Goal: Transaction & Acquisition: Purchase product/service

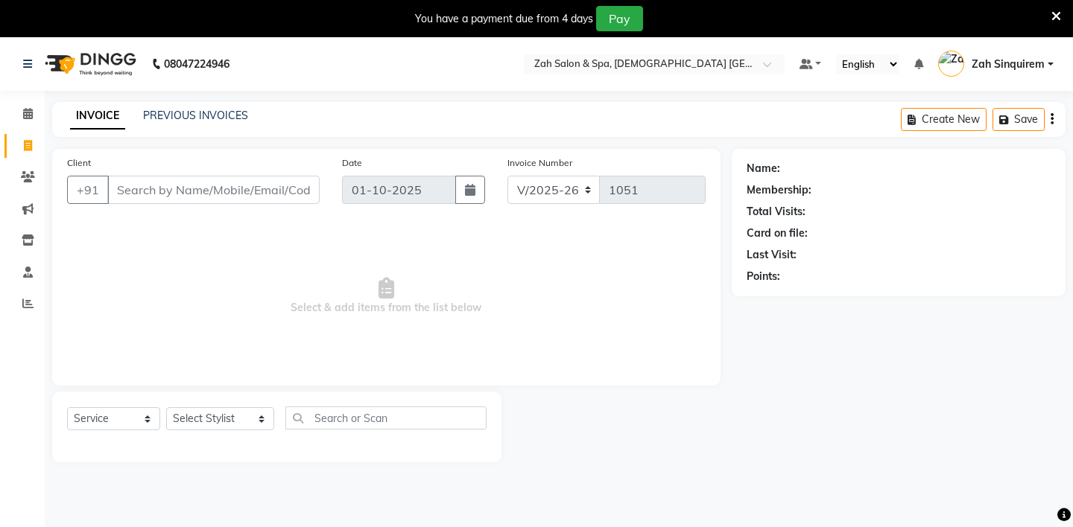
select select "5613"
select select "service"
click at [191, 201] on input "Client" at bounding box center [213, 190] width 212 height 28
paste input "9831001967"
type input "9831001967"
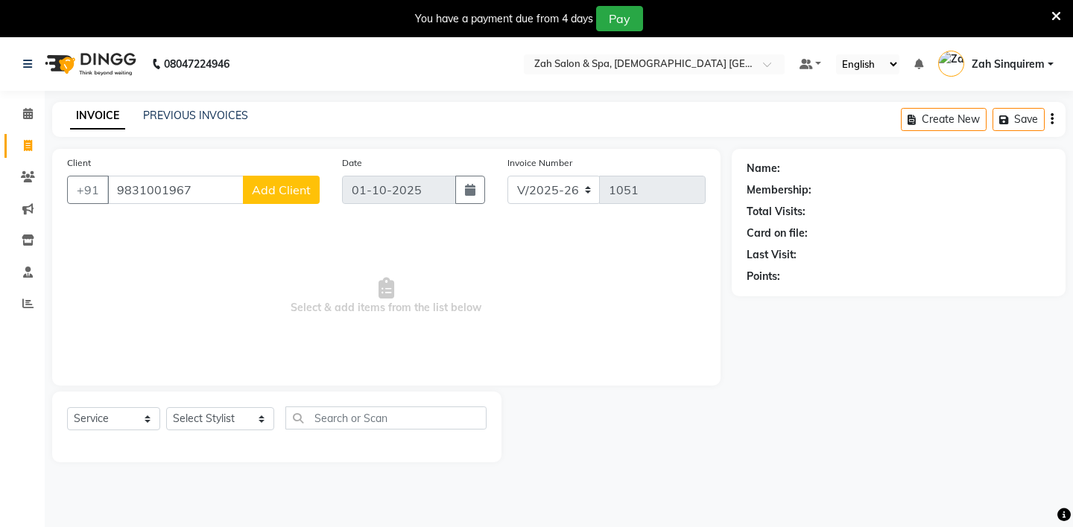
click at [290, 186] on span "Add Client" at bounding box center [281, 190] width 59 height 15
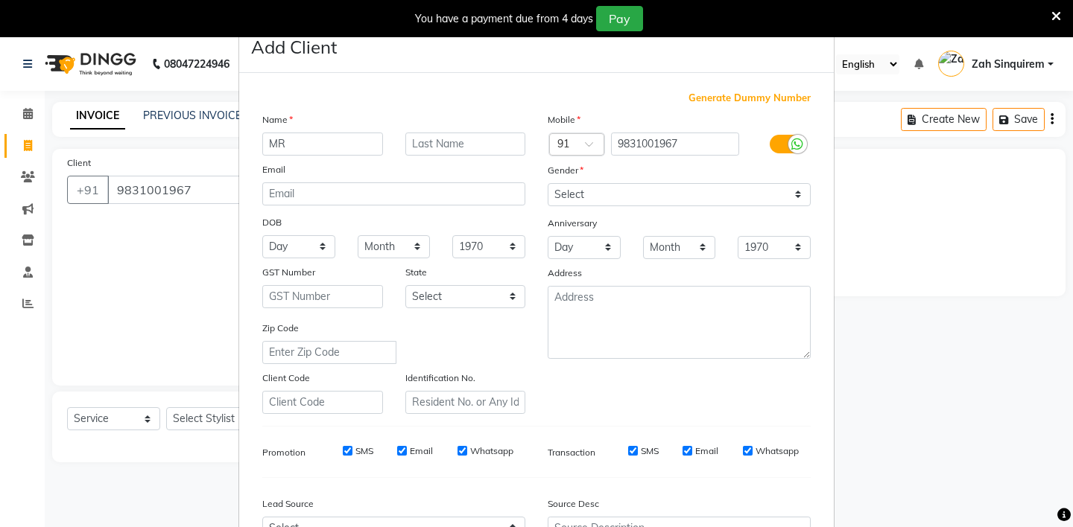
type input "MR"
click at [437, 148] on input "text" at bounding box center [465, 144] width 121 height 23
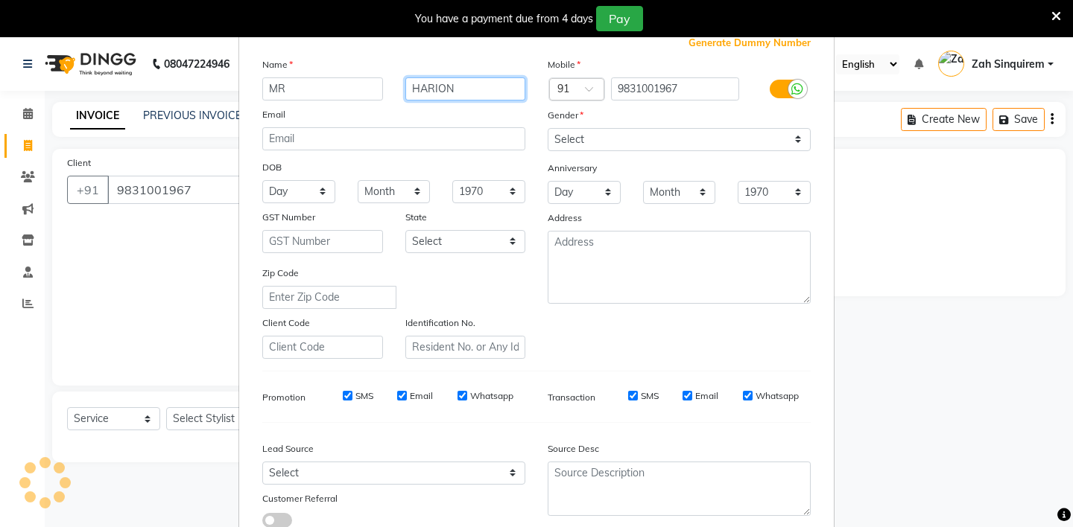
scroll to position [51, 0]
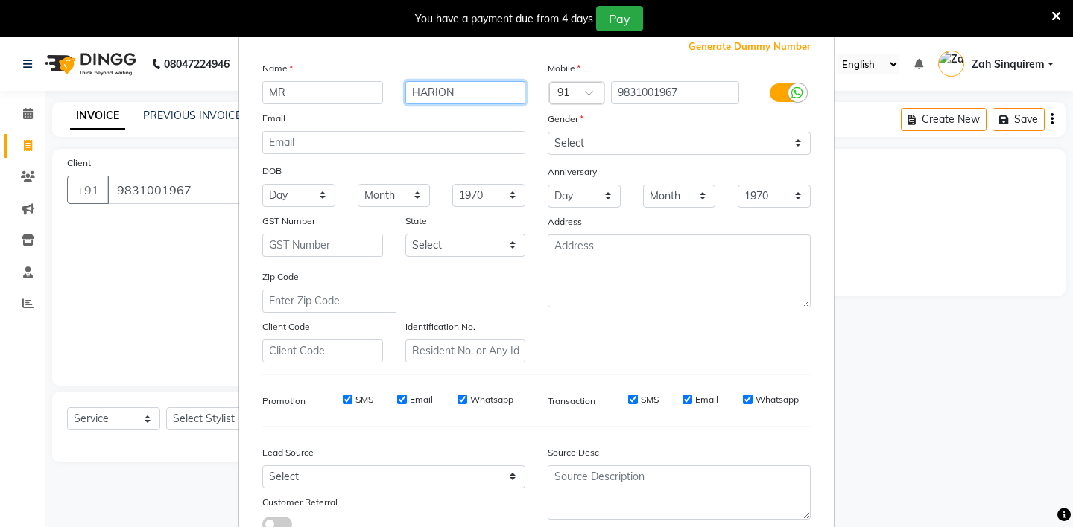
type input "HARION"
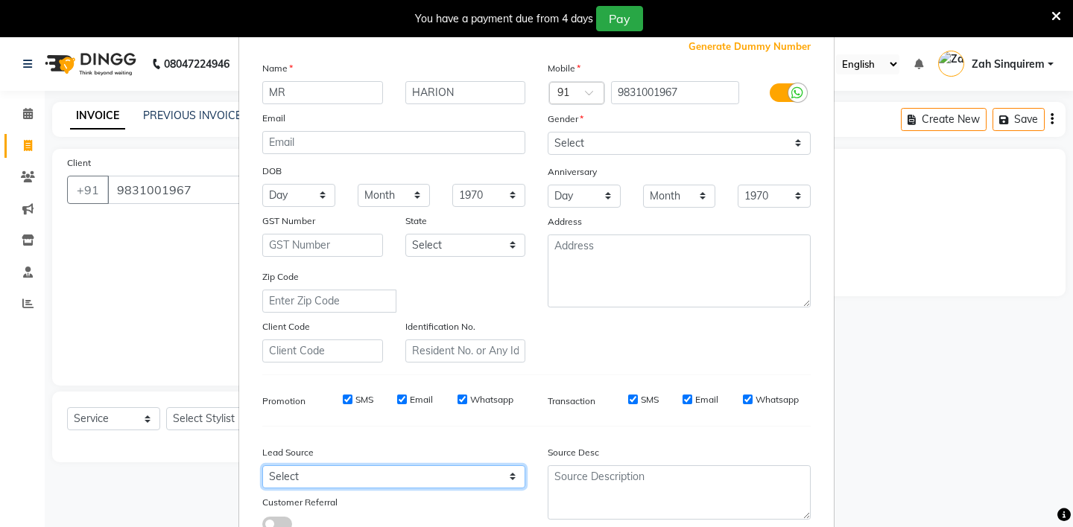
click at [516, 473] on select "Select Walk-in Referral Internet Friend Word of Mouth Advertisement Facebook Ju…" at bounding box center [393, 477] width 263 height 23
select select "36148"
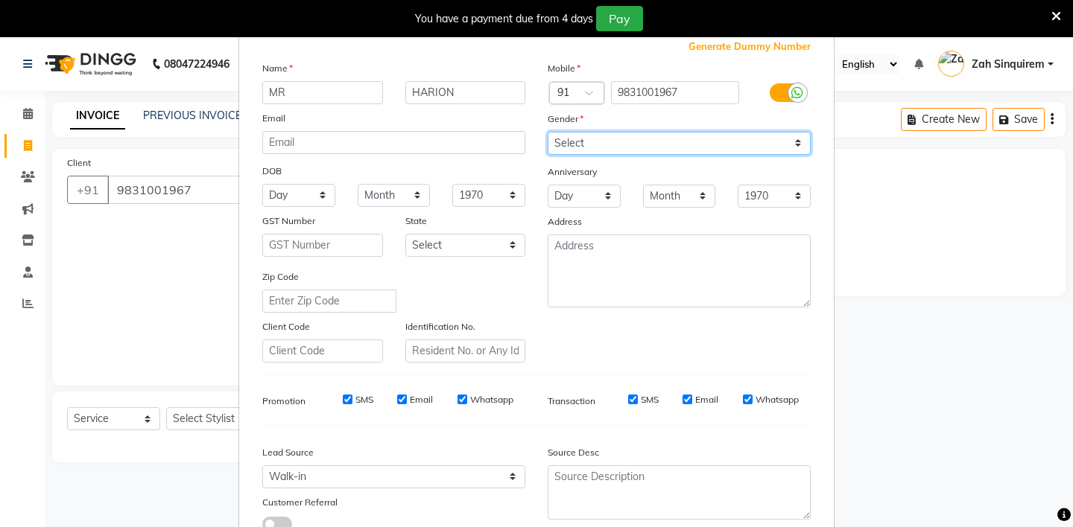
click at [802, 142] on select "Select [DEMOGRAPHIC_DATA] [DEMOGRAPHIC_DATA] Other Prefer Not To Say" at bounding box center [679, 143] width 263 height 23
select select "[DEMOGRAPHIC_DATA]"
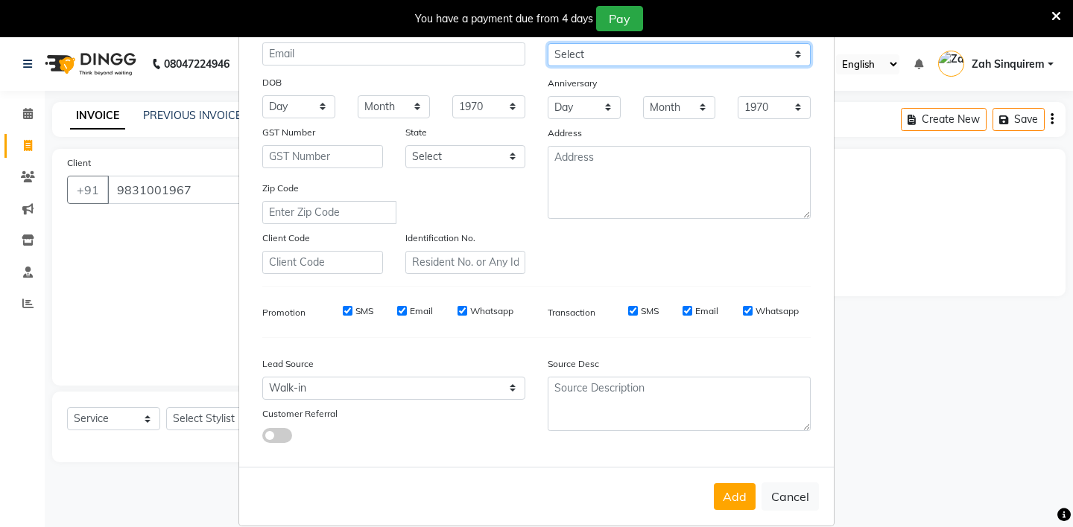
scroll to position [147, 0]
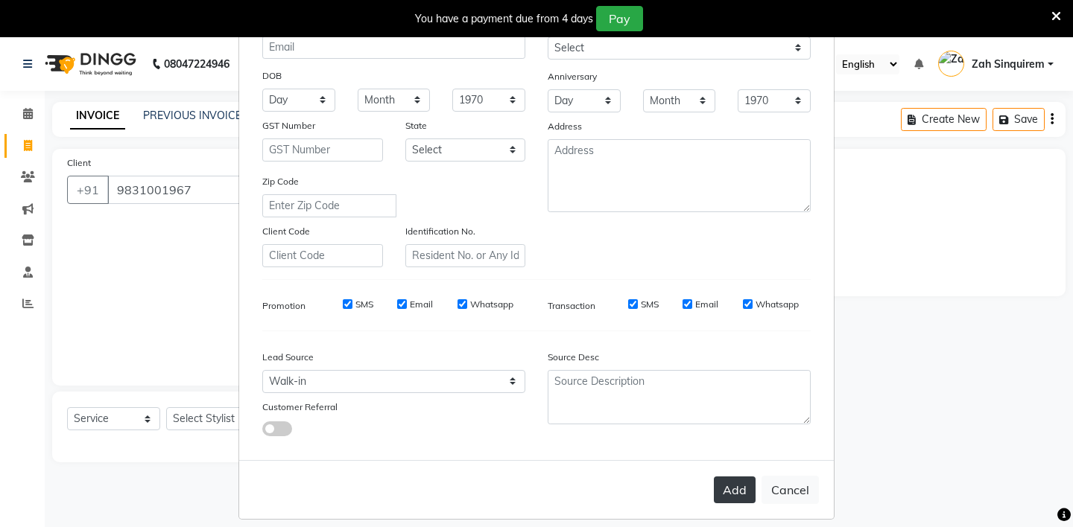
click at [733, 486] on button "Add" at bounding box center [735, 490] width 42 height 27
type input "98******67"
select select
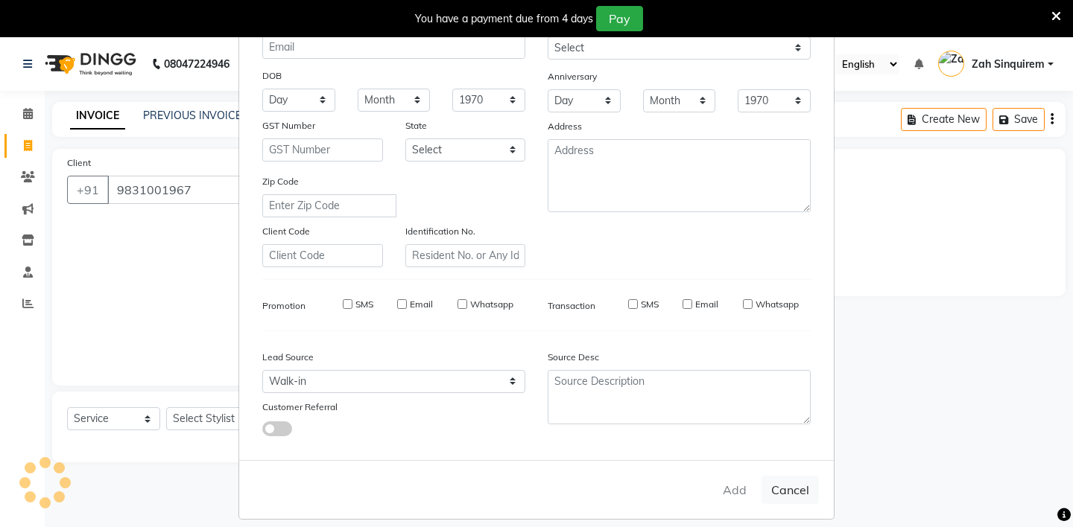
select select
checkbox input "false"
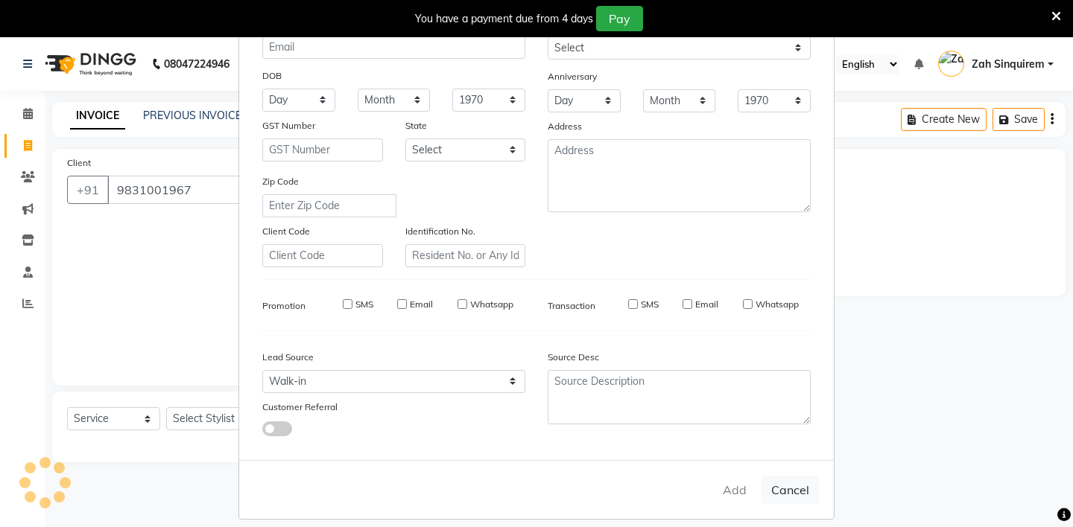
checkbox input "false"
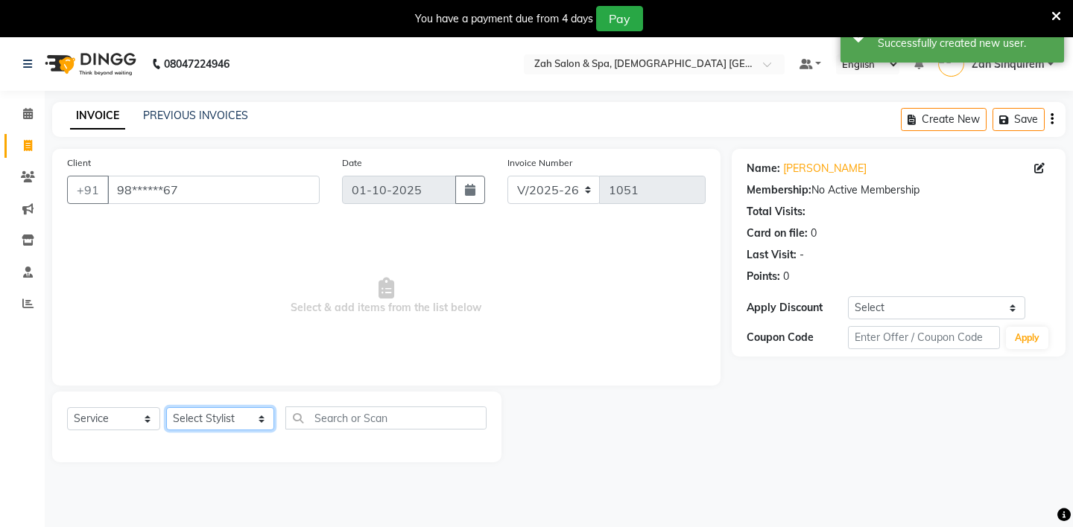
click at [253, 422] on select "Select Stylist [PERSON_NAME] - ZAH BEAUTY RETAIL APANG APEM ASIF ITUNA MANI MER…" at bounding box center [220, 419] width 108 height 23
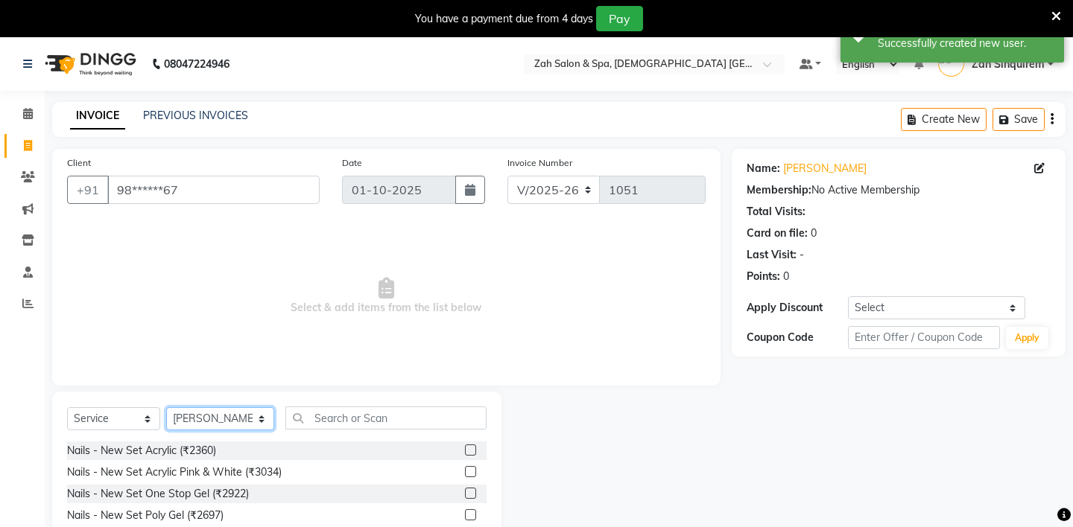
click at [248, 422] on select "Select Stylist [PERSON_NAME] - ZAH BEAUTY RETAIL APANG APEM ASIF ITUNA MANI MER…" at bounding box center [220, 419] width 108 height 23
select select "38271"
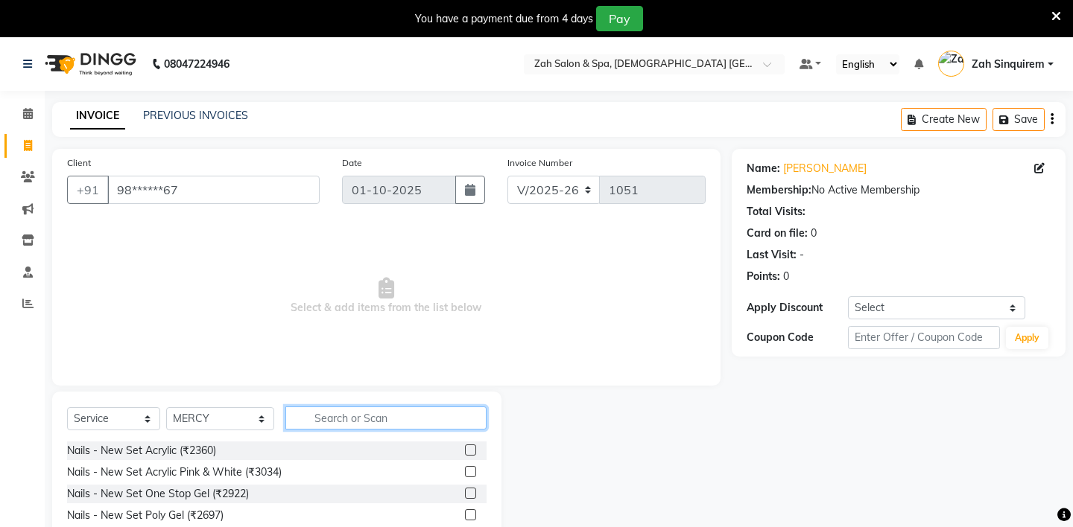
click at [320, 422] on input "text" at bounding box center [385, 418] width 201 height 23
click at [320, 422] on input "DEE" at bounding box center [375, 418] width 180 height 23
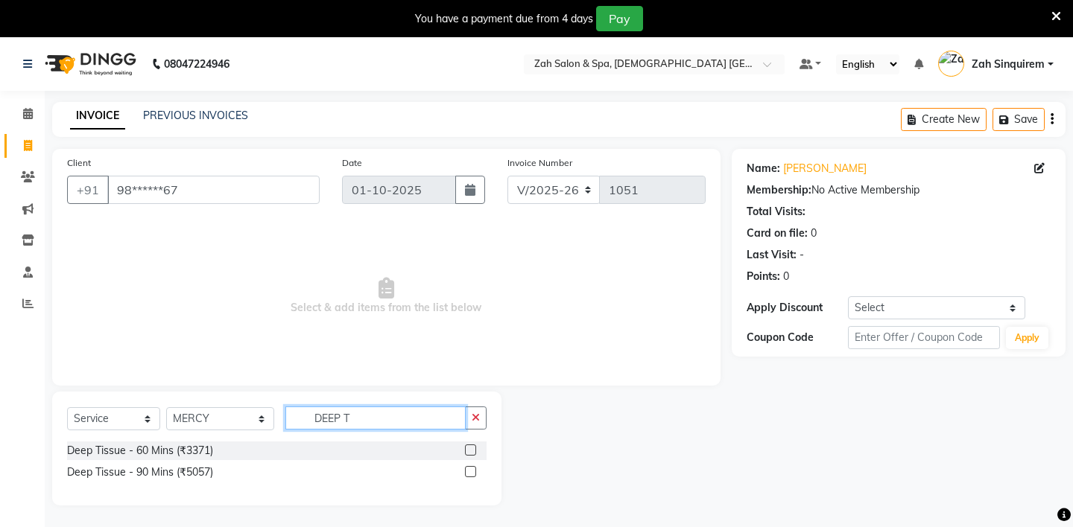
type input "DEEP T"
click at [470, 451] on label at bounding box center [470, 450] width 11 height 11
click at [470, 451] on input "checkbox" at bounding box center [470, 451] width 10 height 10
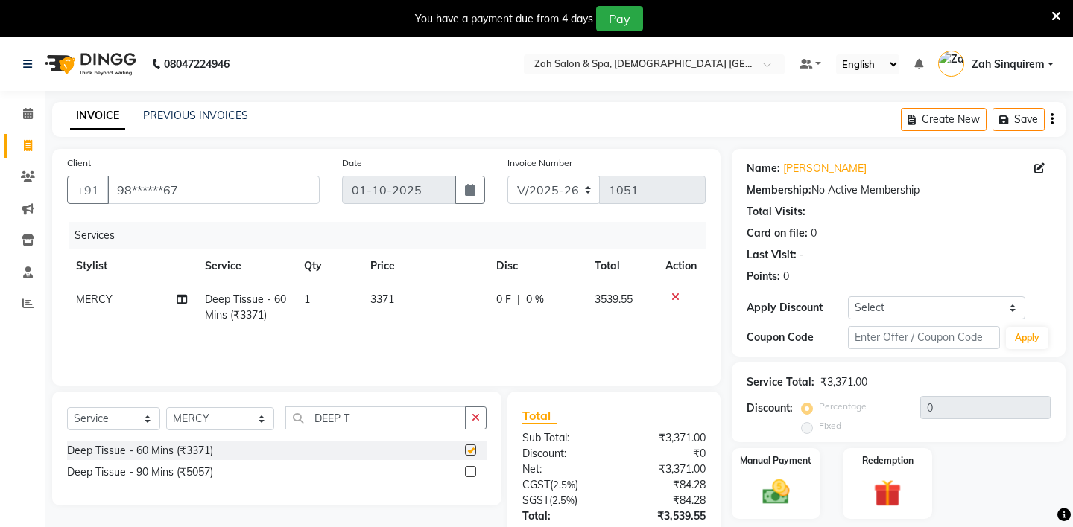
checkbox input "false"
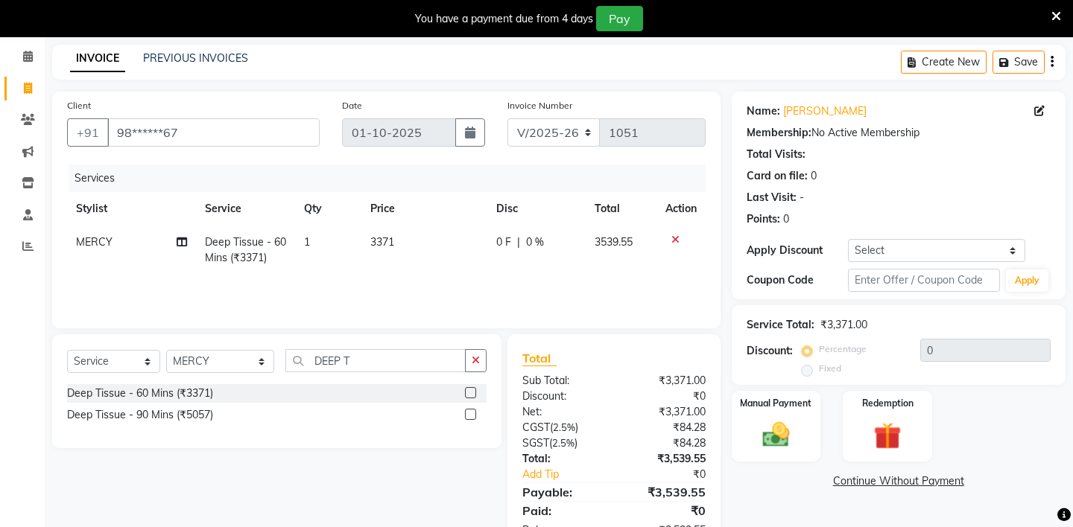
scroll to position [57, 0]
click at [251, 361] on select "Select Stylist [PERSON_NAME] - ZAH BEAUTY RETAIL APANG APEM ASIF ITUNA MANI MER…" at bounding box center [220, 362] width 108 height 23
select select "38269"
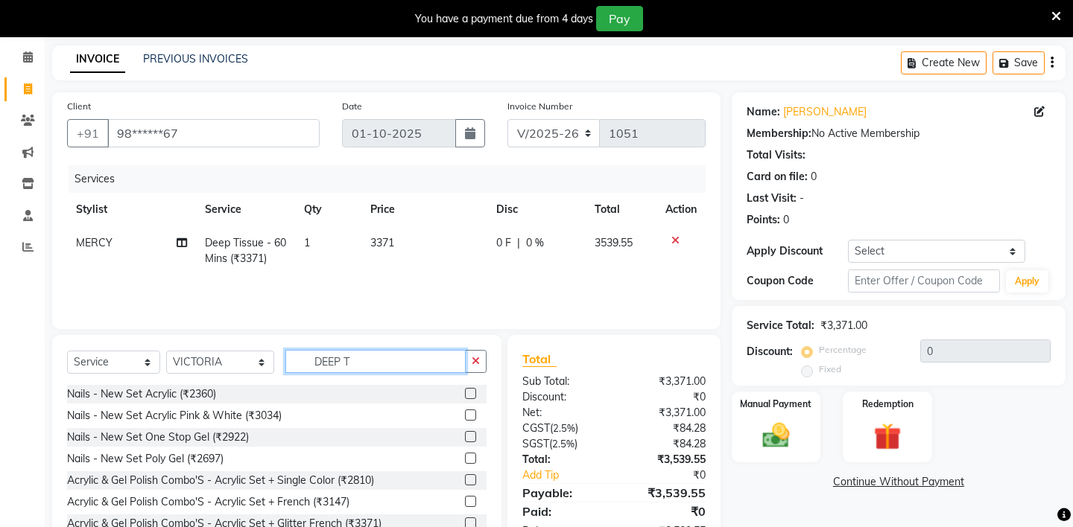
click at [367, 364] on input "DEEP T" at bounding box center [375, 361] width 180 height 23
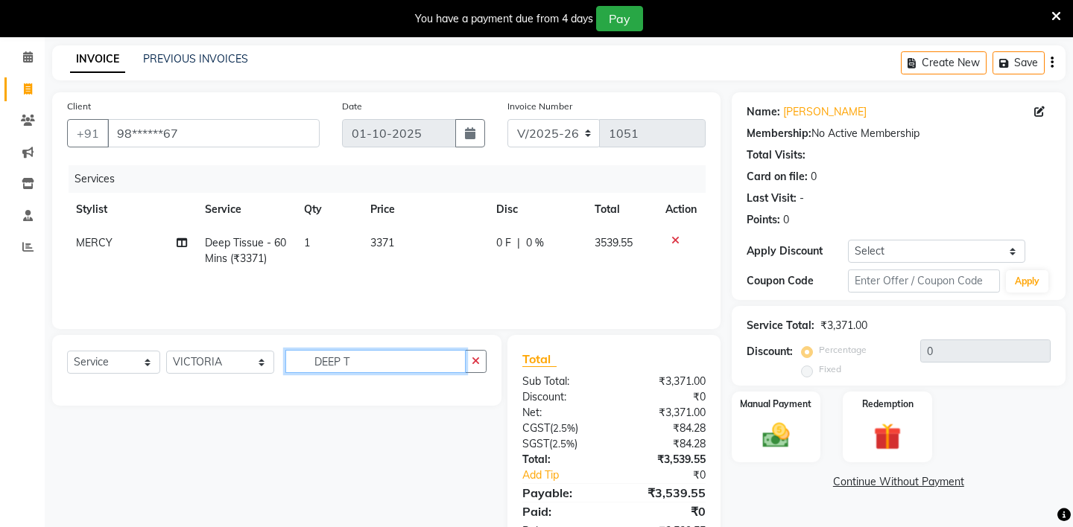
type input "DEEP T"
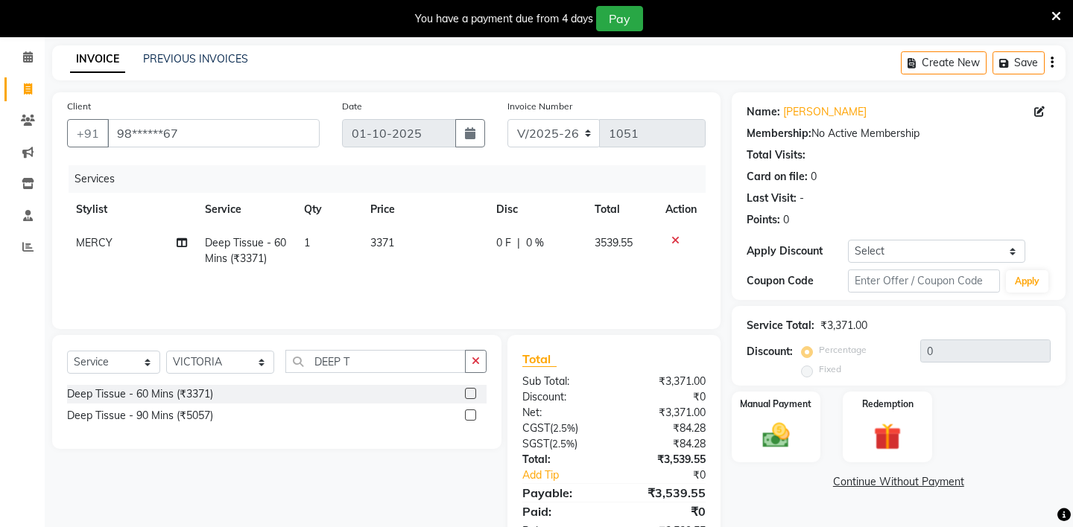
click at [473, 394] on label at bounding box center [470, 393] width 11 height 11
click at [473, 394] on input "checkbox" at bounding box center [470, 395] width 10 height 10
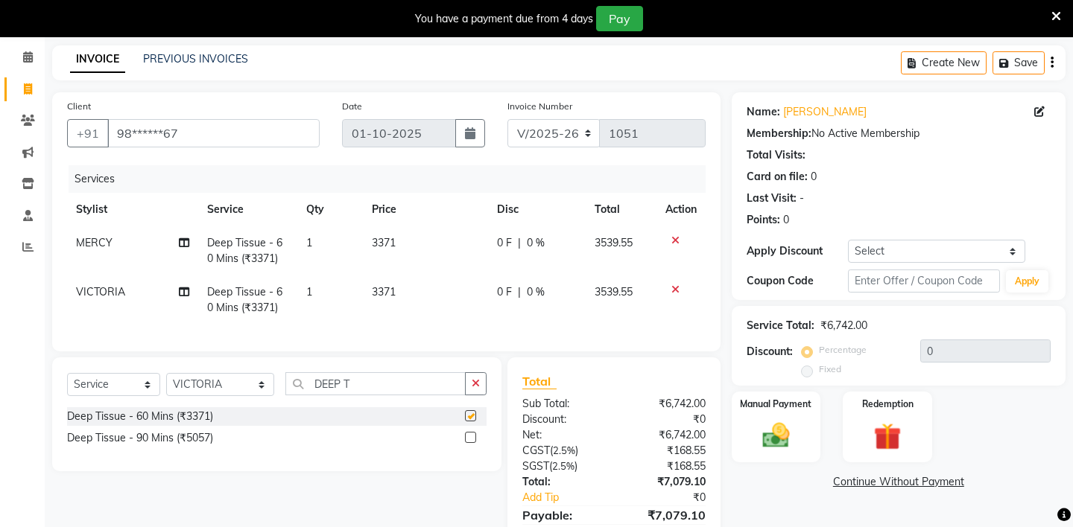
checkbox input "false"
click at [248, 384] on select "Select Stylist [PERSON_NAME] - ZAH BEAUTY RETAIL APANG APEM ASIF ITUNA MANI MER…" at bounding box center [220, 384] width 108 height 23
select select "69643"
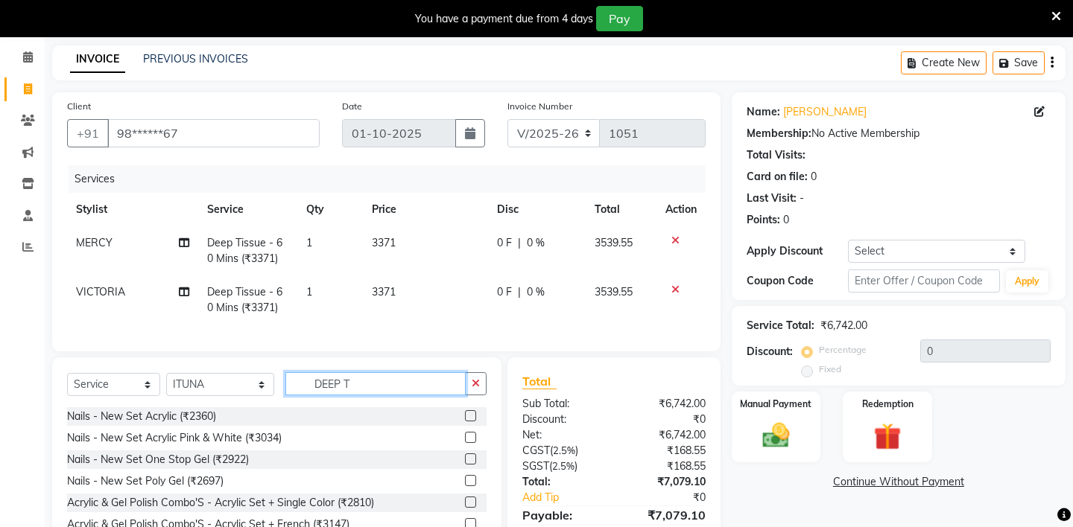
click at [346, 380] on input "DEEP T" at bounding box center [375, 384] width 180 height 23
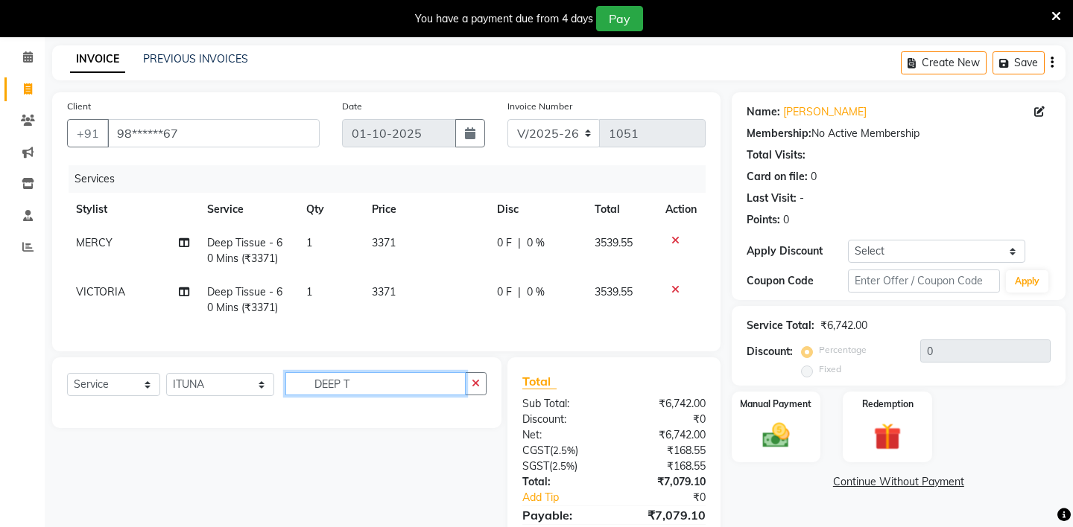
type input "DEEP T"
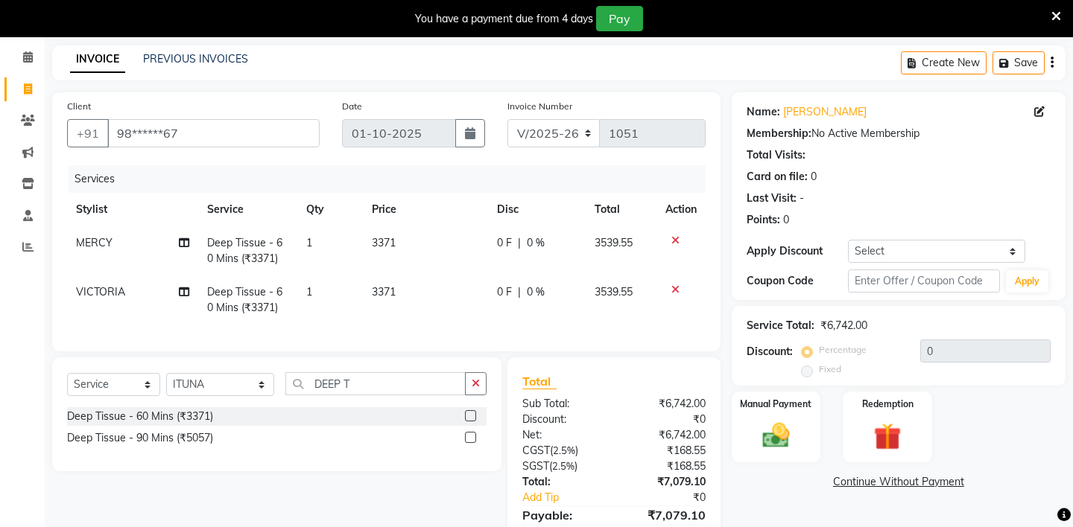
click at [472, 418] on label at bounding box center [470, 416] width 11 height 11
click at [472, 418] on input "checkbox" at bounding box center [470, 417] width 10 height 10
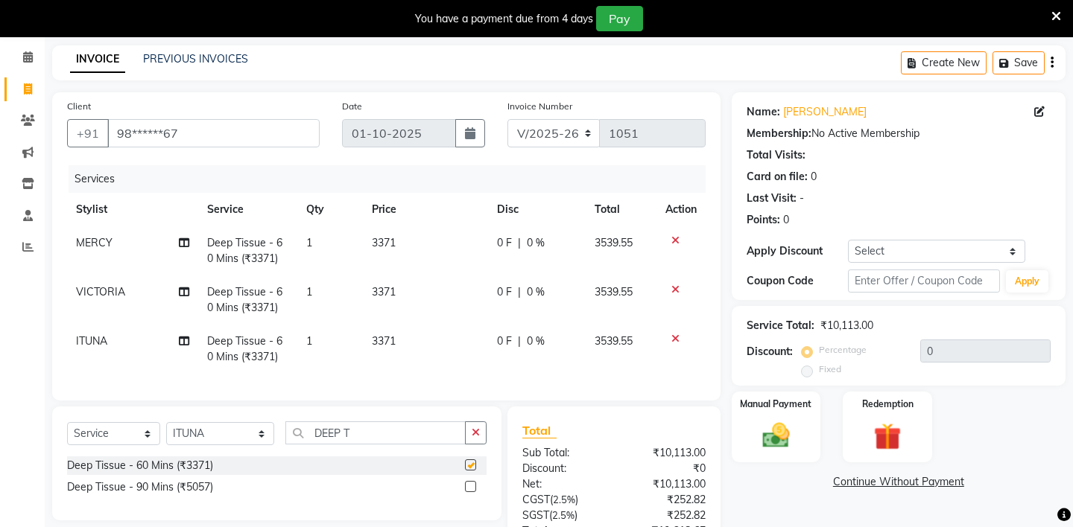
checkbox input "false"
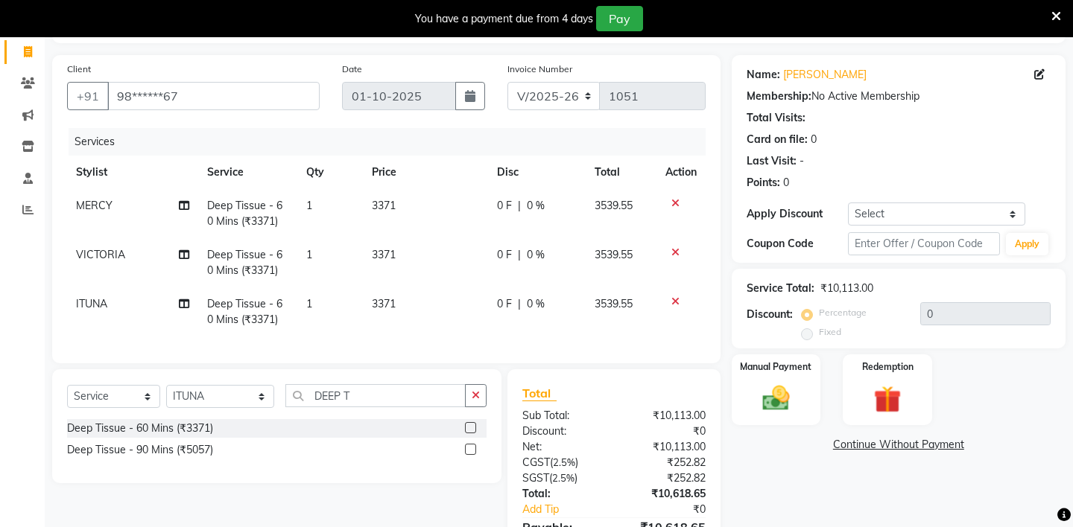
scroll to position [95, 0]
click at [766, 381] on img at bounding box center [775, 397] width 46 height 33
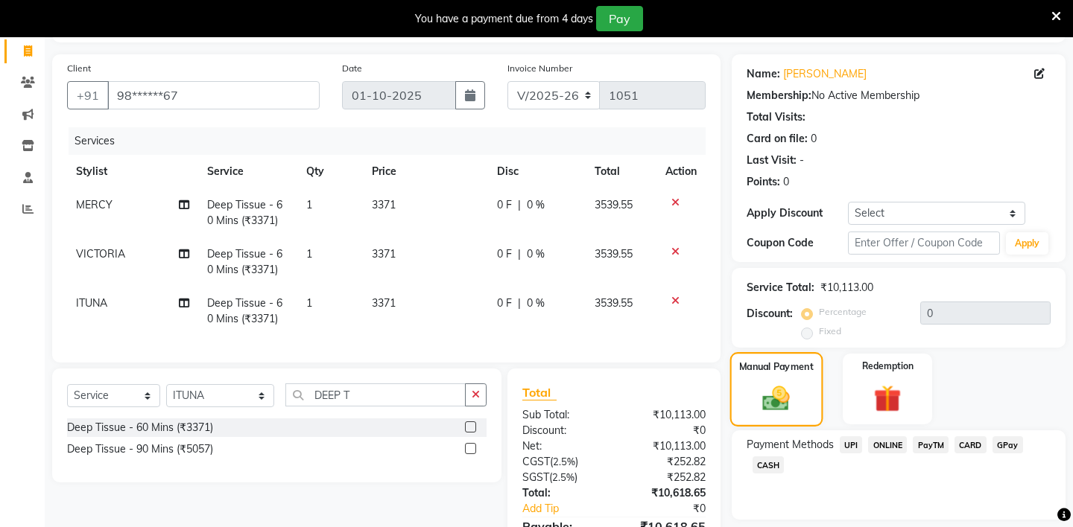
scroll to position [177, 0]
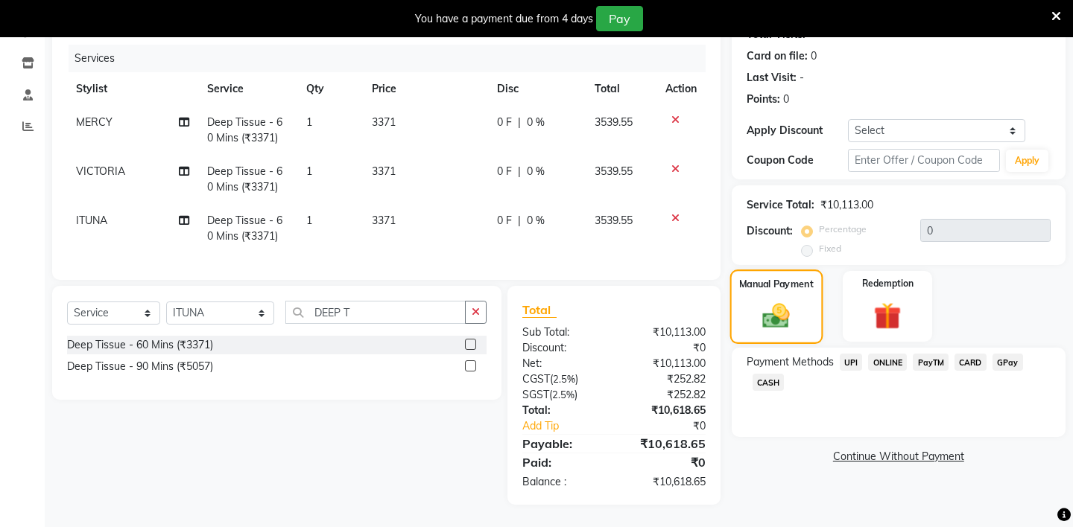
click at [766, 374] on span "CASH" at bounding box center [768, 382] width 32 height 17
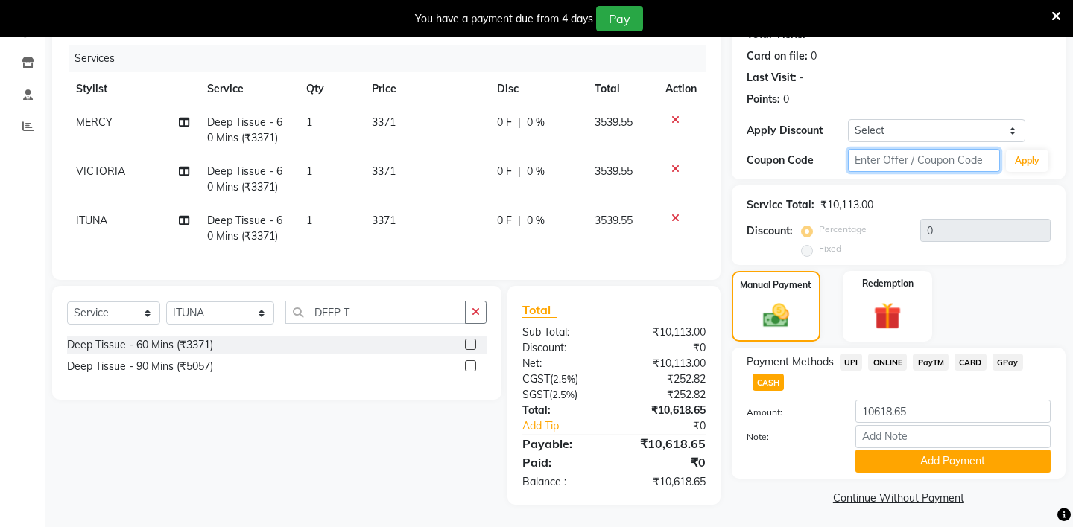
click at [896, 164] on input "text" at bounding box center [924, 160] width 152 height 23
type input "MG15"
click at [1024, 161] on button "Apply" at bounding box center [1027, 161] width 42 height 22
type input "15"
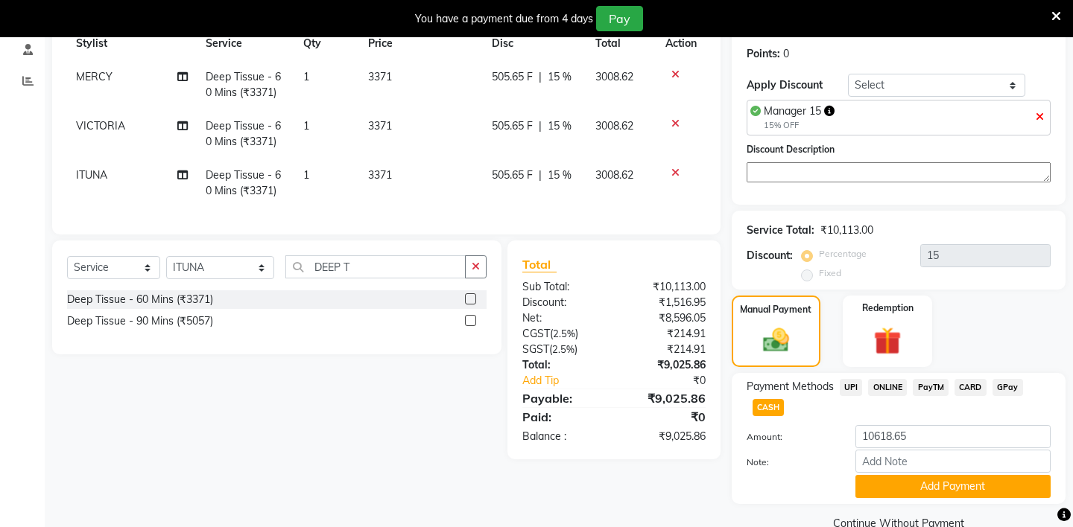
scroll to position [235, 0]
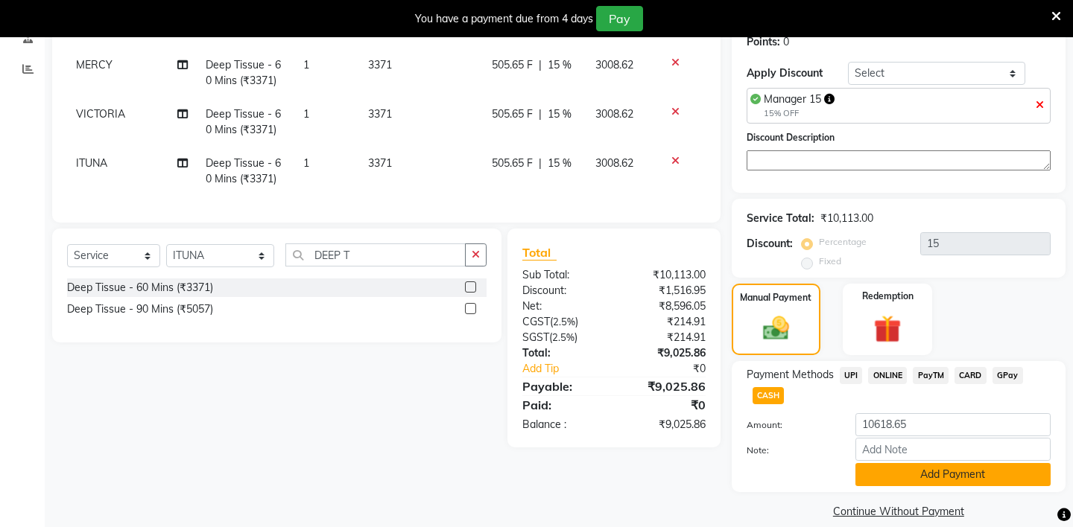
click at [904, 463] on button "Add Payment" at bounding box center [952, 474] width 195 height 23
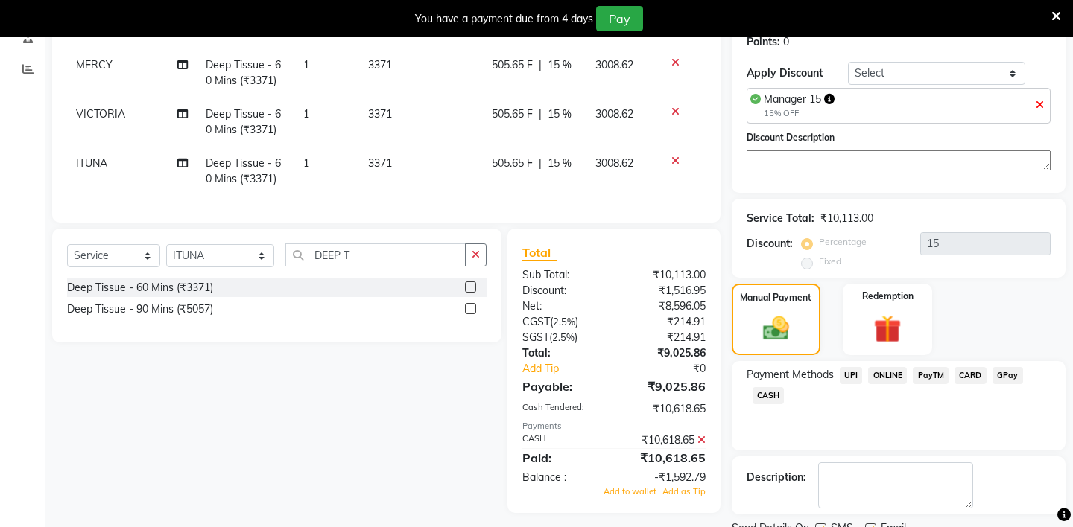
scroll to position [278, 0]
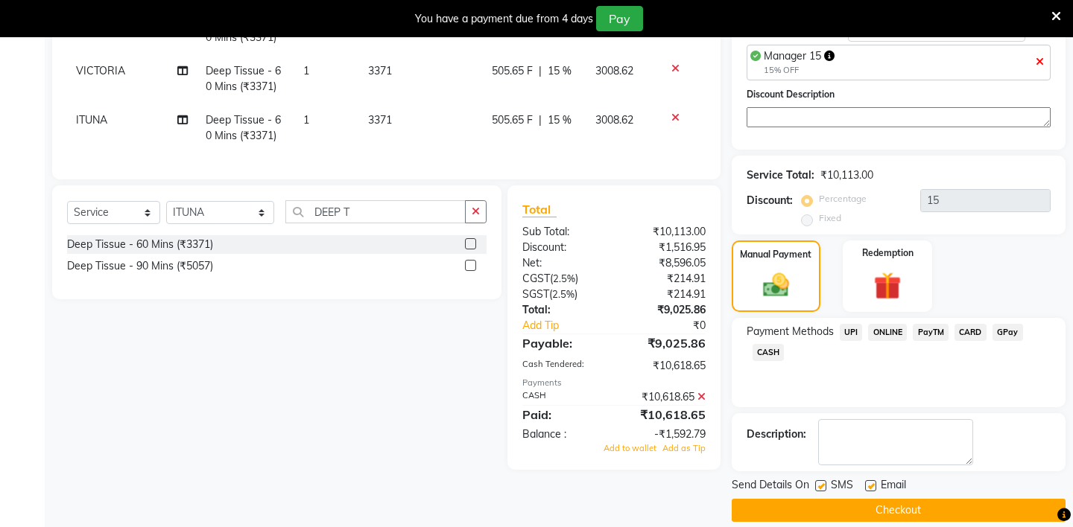
click at [834, 499] on button "Checkout" at bounding box center [899, 510] width 334 height 23
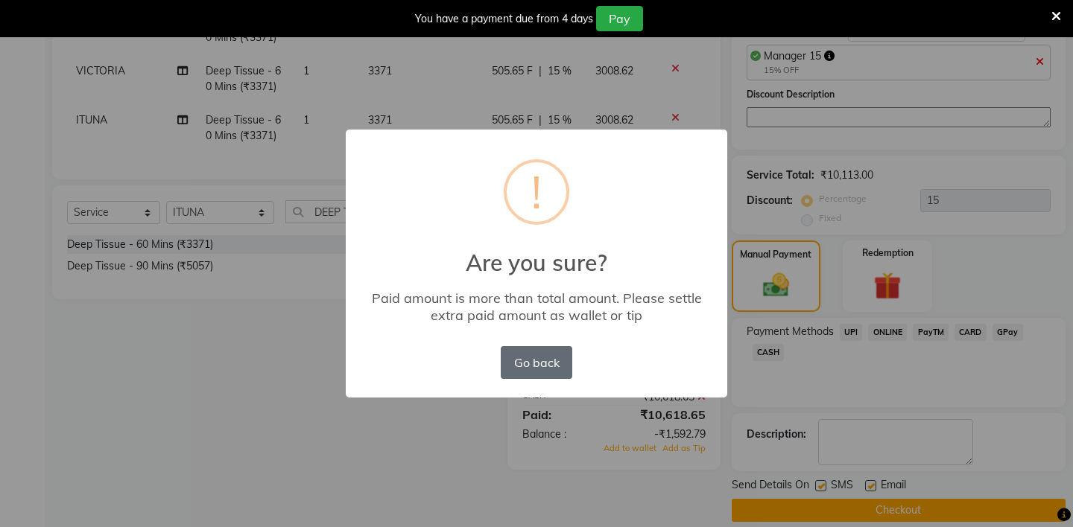
click at [542, 358] on button "Go back" at bounding box center [537, 362] width 72 height 33
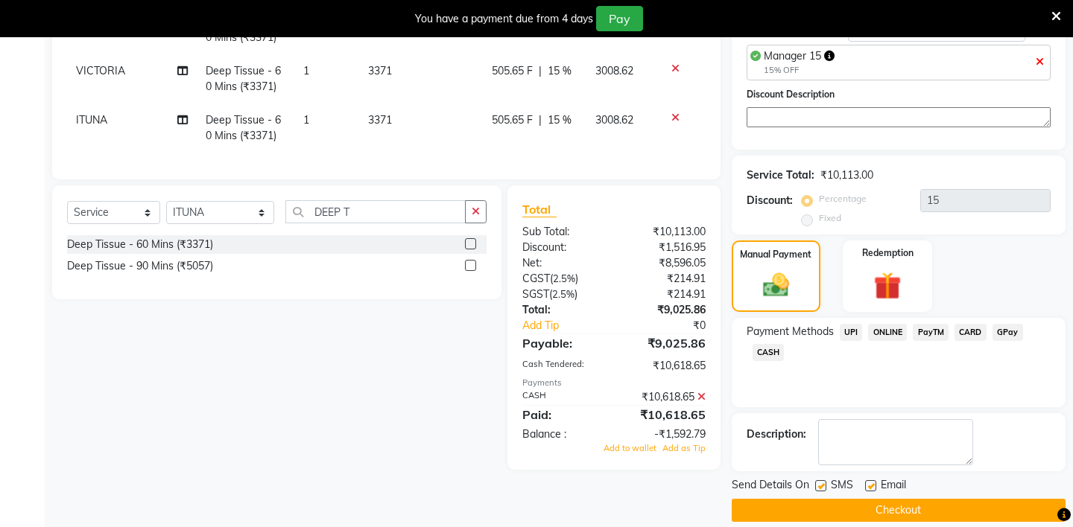
click at [771, 344] on span "CASH" at bounding box center [768, 352] width 32 height 17
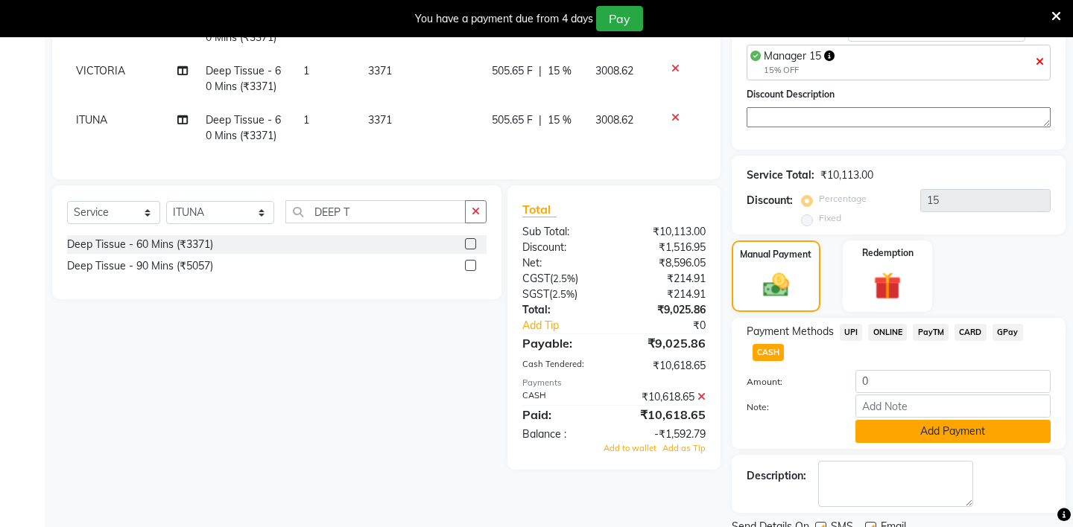
click at [894, 420] on button "Add Payment" at bounding box center [952, 431] width 195 height 23
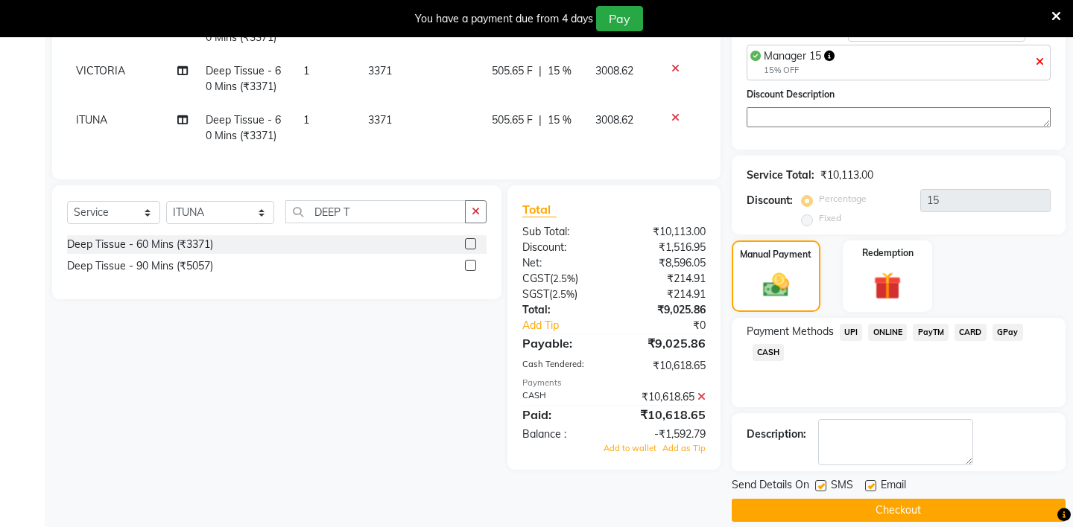
click at [877, 499] on button "Checkout" at bounding box center [899, 510] width 334 height 23
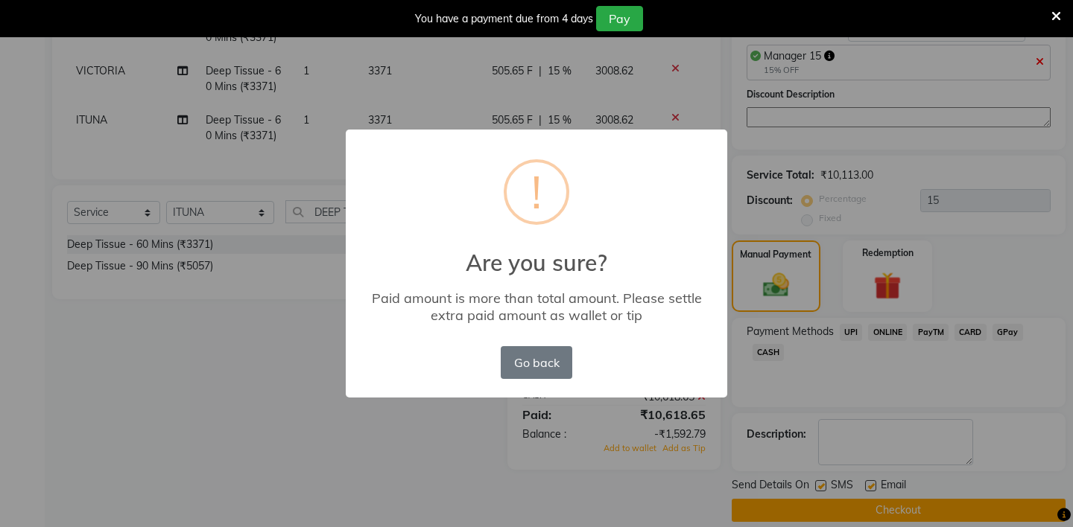
click at [426, 431] on div "× ! Are you sure? Paid amount is more than total amount. Please settle extra pa…" at bounding box center [536, 263] width 1073 height 527
click at [446, 474] on div "× ! Are you sure? Paid amount is more than total amount. Please settle extra pa…" at bounding box center [536, 263] width 1073 height 527
click at [505, 496] on div "× ! Are you sure? Paid amount is more than total amount. Please settle extra pa…" at bounding box center [536, 263] width 1073 height 527
click at [511, 370] on button "Go back" at bounding box center [537, 362] width 72 height 33
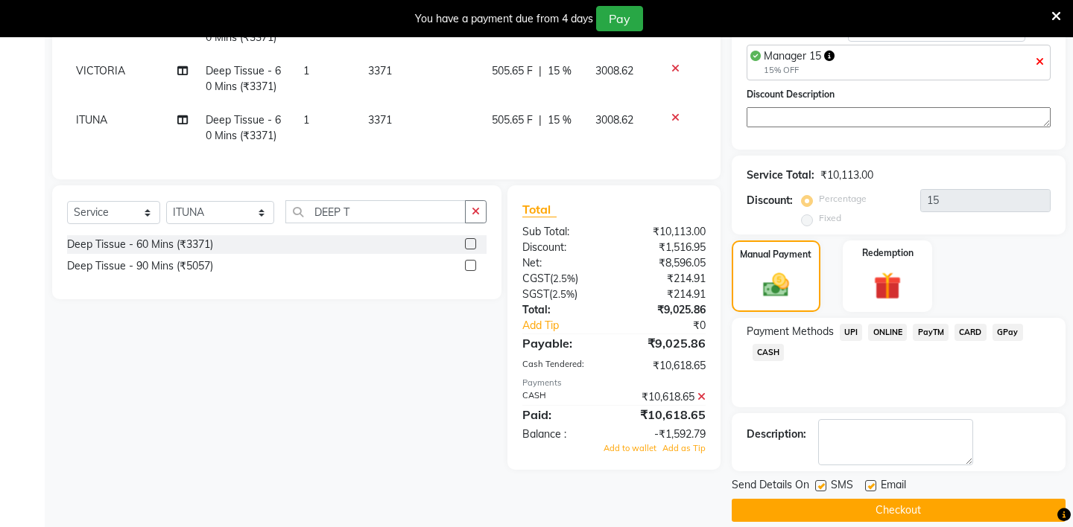
click at [770, 344] on span "CASH" at bounding box center [768, 352] width 32 height 17
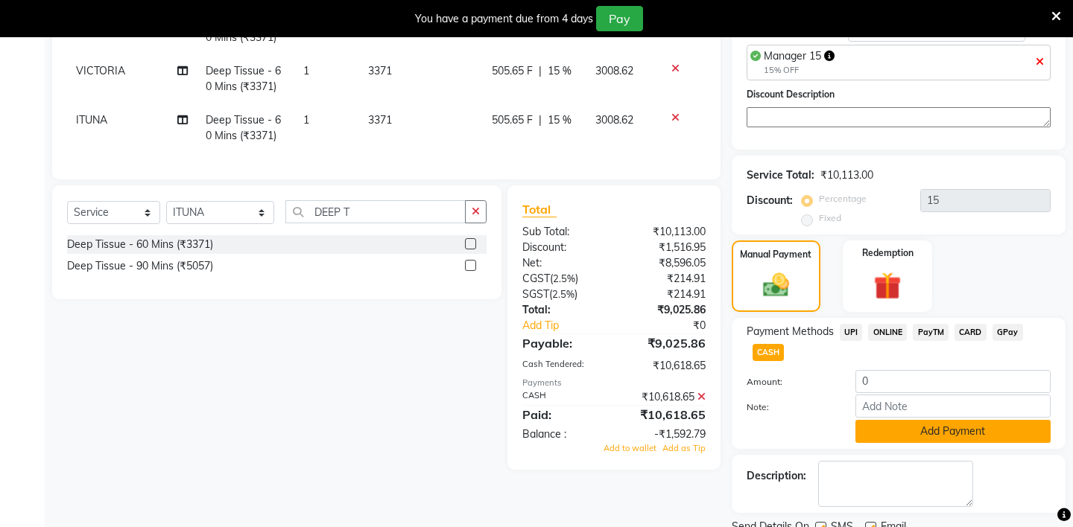
click at [890, 420] on button "Add Payment" at bounding box center [952, 431] width 195 height 23
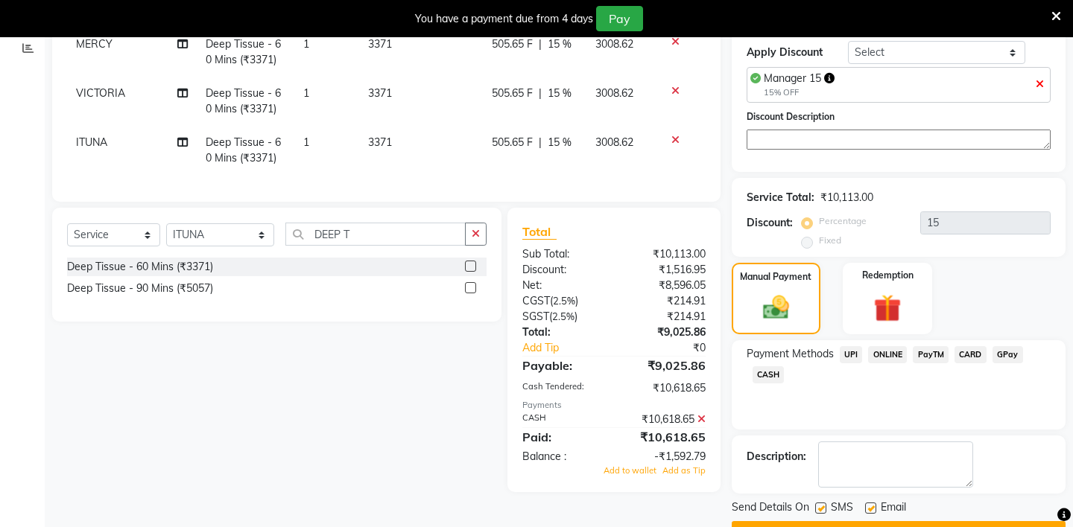
scroll to position [256, 0]
click at [700, 418] on icon at bounding box center [701, 419] width 8 height 10
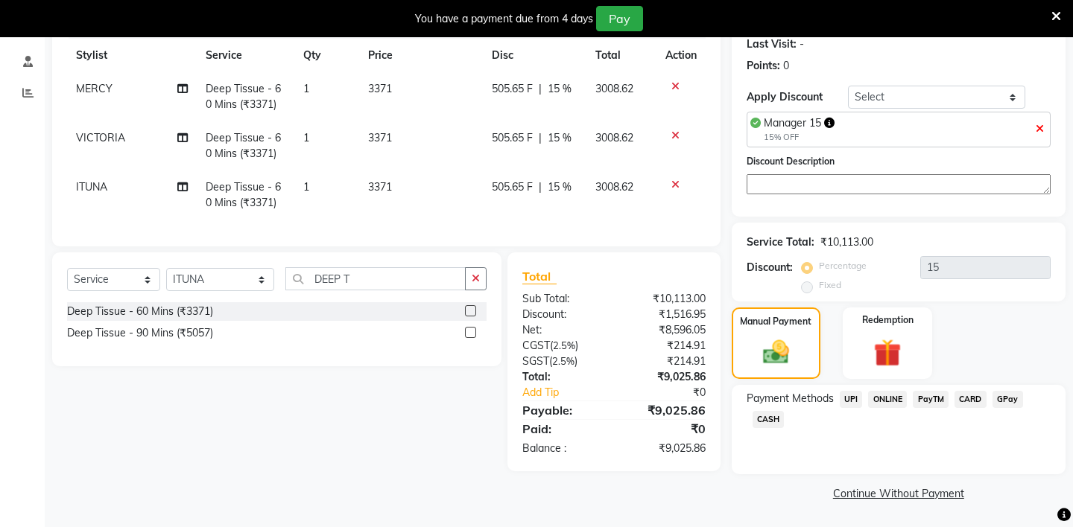
scroll to position [194, 0]
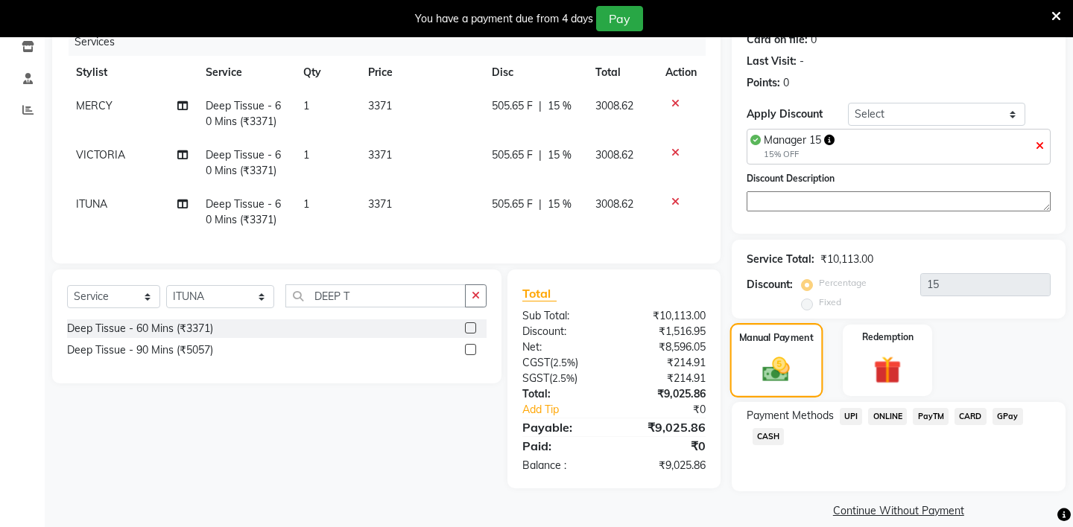
click at [788, 367] on img at bounding box center [776, 370] width 44 height 31
click at [762, 428] on span "CASH" at bounding box center [768, 436] width 32 height 17
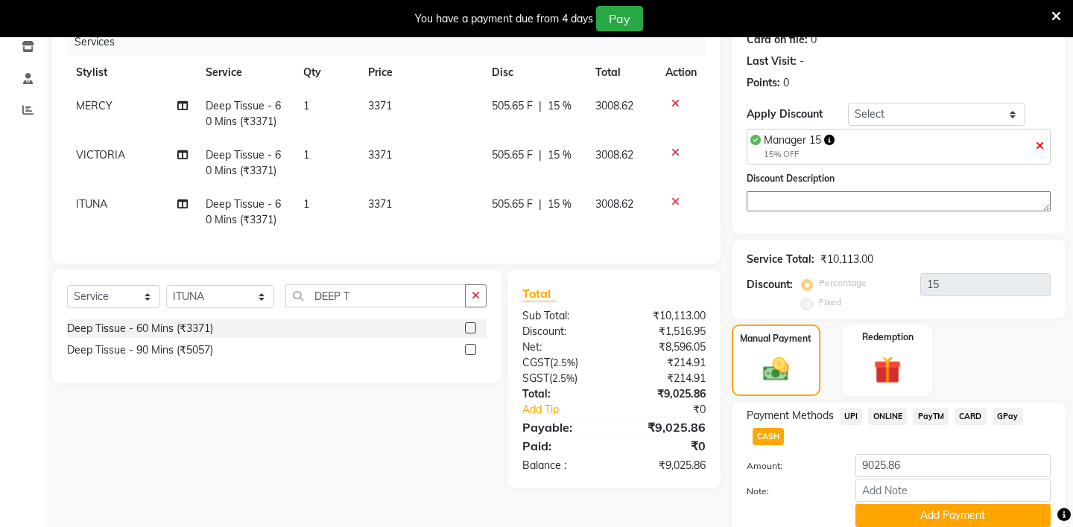
scroll to position [235, 0]
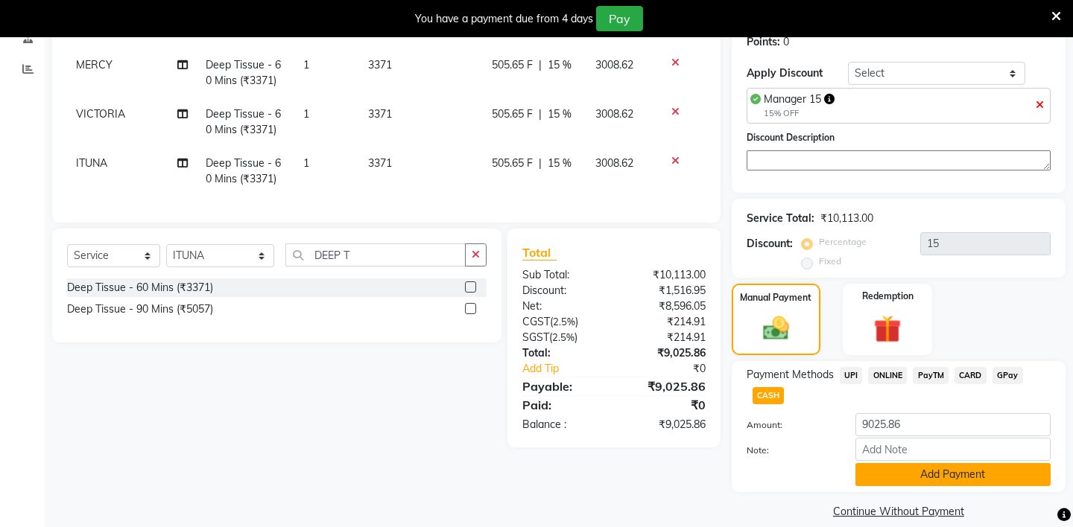
click at [904, 463] on button "Add Payment" at bounding box center [952, 474] width 195 height 23
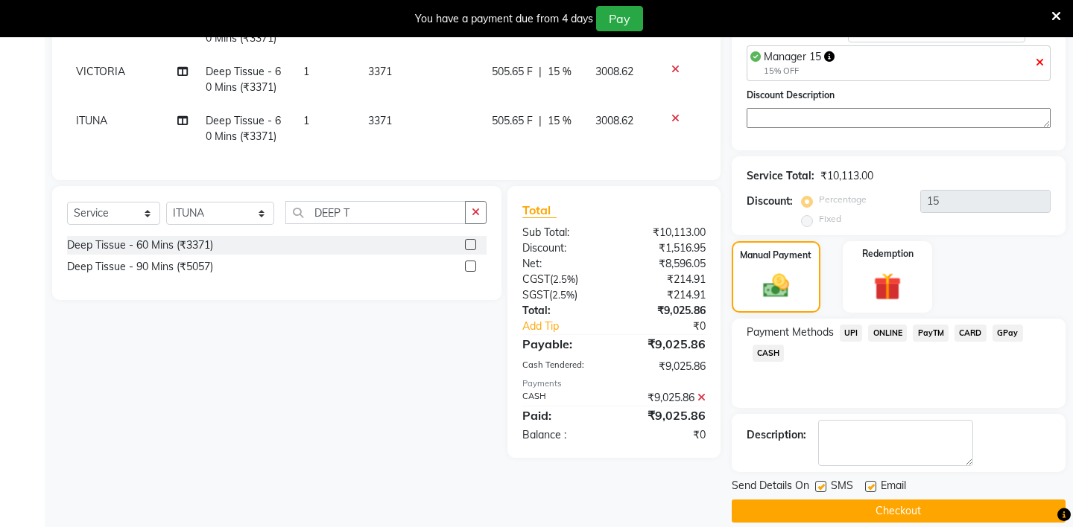
scroll to position [278, 0]
click at [849, 499] on button "Checkout" at bounding box center [899, 510] width 334 height 23
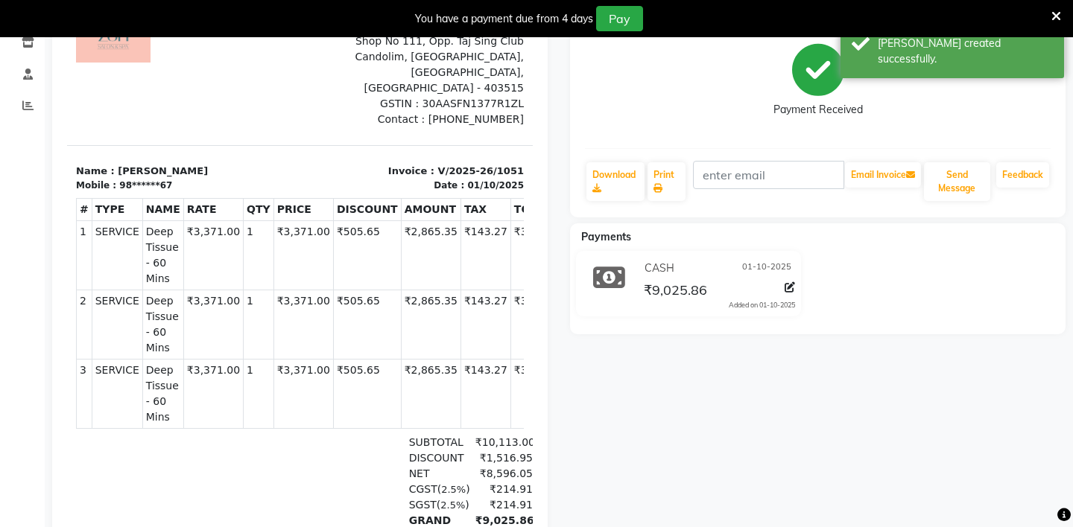
scroll to position [185, 0]
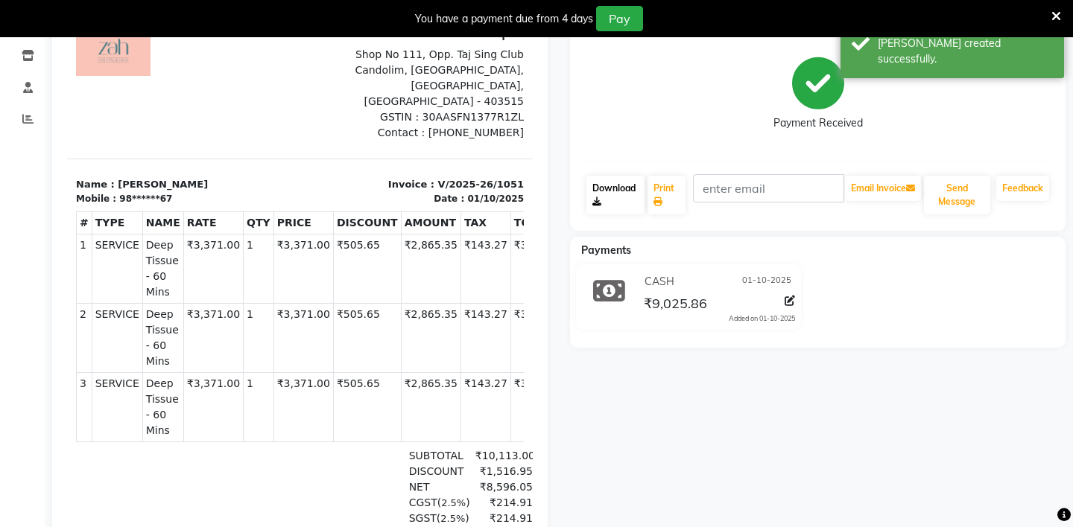
click at [598, 202] on icon at bounding box center [596, 201] width 9 height 9
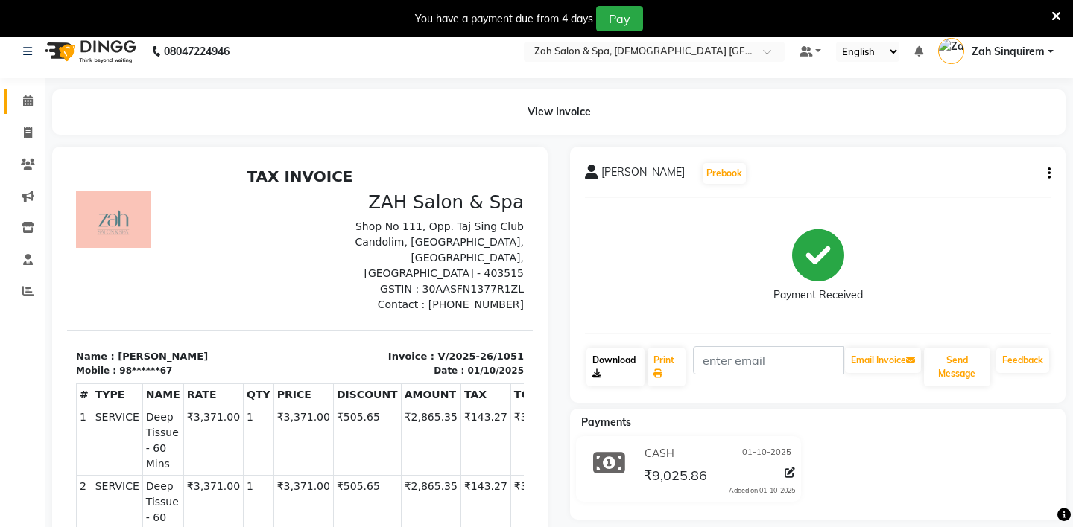
scroll to position [7, 0]
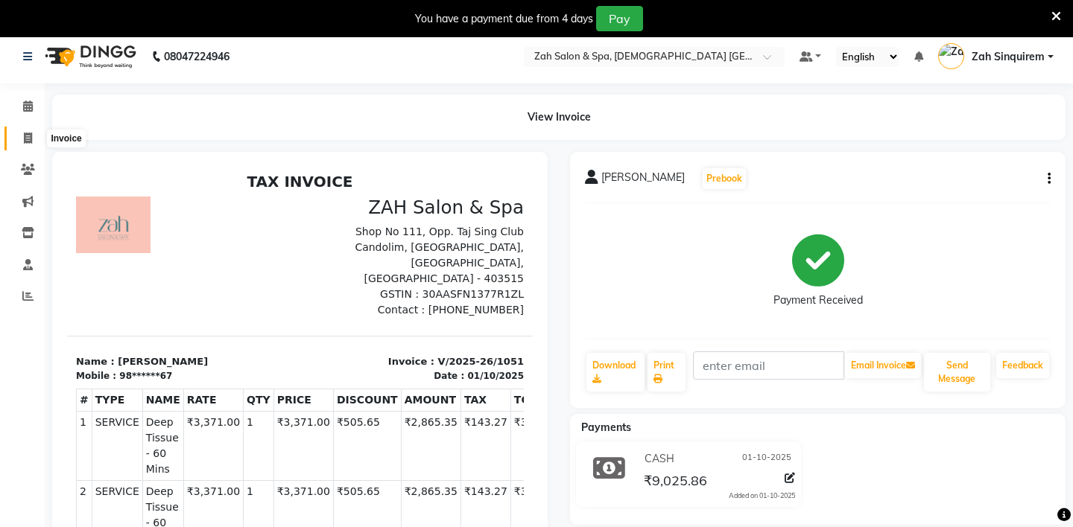
click at [30, 134] on icon at bounding box center [28, 138] width 8 height 11
select select "service"
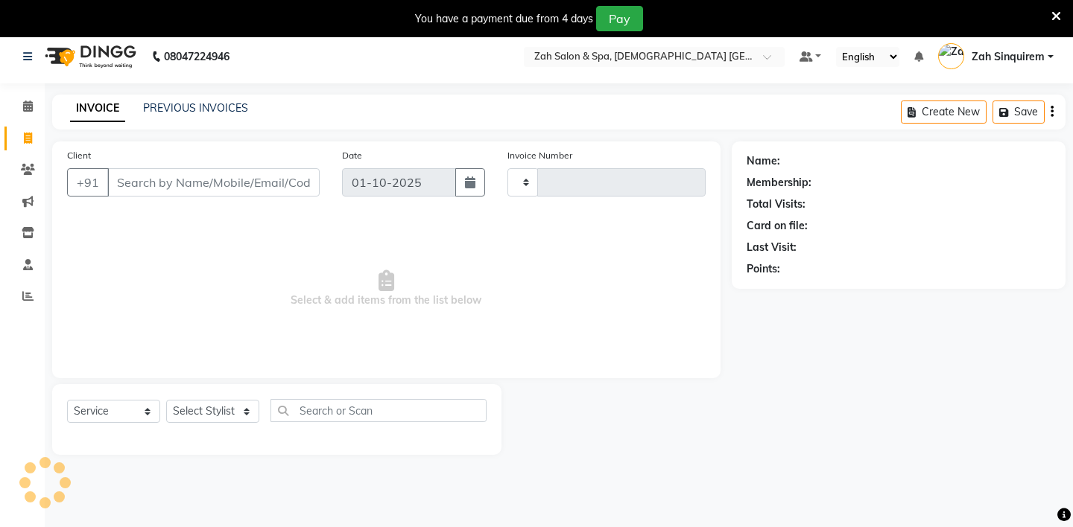
scroll to position [37, 0]
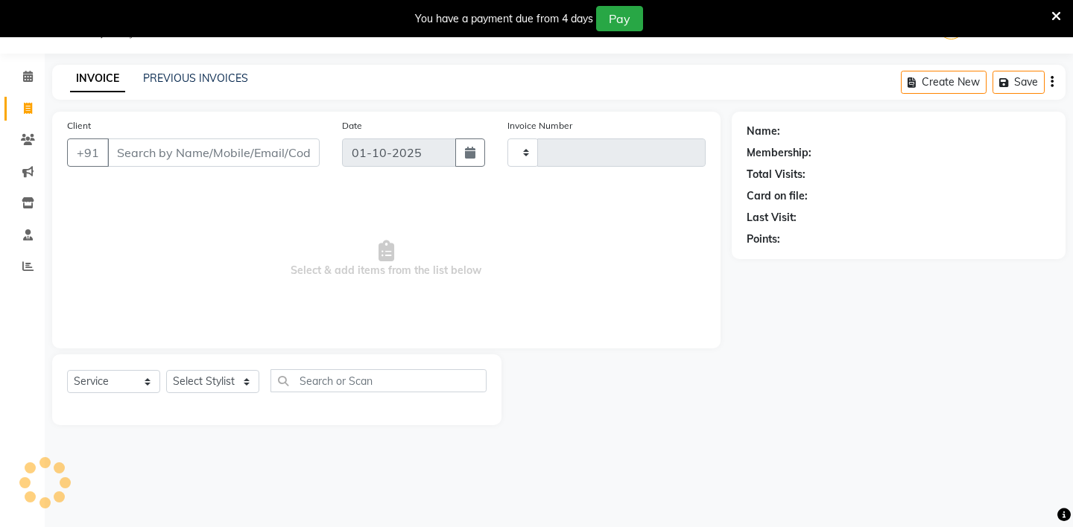
click at [166, 158] on input "Client" at bounding box center [213, 153] width 212 height 28
type input "1052"
select select "5613"
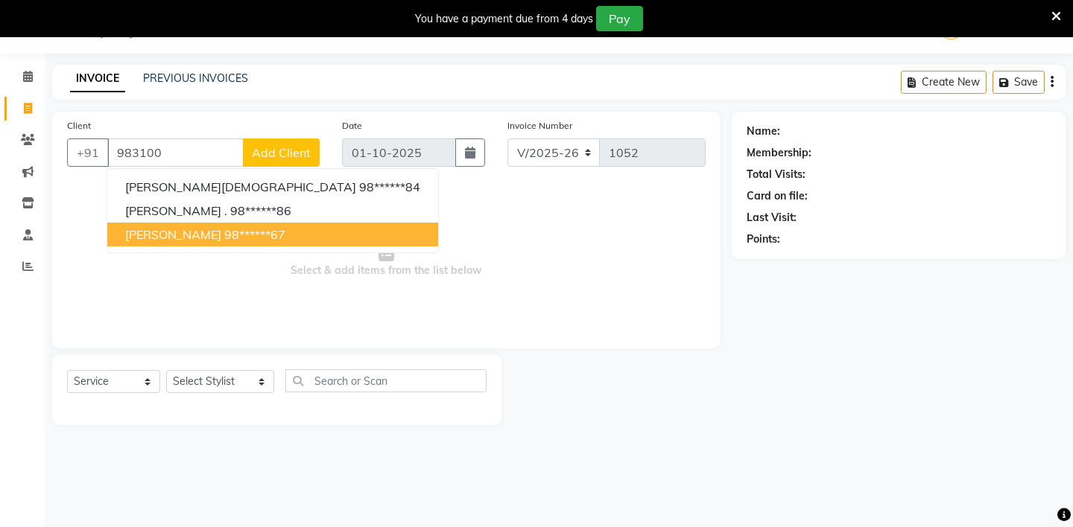
click at [155, 239] on span "[PERSON_NAME]" at bounding box center [173, 234] width 96 height 15
type input "98******67"
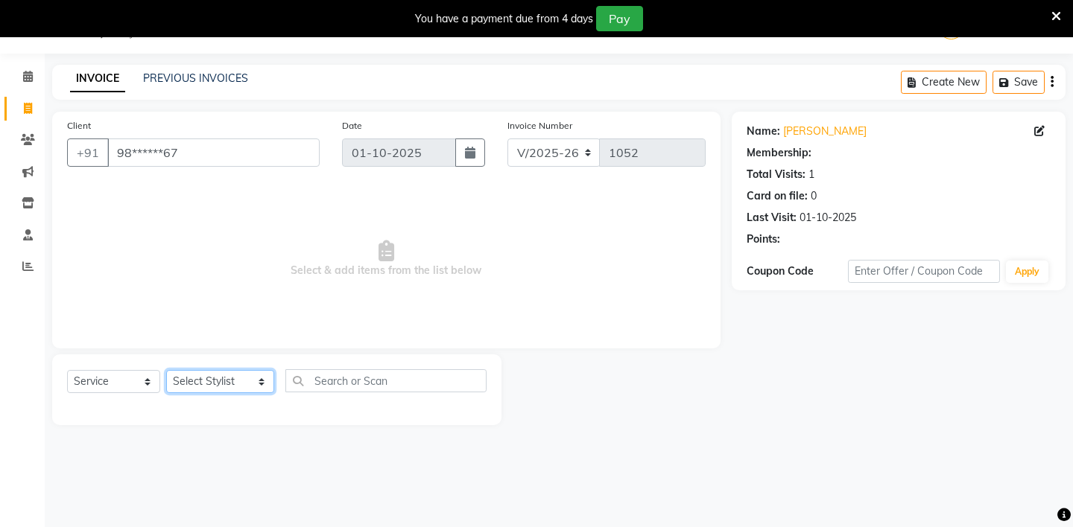
click at [253, 378] on select "Select Stylist [PERSON_NAME] - ZAH BEAUTY RETAIL APANG APEM ASIF ITUNA MANI MER…" at bounding box center [220, 381] width 108 height 23
select select "92939"
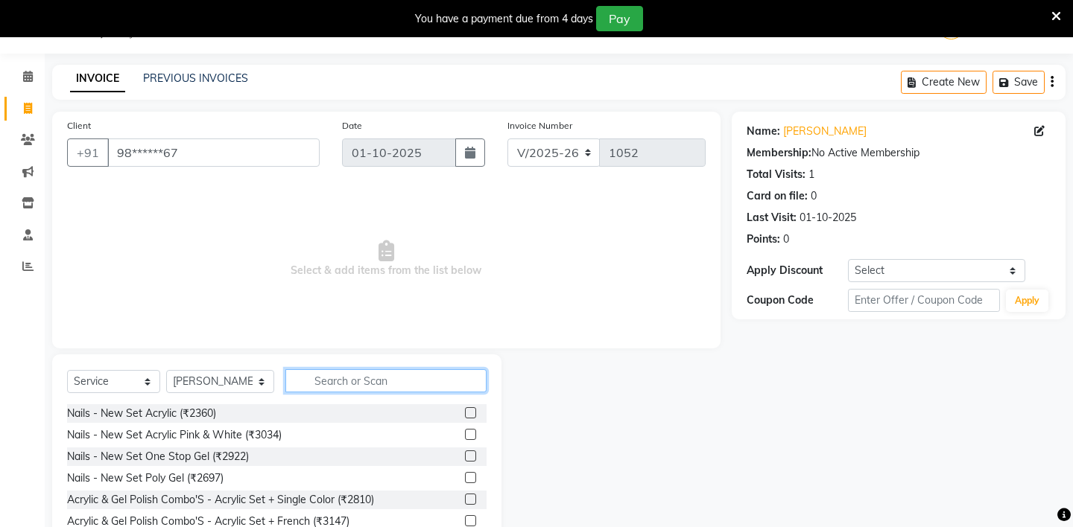
click at [332, 380] on input "text" at bounding box center [385, 381] width 201 height 23
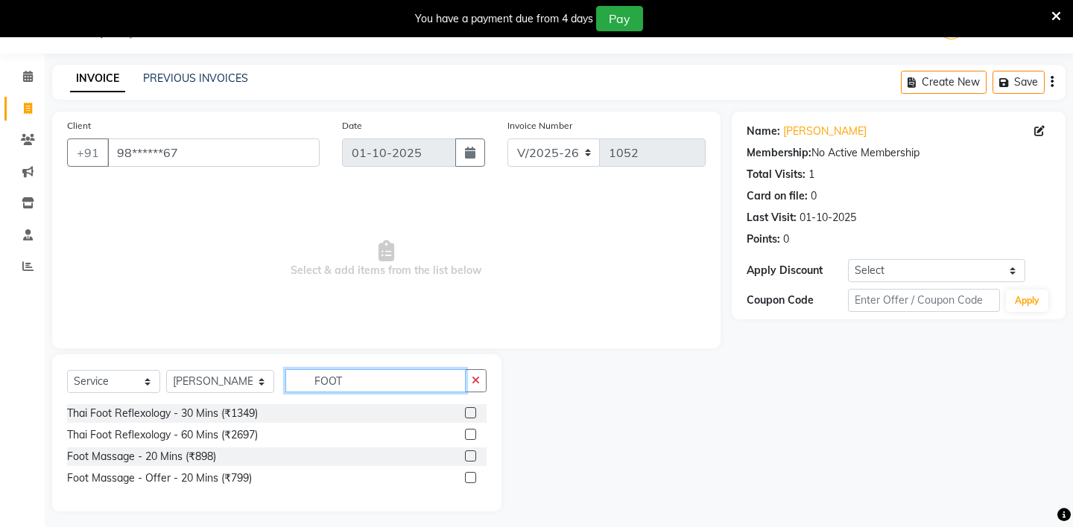
type input "FOOT"
click at [470, 435] on label at bounding box center [470, 434] width 11 height 11
click at [470, 435] on input "checkbox" at bounding box center [470, 436] width 10 height 10
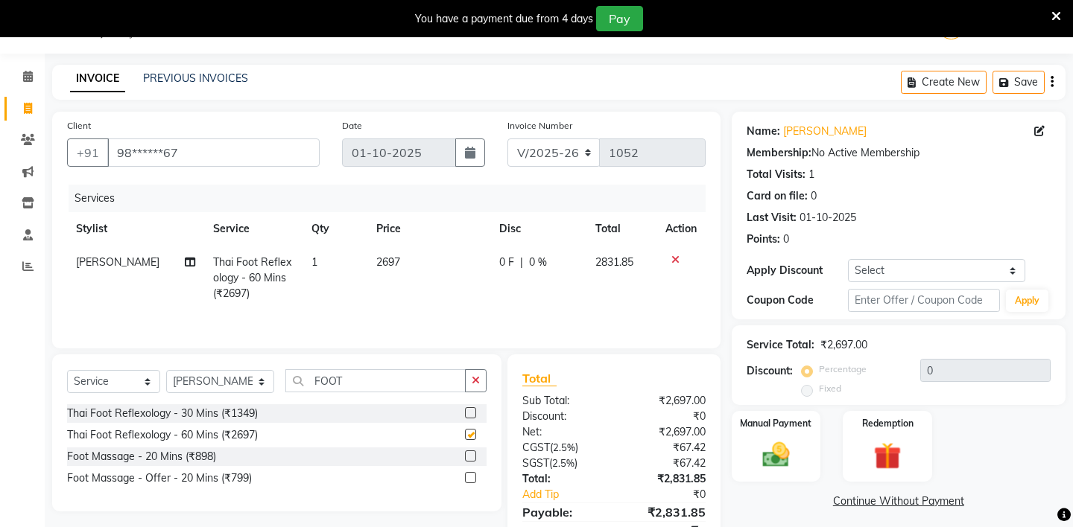
checkbox input "false"
click at [250, 383] on select "Select Stylist [PERSON_NAME] - ZAH BEAUTY RETAIL APANG APEM ASIF ITUNA MANI MER…" at bounding box center [220, 381] width 108 height 23
select select "46424"
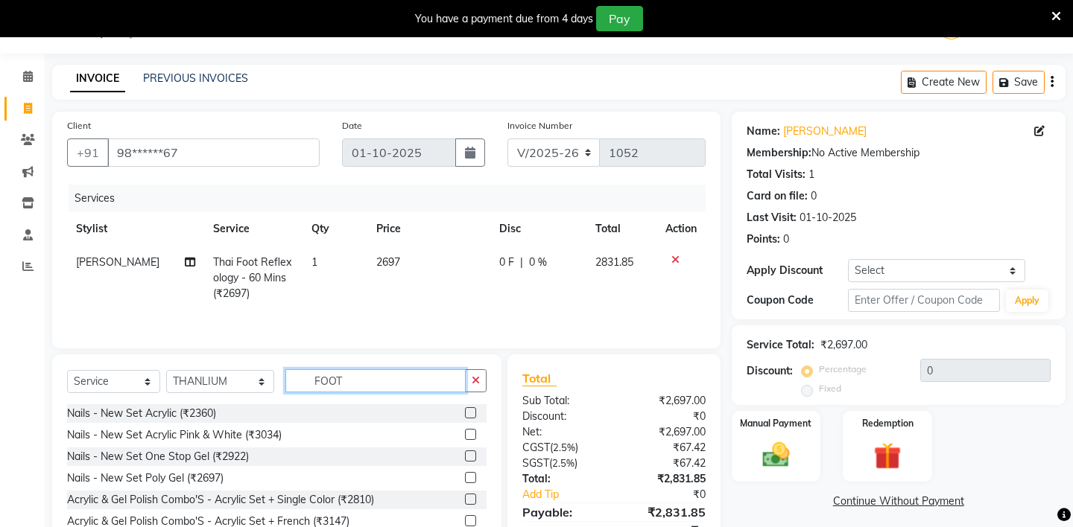
click at [356, 382] on input "FOOT" at bounding box center [375, 381] width 180 height 23
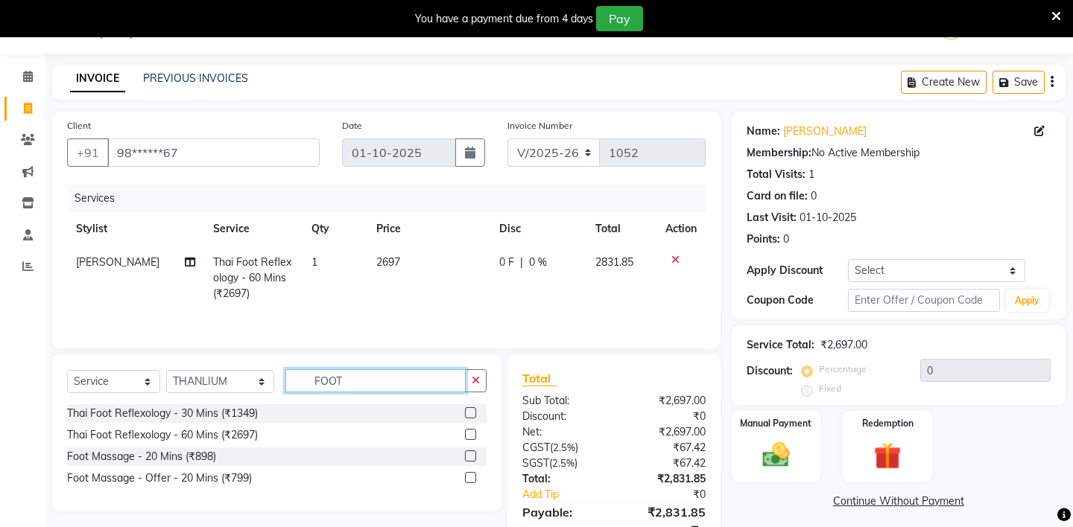
type input "FOOT"
click at [470, 434] on label at bounding box center [470, 434] width 11 height 11
click at [470, 434] on input "checkbox" at bounding box center [470, 436] width 10 height 10
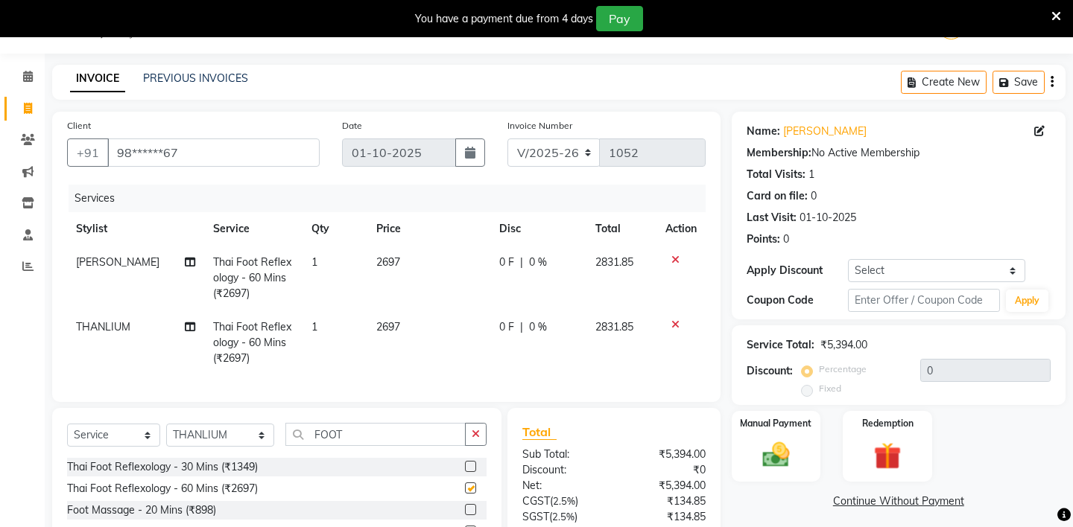
checkbox input "false"
click at [247, 437] on select "Select Stylist [PERSON_NAME] - ZAH BEAUTY RETAIL APANG APEM ASIF ITUNA MANI MER…" at bounding box center [220, 435] width 108 height 23
select select "57860"
click at [360, 435] on input "FOOT" at bounding box center [375, 434] width 180 height 23
type input "FOOT"
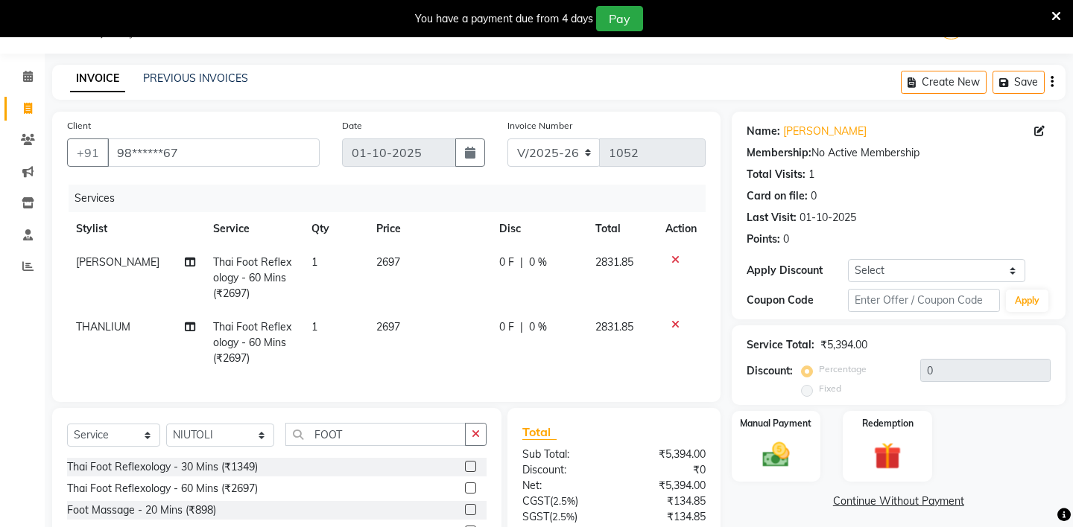
click at [469, 487] on label at bounding box center [470, 488] width 11 height 11
click at [469, 487] on input "checkbox" at bounding box center [470, 489] width 10 height 10
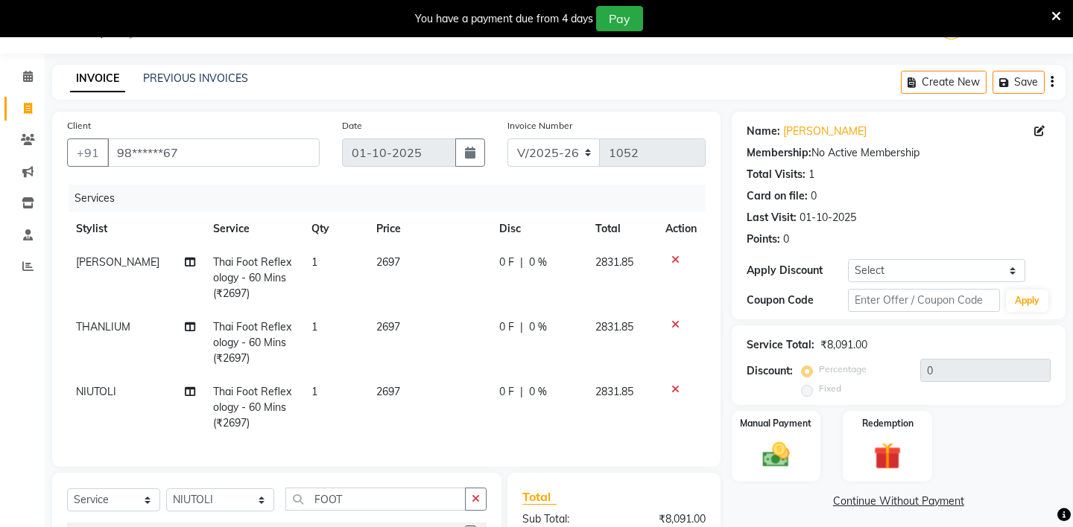
checkbox input "false"
click at [250, 496] on select "Select Stylist [PERSON_NAME] - ZAH BEAUTY RETAIL APANG APEM ASIF ITUNA MANI MER…" at bounding box center [220, 500] width 108 height 23
select select "38262"
click at [364, 501] on input "FOOT" at bounding box center [375, 499] width 180 height 23
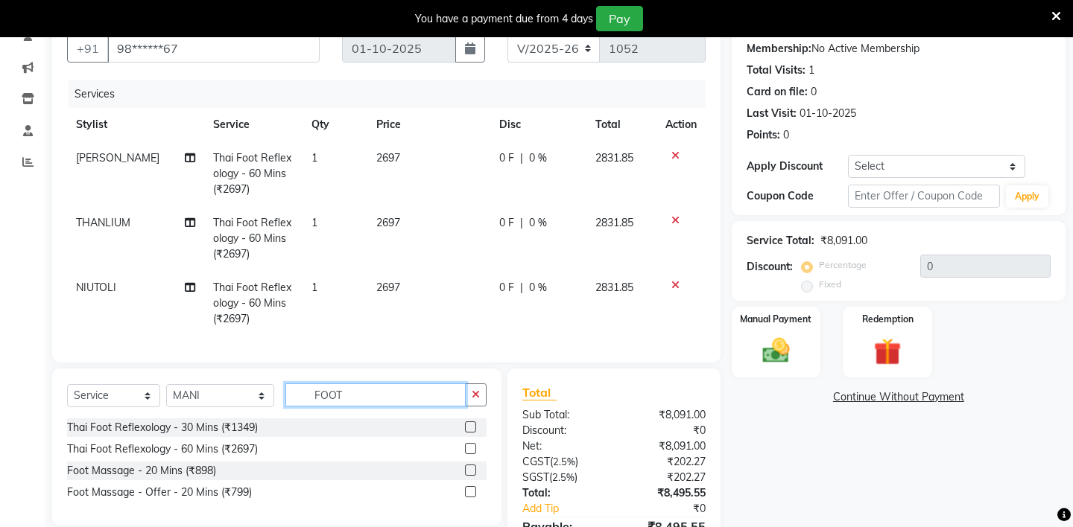
scroll to position [163, 0]
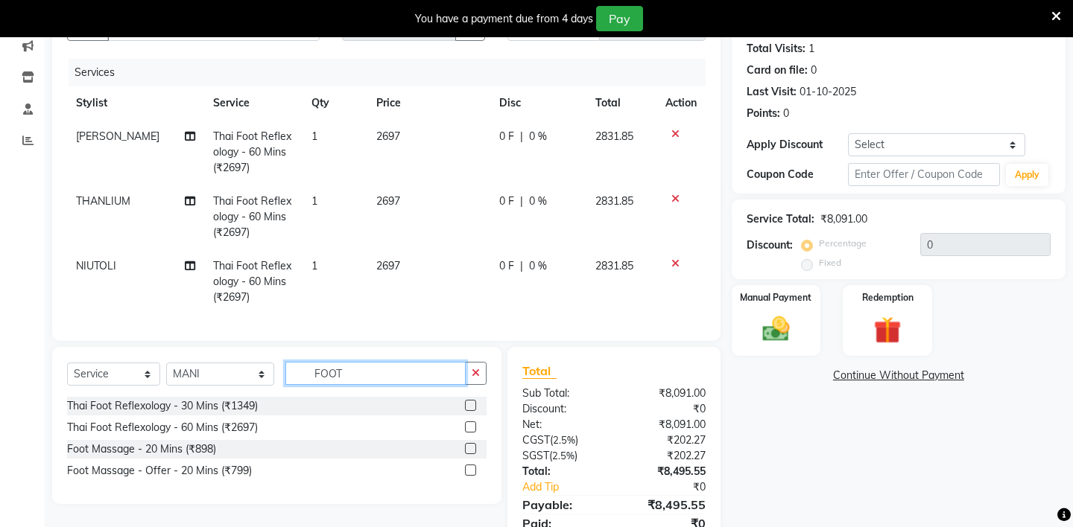
type input "FOOT"
click at [469, 431] on label at bounding box center [470, 427] width 11 height 11
click at [469, 431] on input "checkbox" at bounding box center [470, 428] width 10 height 10
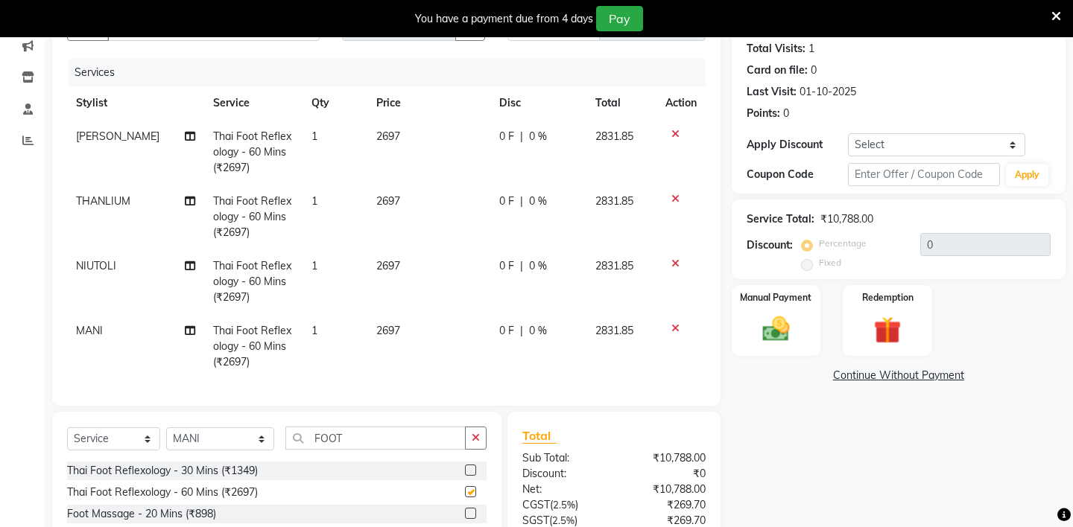
checkbox input "false"
click at [952, 175] on input "text" at bounding box center [924, 174] width 152 height 23
click at [1026, 178] on button "Apply" at bounding box center [1027, 175] width 42 height 22
click at [1009, 144] on select "Select Coupon → Daily Discount Coupon → Am/bh/acct Coupon → Am/bh/acct Coupon →…" at bounding box center [936, 144] width 177 height 23
select select "5: Object"
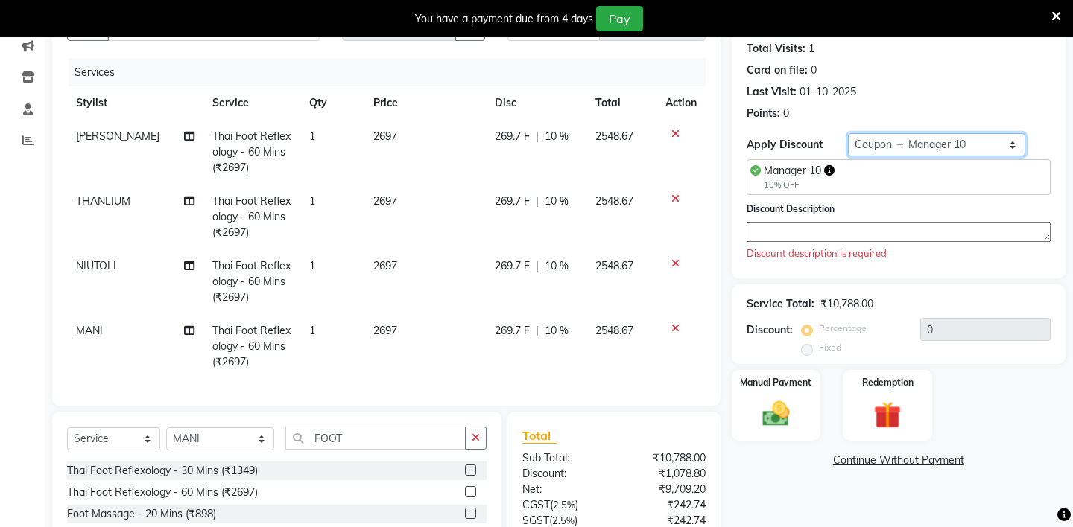
type input "10"
click at [836, 231] on textarea at bounding box center [899, 232] width 304 height 20
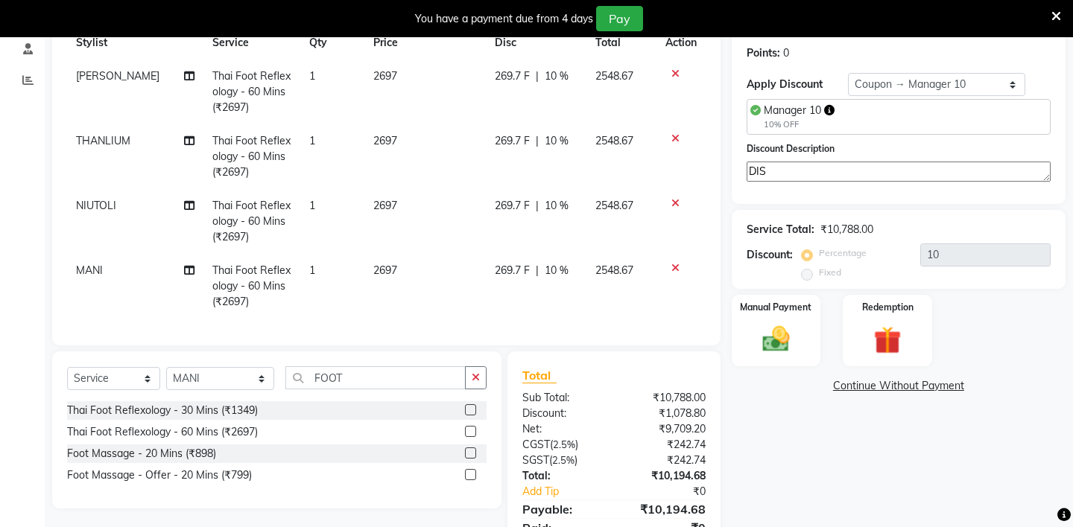
scroll to position [223, 0]
type textarea "DIS"
click at [765, 324] on img at bounding box center [775, 340] width 46 height 33
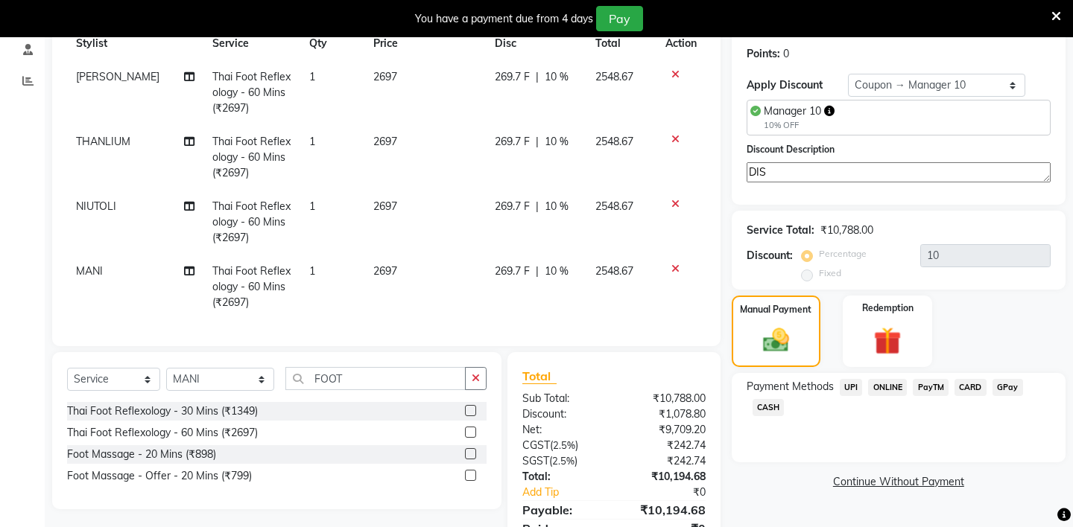
click at [770, 399] on span "CASH" at bounding box center [768, 407] width 32 height 17
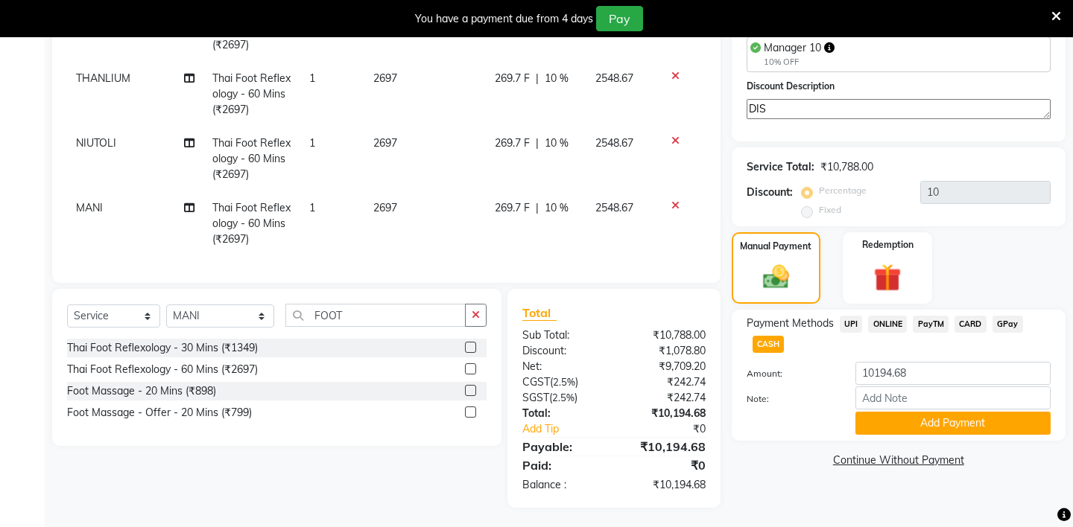
scroll to position [289, 0]
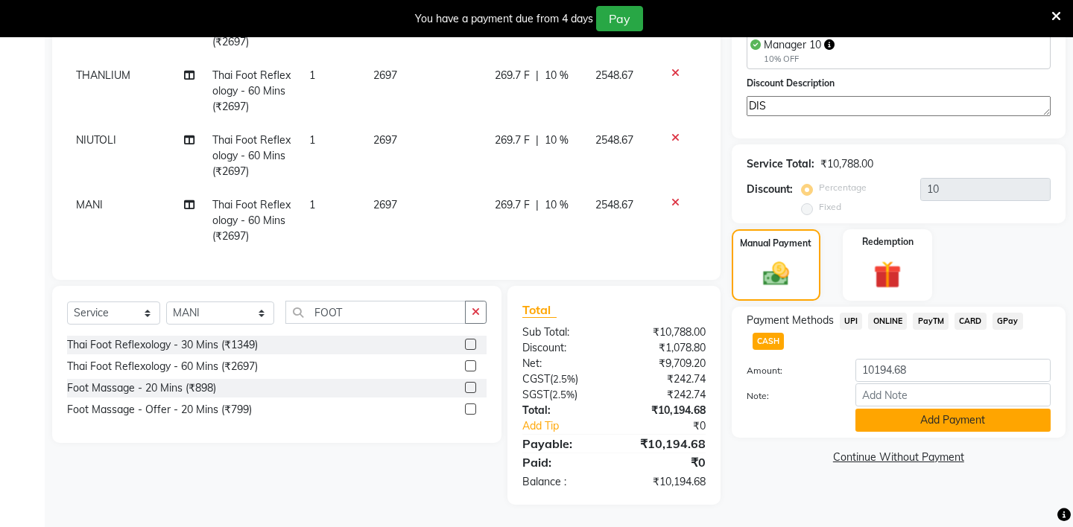
click at [915, 409] on button "Add Payment" at bounding box center [952, 420] width 195 height 23
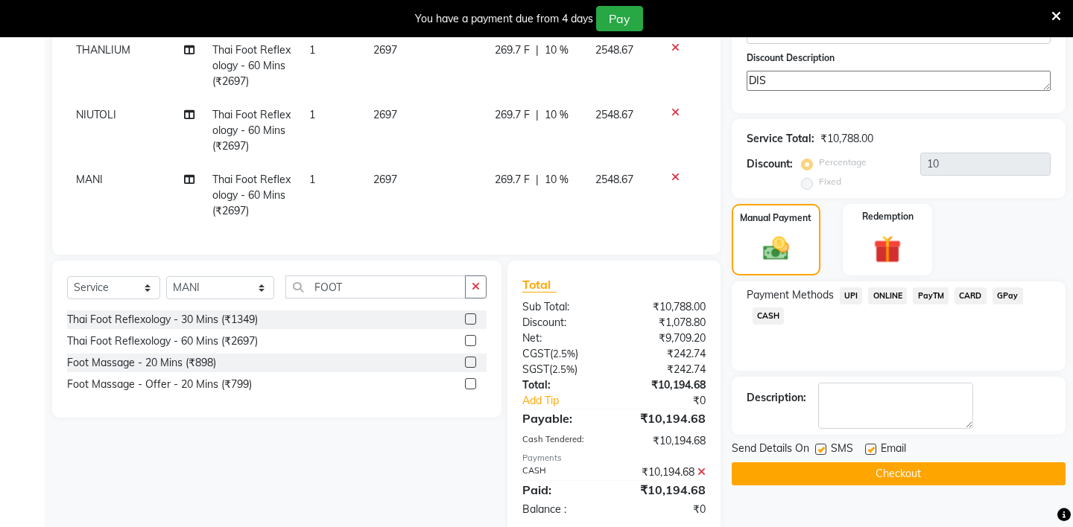
scroll to position [323, 0]
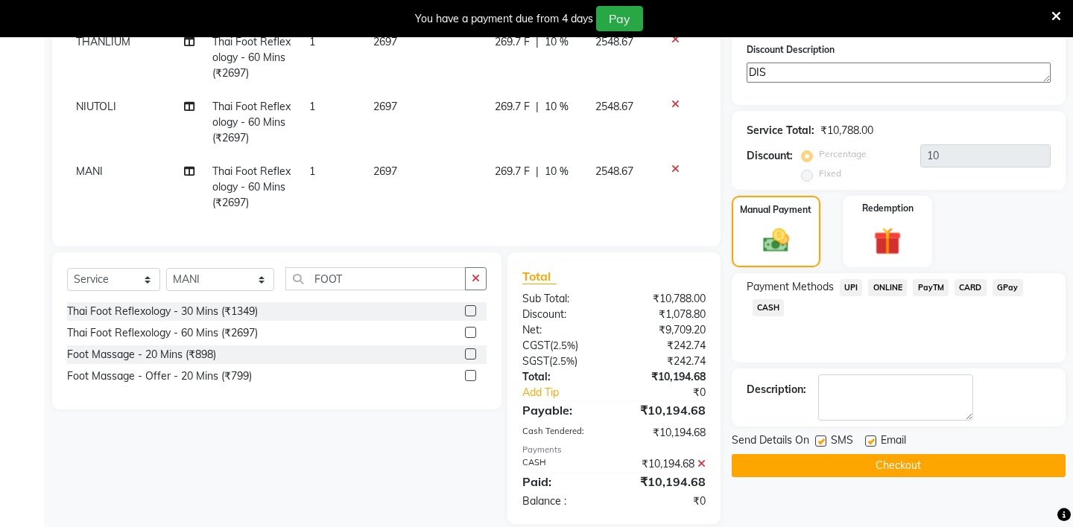
click at [884, 454] on button "Checkout" at bounding box center [899, 465] width 334 height 23
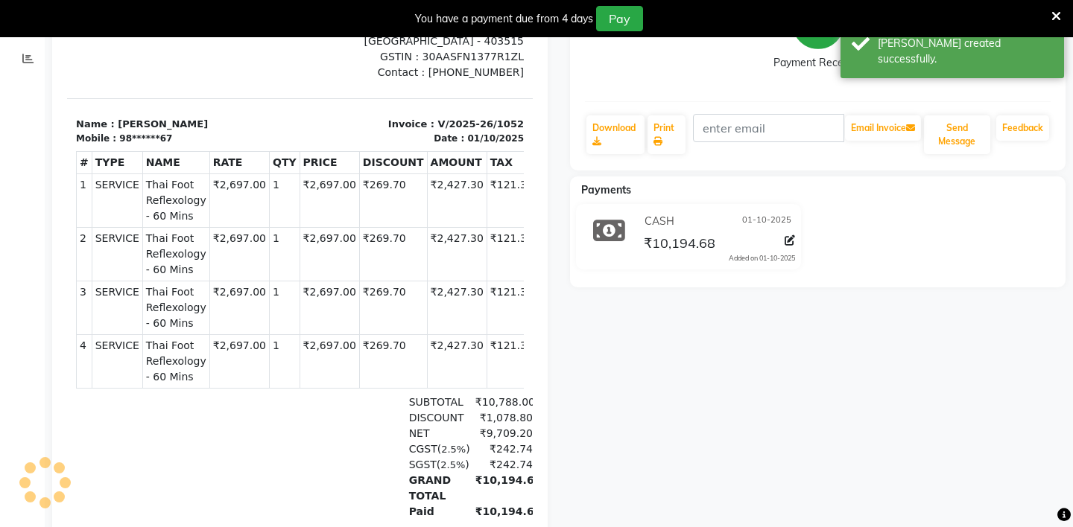
scroll to position [236, 0]
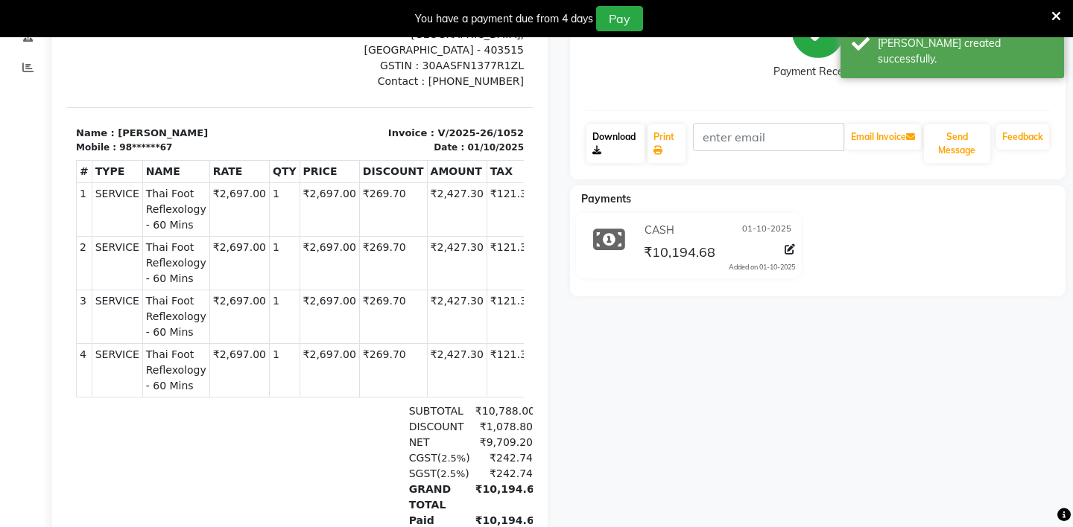
click at [607, 142] on link "Download" at bounding box center [615, 143] width 58 height 39
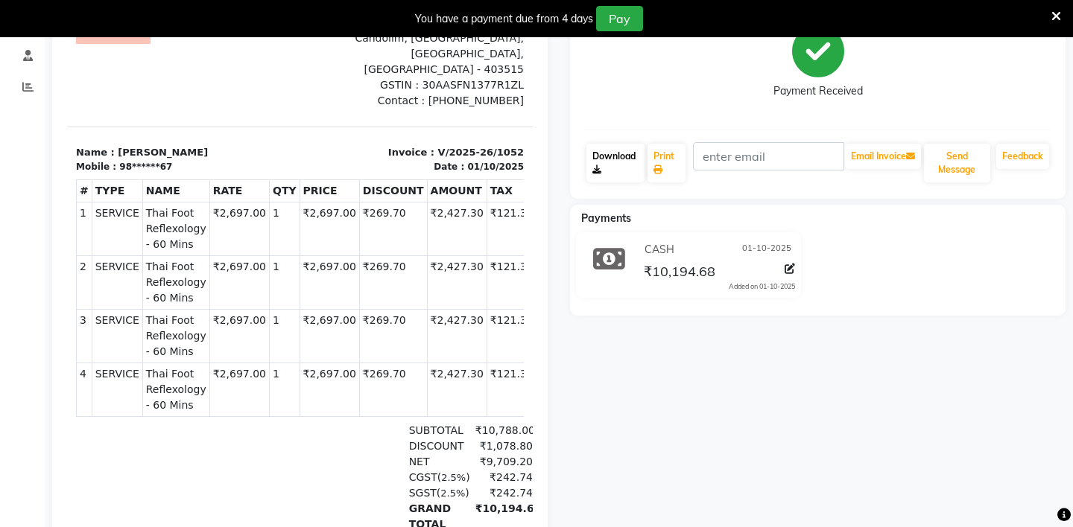
scroll to position [0, 0]
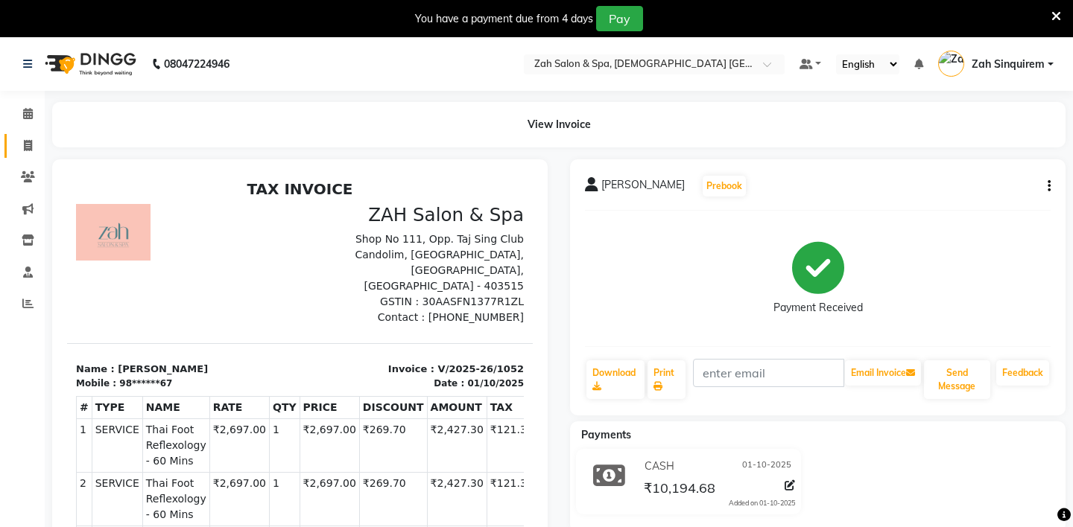
click at [31, 136] on link "Invoice" at bounding box center [22, 146] width 36 height 25
select select "service"
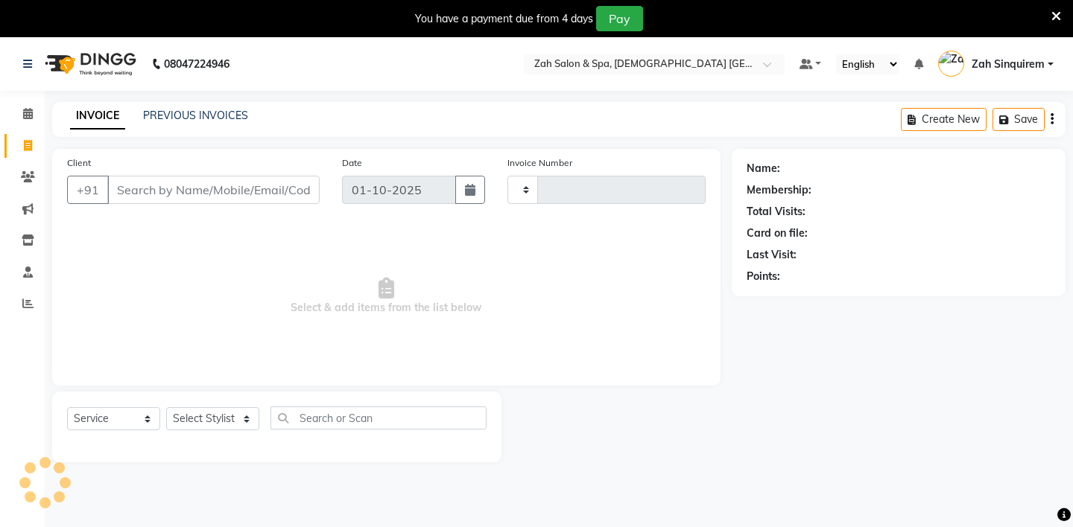
scroll to position [37, 0]
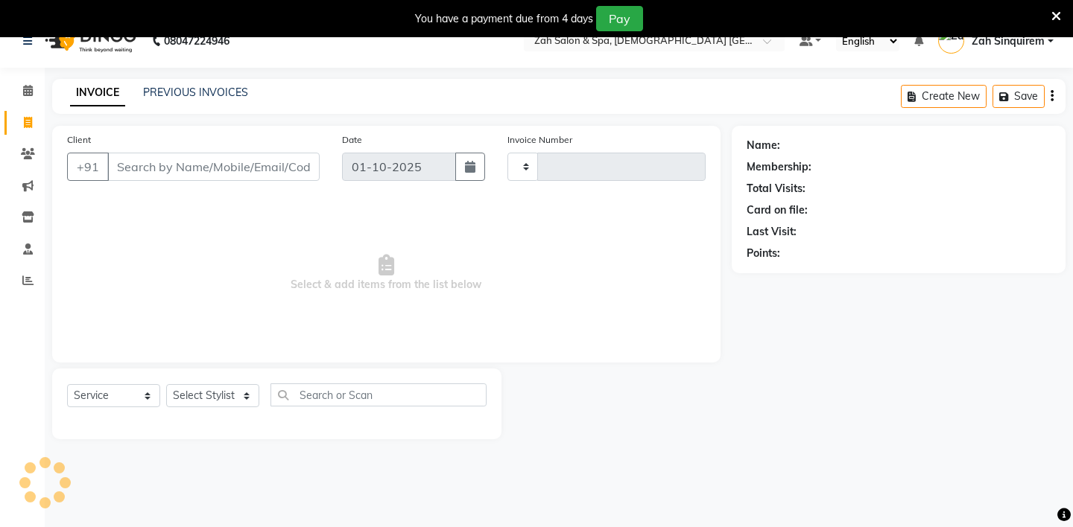
type input "1053"
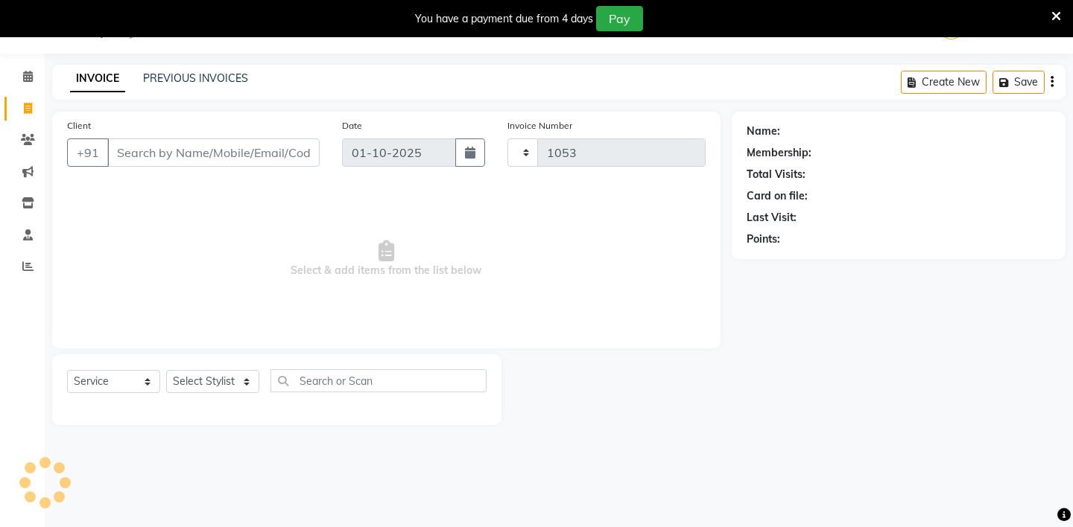
select select "5613"
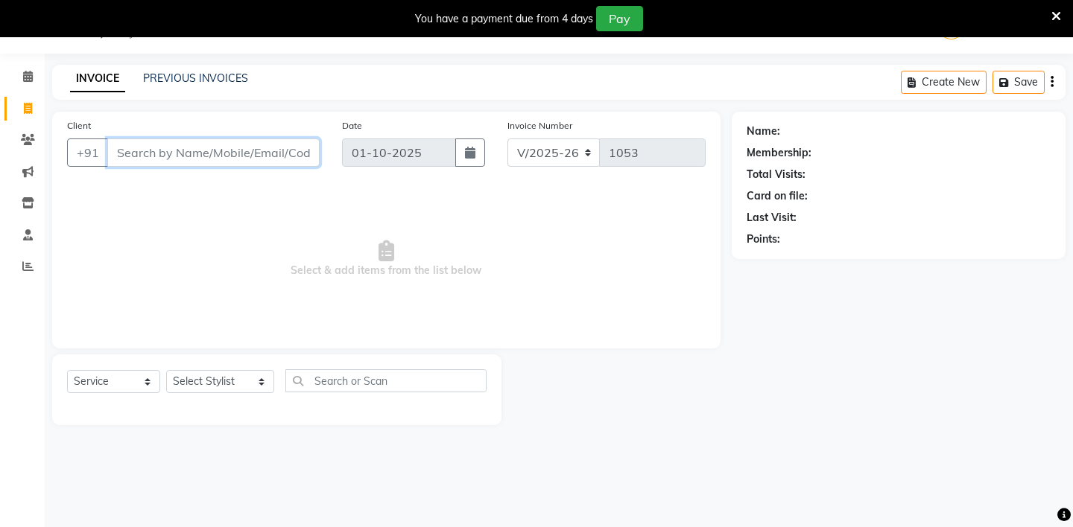
click at [159, 164] on input "Client" at bounding box center [213, 153] width 212 height 28
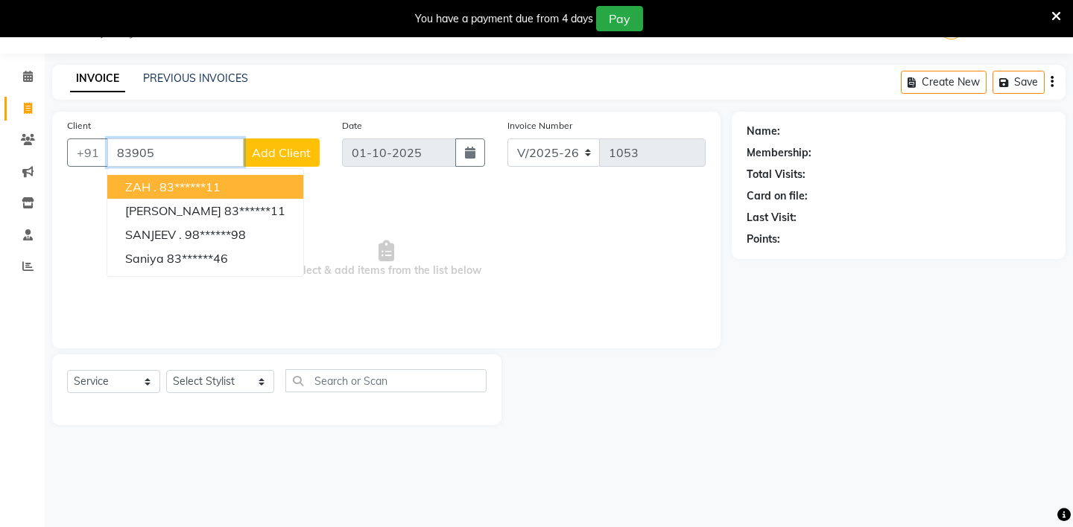
click at [174, 186] on ngb-highlight "83******11" at bounding box center [189, 187] width 61 height 15
type input "83******11"
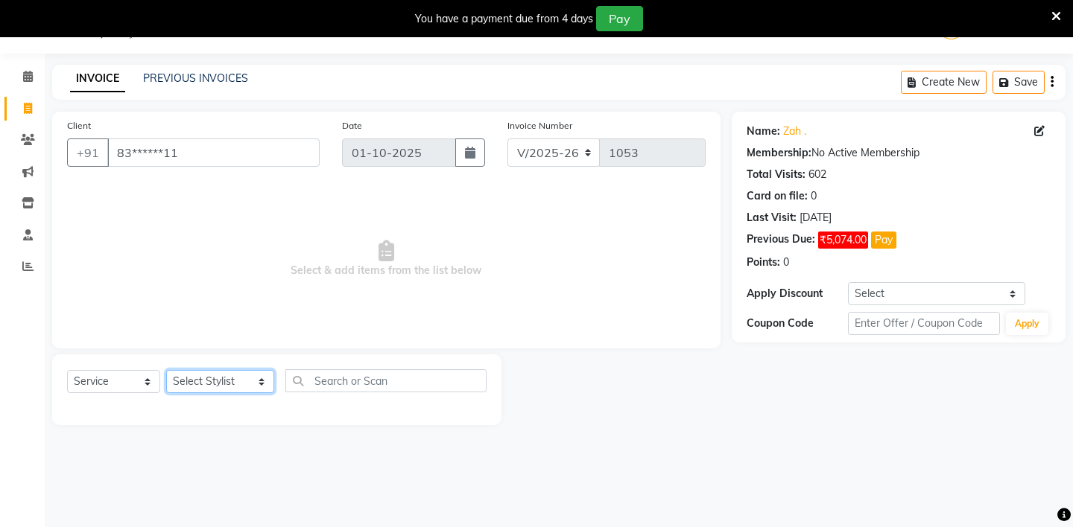
click at [251, 384] on select "Select Stylist [PERSON_NAME] - ZAH BEAUTY RETAIL APANG APEM ASIF ITUNA MANI MER…" at bounding box center [220, 381] width 108 height 23
select select "38259"
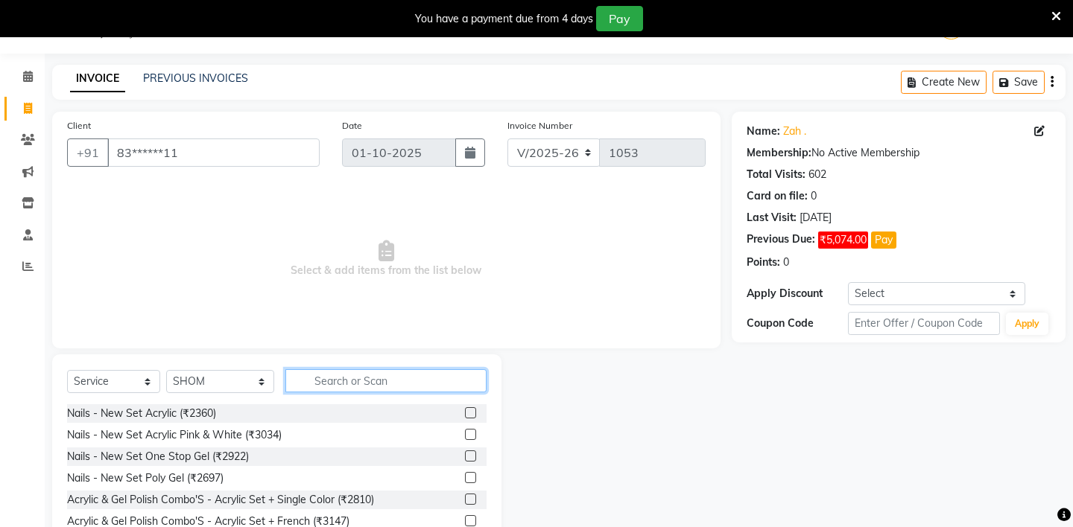
click at [347, 382] on input "text" at bounding box center [385, 381] width 201 height 23
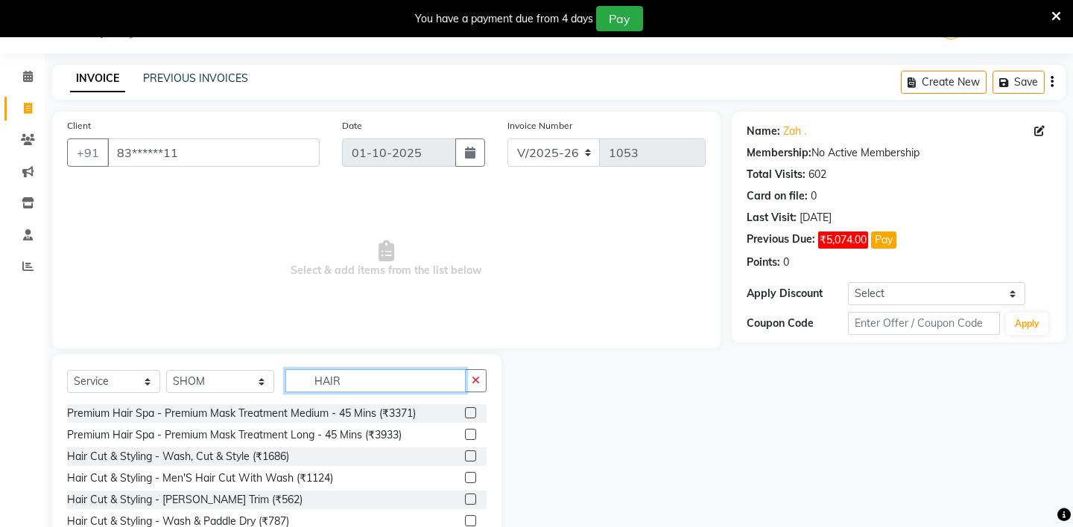
scroll to position [84, 0]
type input "HAIR"
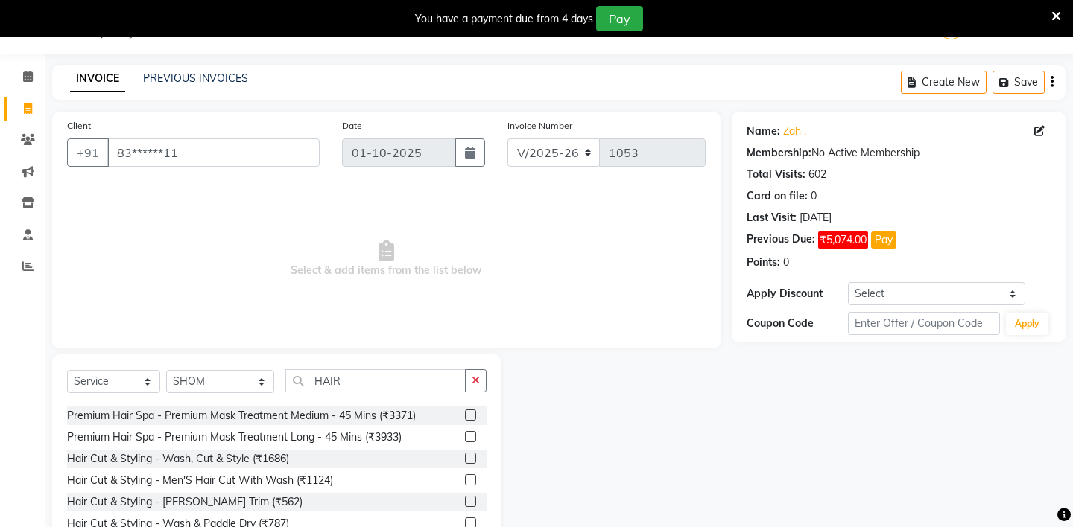
click at [469, 480] on label at bounding box center [470, 480] width 11 height 11
click at [469, 480] on input "checkbox" at bounding box center [470, 481] width 10 height 10
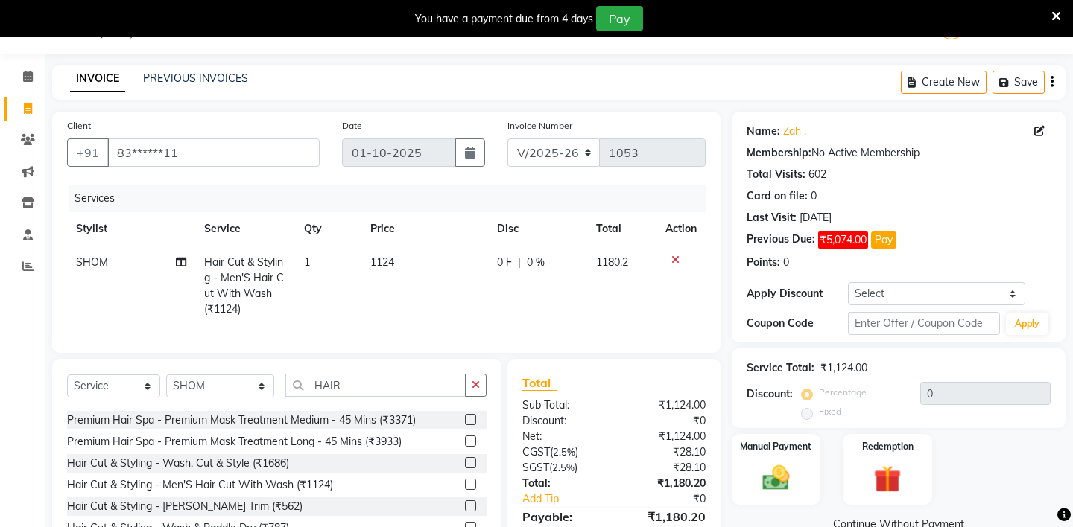
click at [469, 480] on label at bounding box center [470, 484] width 11 height 11
click at [469, 481] on input "checkbox" at bounding box center [470, 486] width 10 height 10
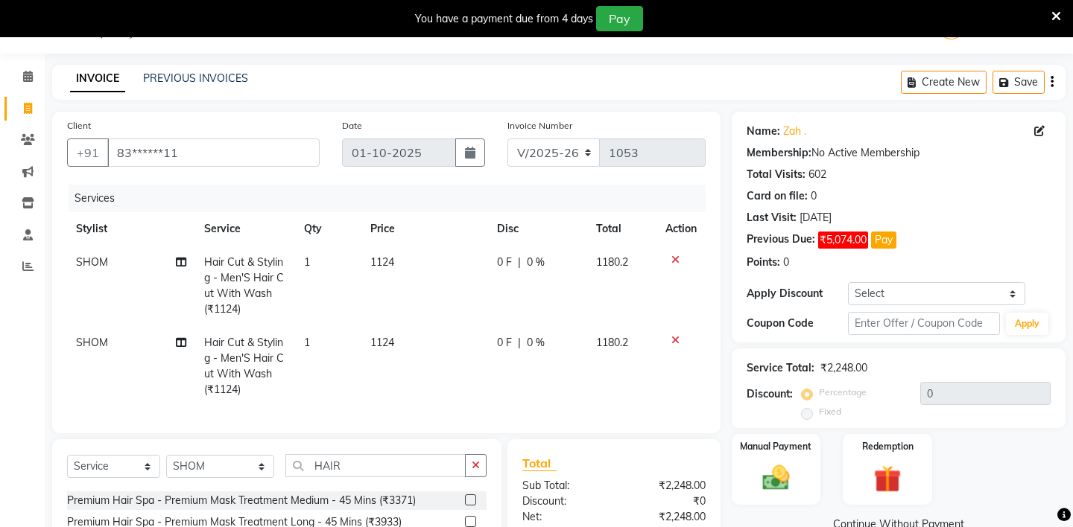
checkbox input "false"
click at [251, 465] on select "Select Stylist [PERSON_NAME] - ZAH BEAUTY RETAIL APANG APEM ASIF ITUNA MANI MER…" at bounding box center [220, 466] width 108 height 23
click at [338, 465] on input "HAIR" at bounding box center [375, 465] width 180 height 23
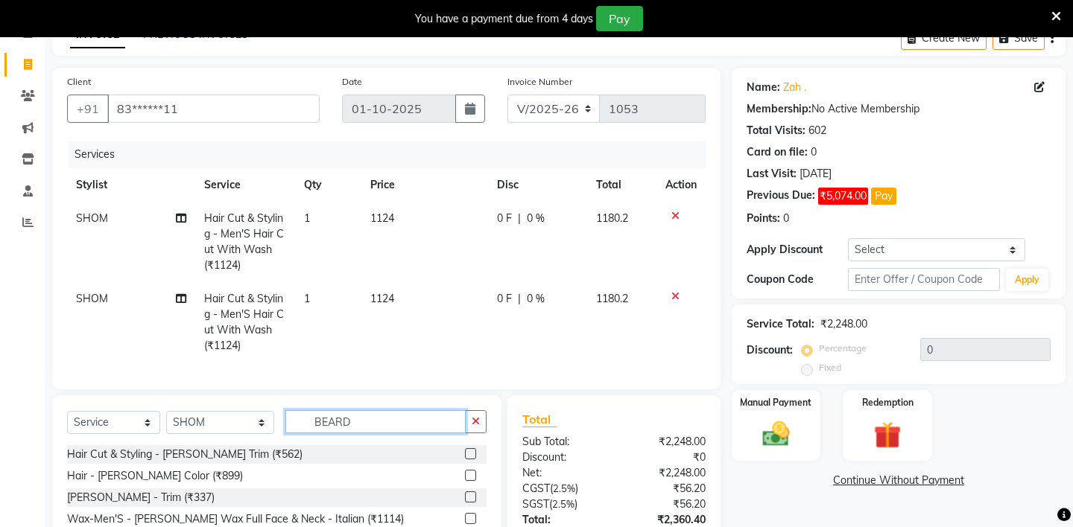
scroll to position [86, 0]
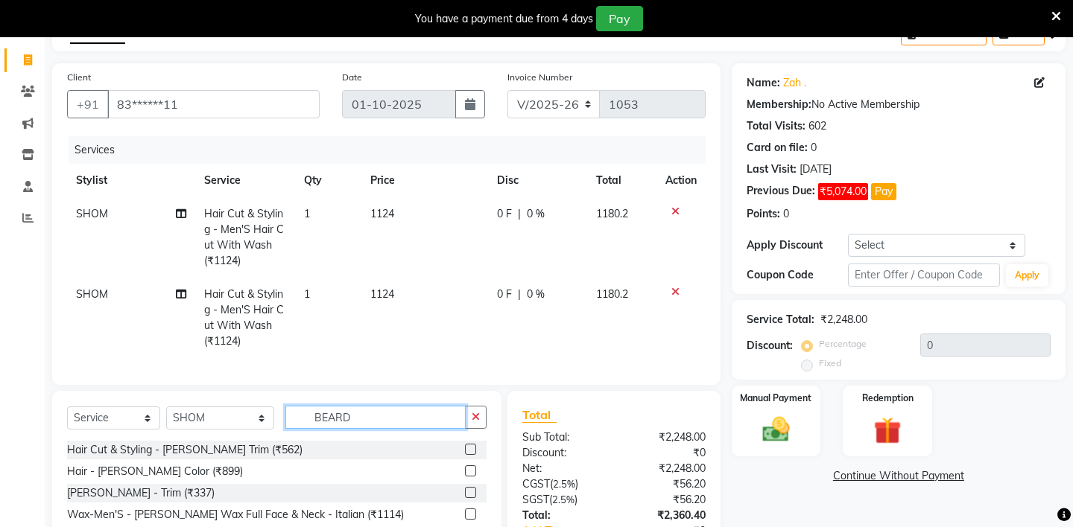
type input "BEARD"
click at [471, 453] on label at bounding box center [470, 449] width 11 height 11
click at [471, 453] on input "checkbox" at bounding box center [470, 451] width 10 height 10
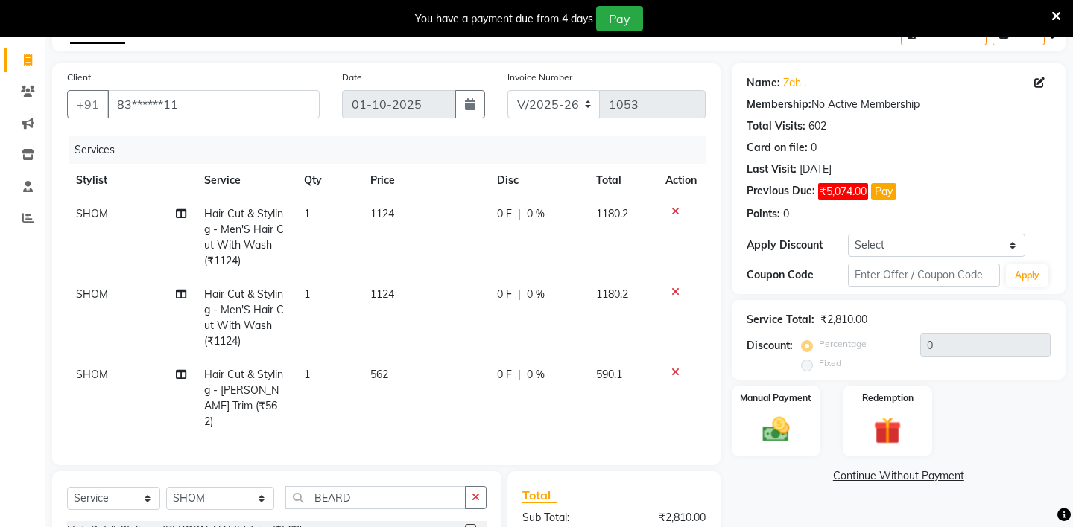
checkbox input "false"
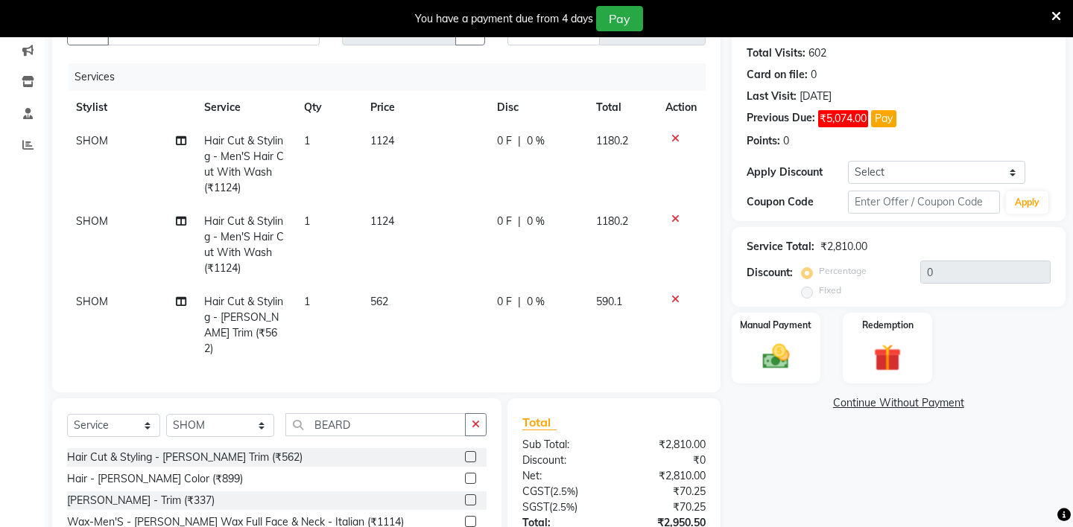
scroll to position [162, 0]
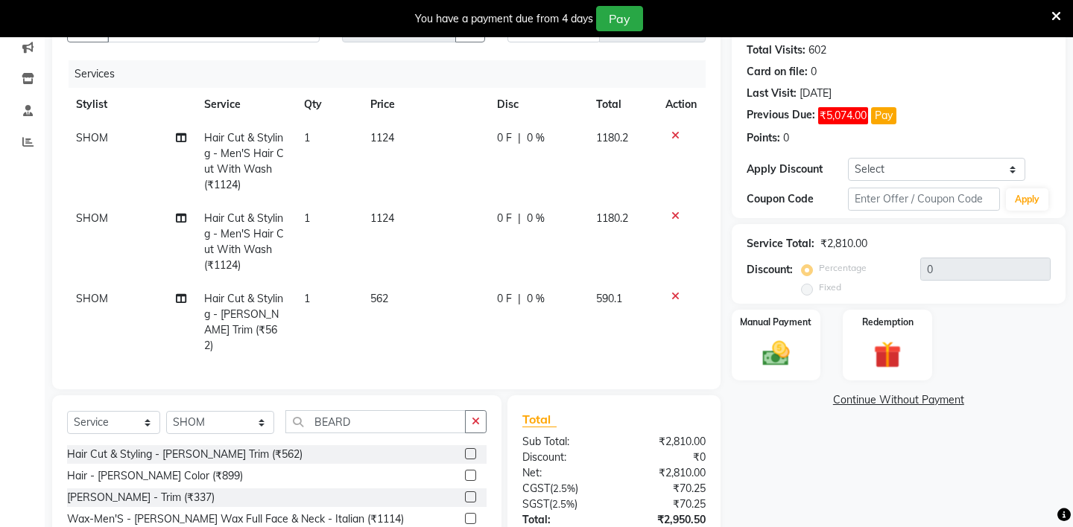
click at [469, 470] on label at bounding box center [470, 475] width 11 height 11
click at [469, 472] on input "checkbox" at bounding box center [470, 477] width 10 height 10
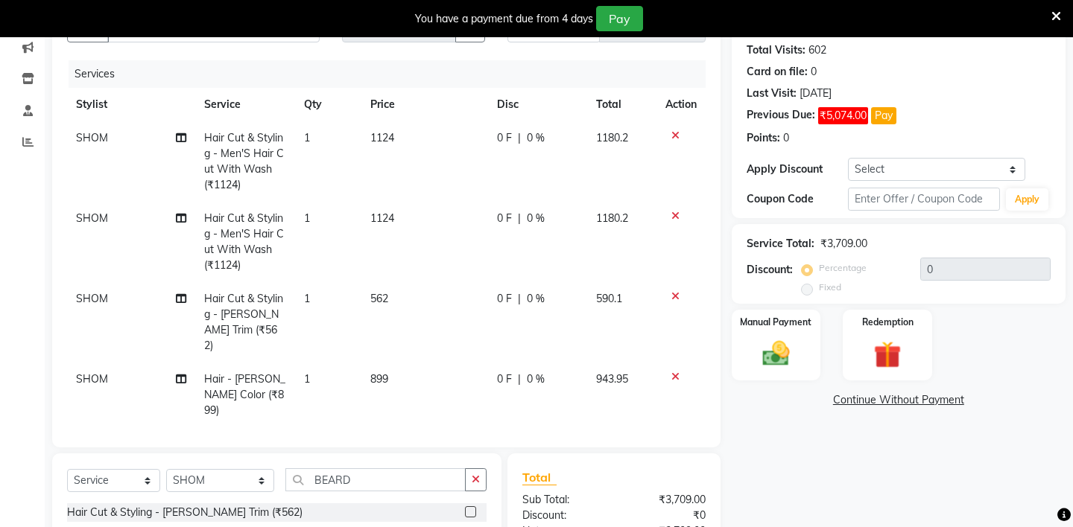
checkbox input "false"
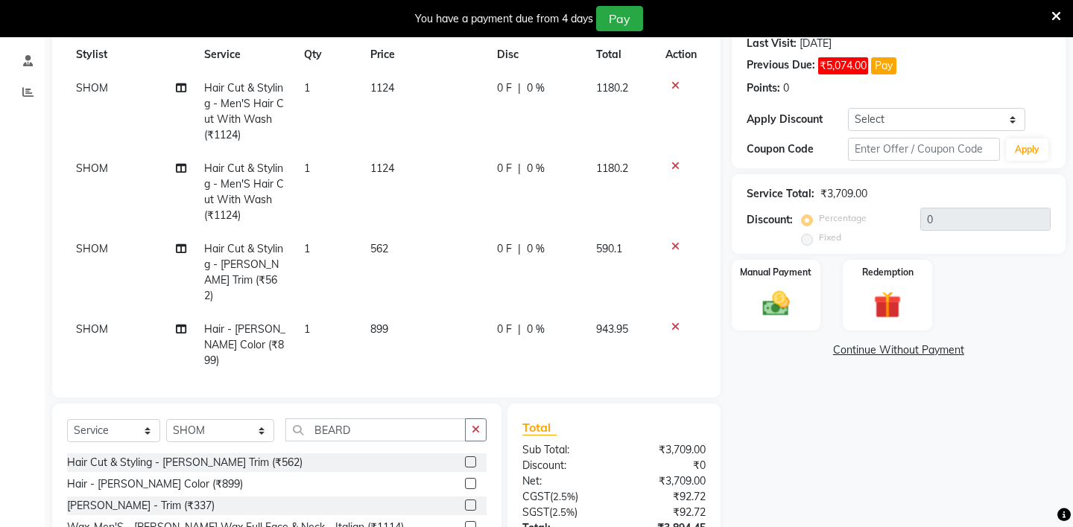
scroll to position [213, 0]
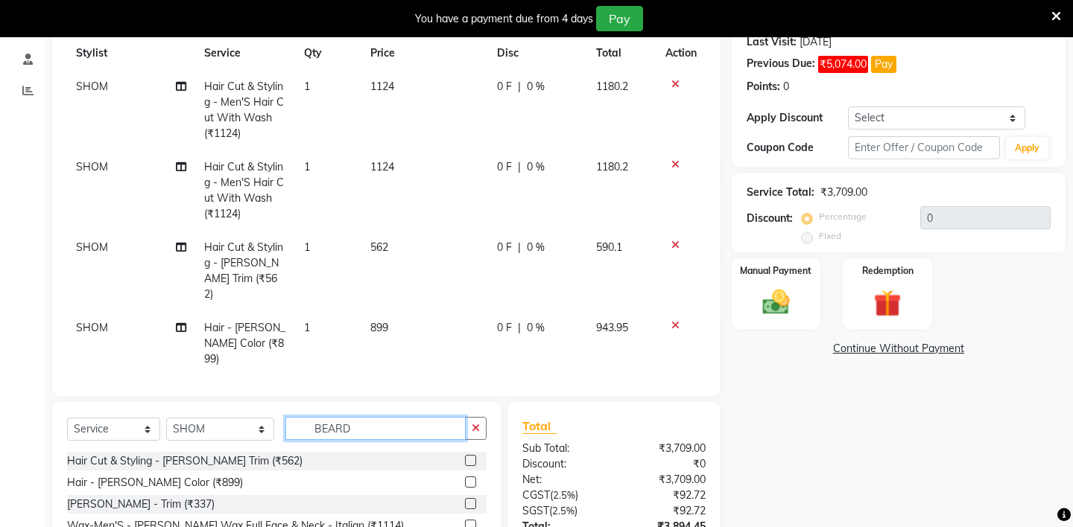
click at [352, 417] on input "BEARD" at bounding box center [375, 428] width 180 height 23
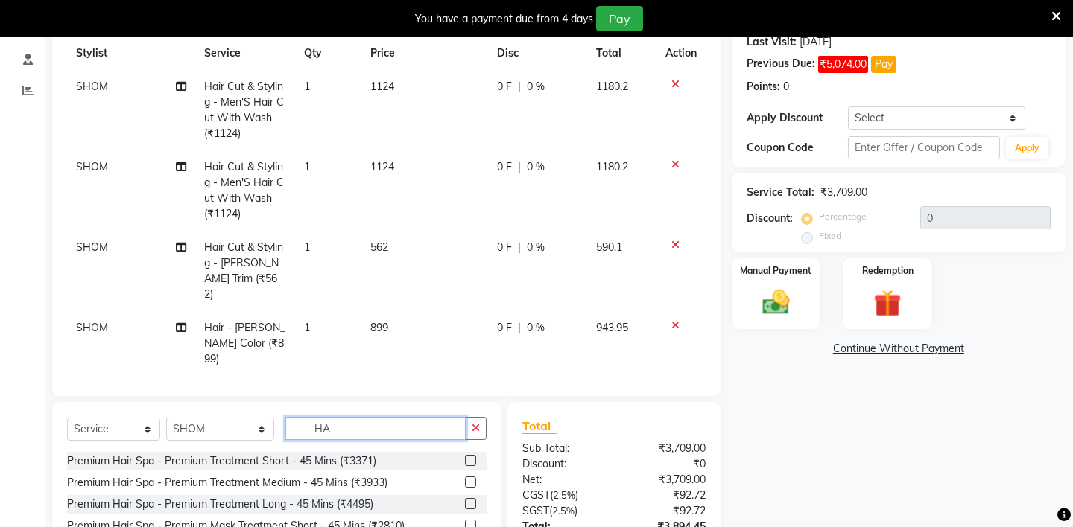
type input "H"
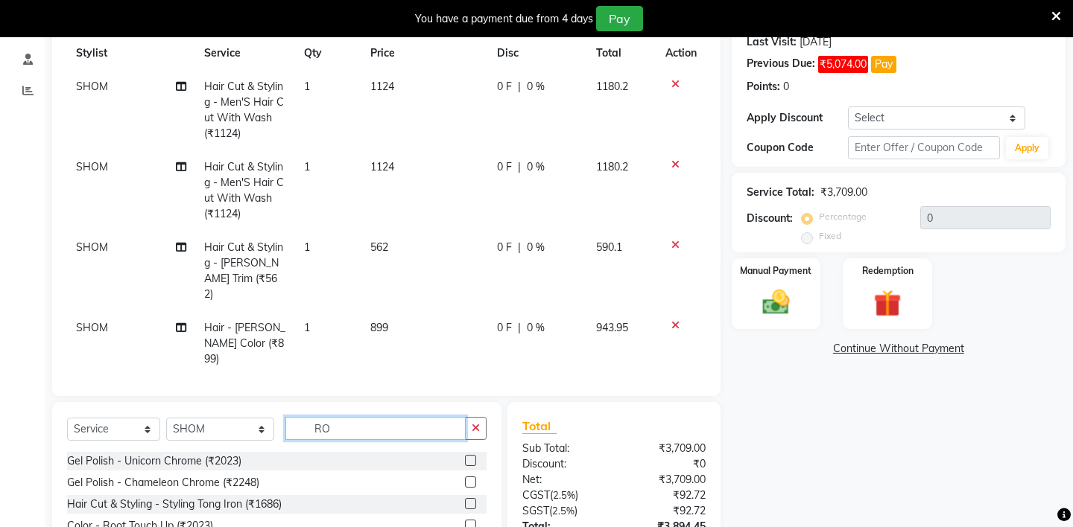
type input "R"
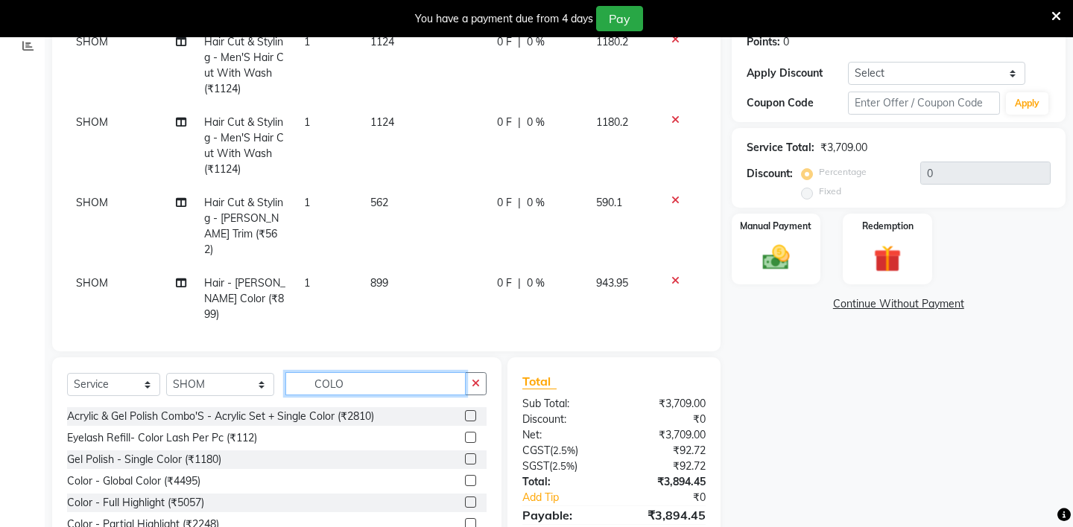
scroll to position [256, 0]
type input "C"
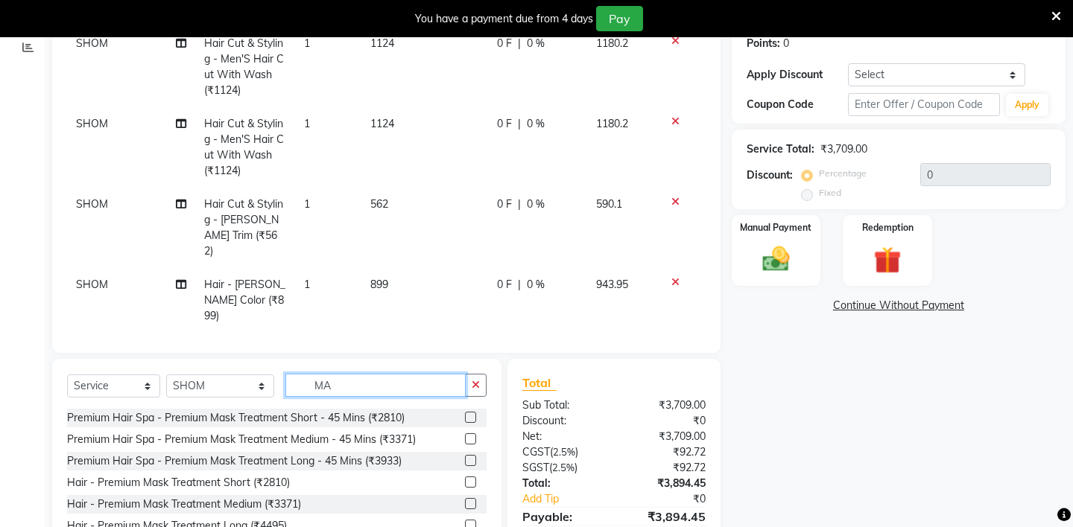
type input "M"
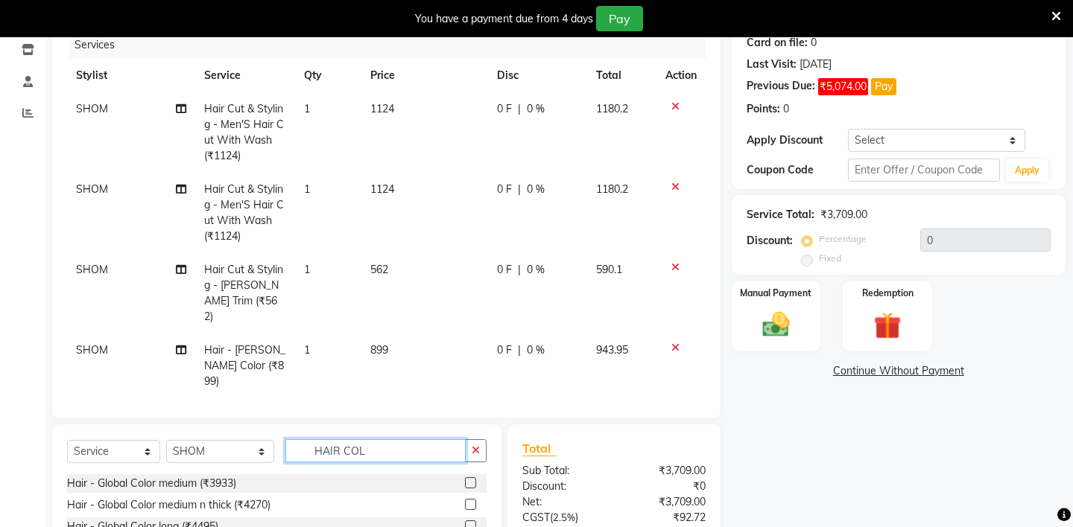
scroll to position [180, 0]
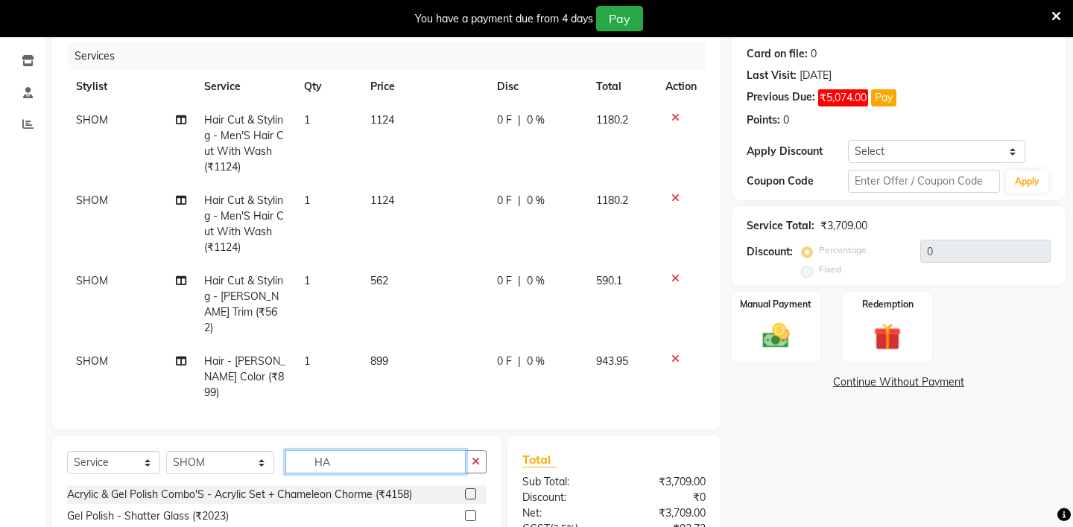
type input "H"
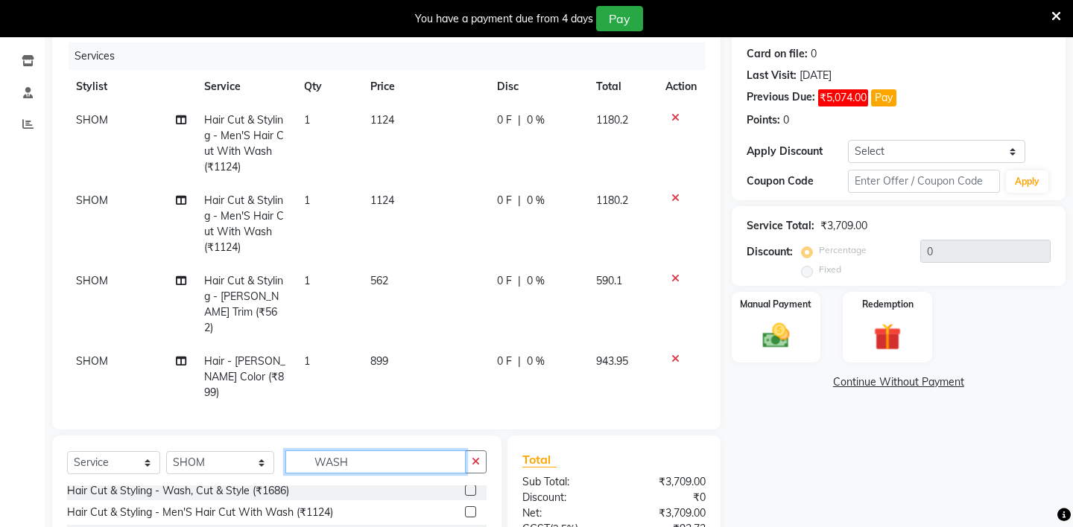
scroll to position [0, 0]
type input "WASH"
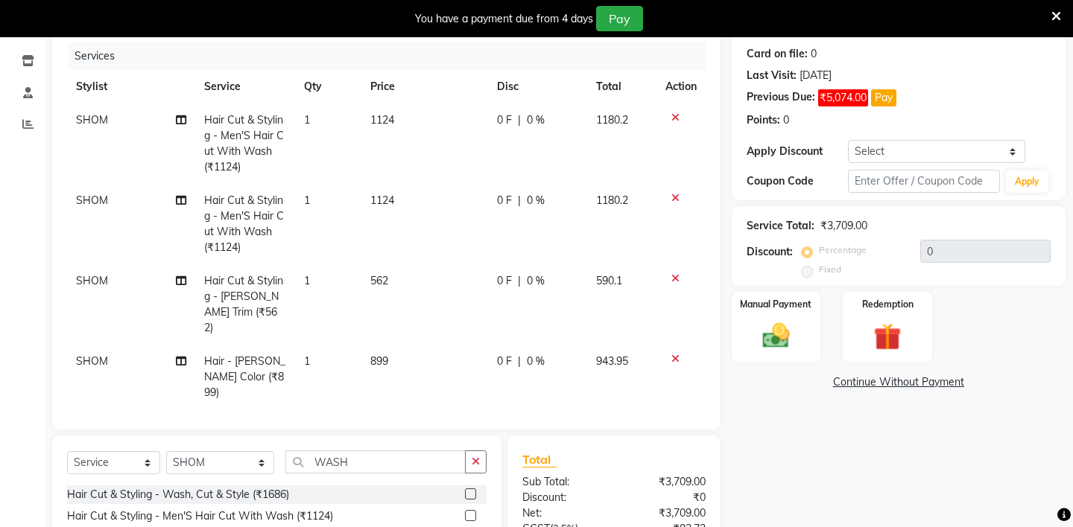
click at [470, 489] on label at bounding box center [470, 494] width 11 height 11
click at [470, 490] on input "checkbox" at bounding box center [470, 495] width 10 height 10
checkbox input "false"
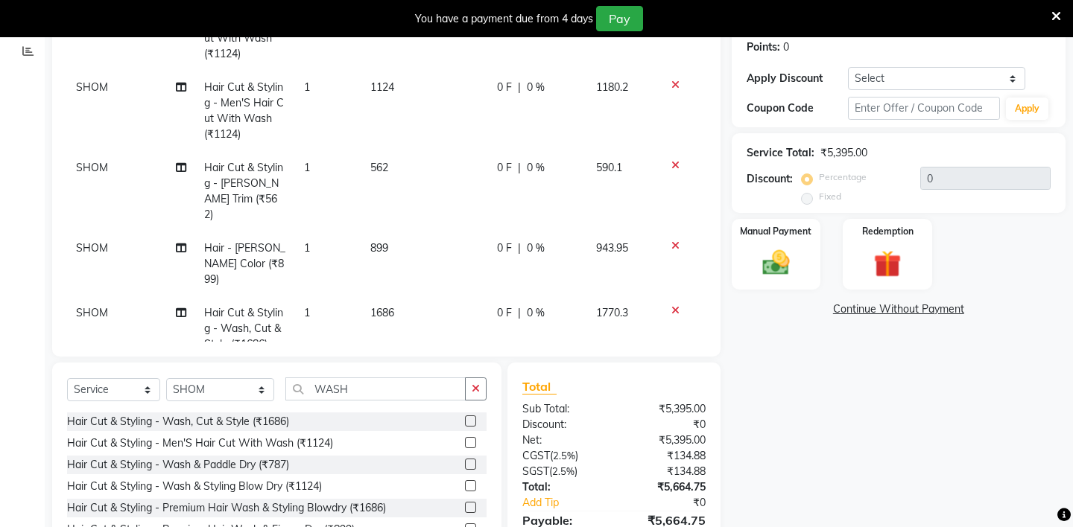
scroll to position [250, 0]
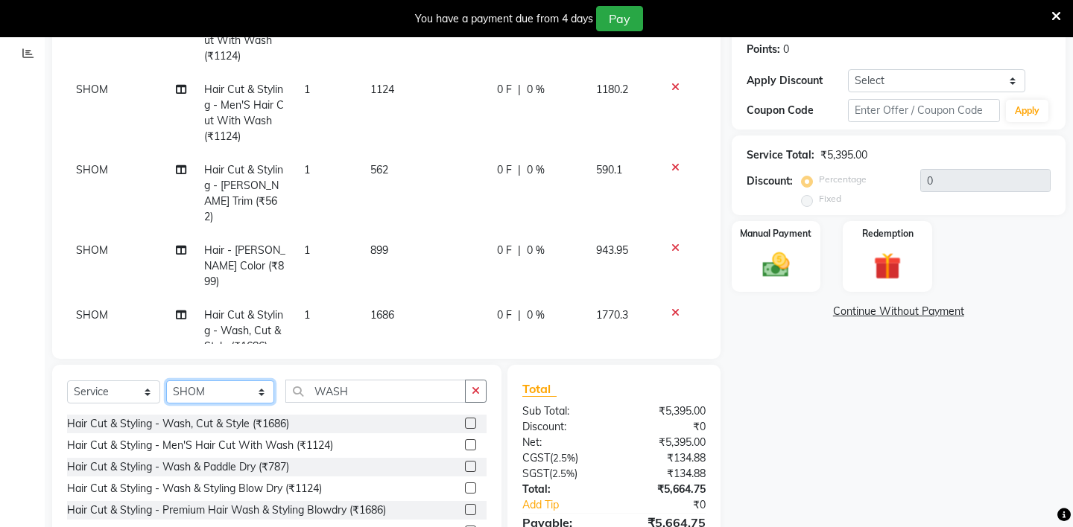
click at [253, 393] on select "Select Stylist [PERSON_NAME] - ZAH BEAUTY RETAIL APANG APEM ASIF ITUNA MANI MER…" at bounding box center [220, 392] width 108 height 23
select select "38262"
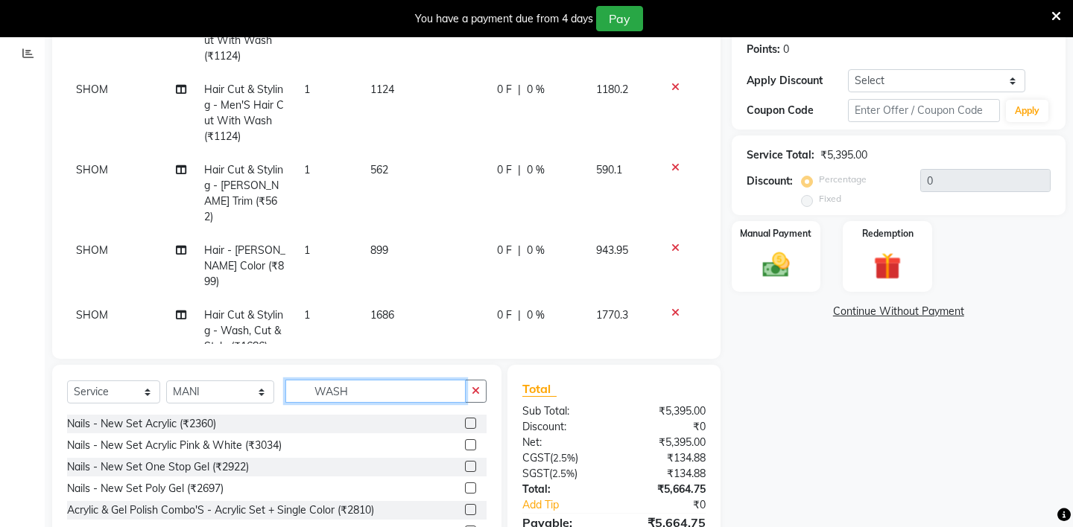
click at [357, 393] on input "WASH" at bounding box center [375, 391] width 180 height 23
type input "W"
type input "F"
type input "O"
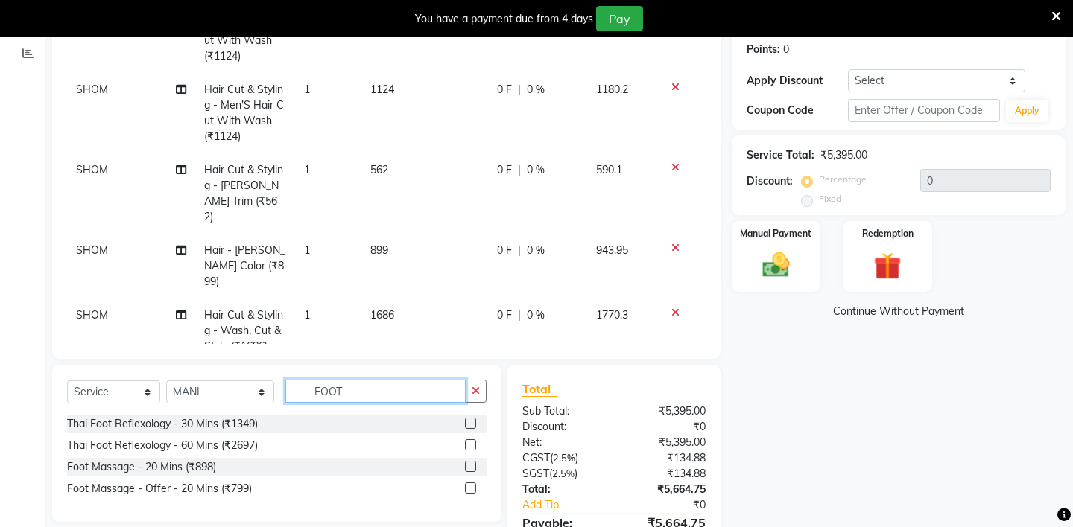
type input "FOOT"
click at [468, 487] on label at bounding box center [470, 488] width 11 height 11
click at [468, 487] on input "checkbox" at bounding box center [470, 489] width 10 height 10
checkbox input "false"
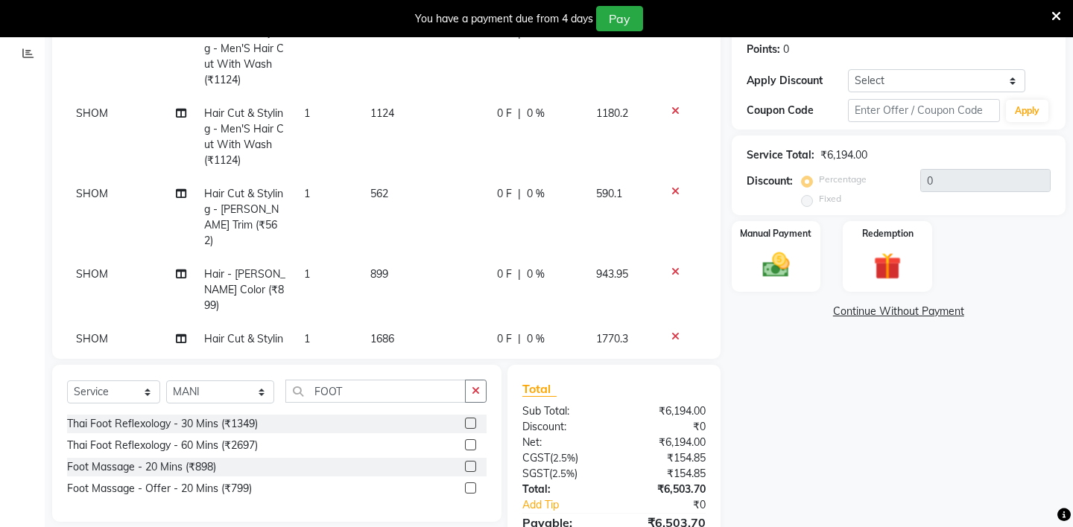
scroll to position [105, 0]
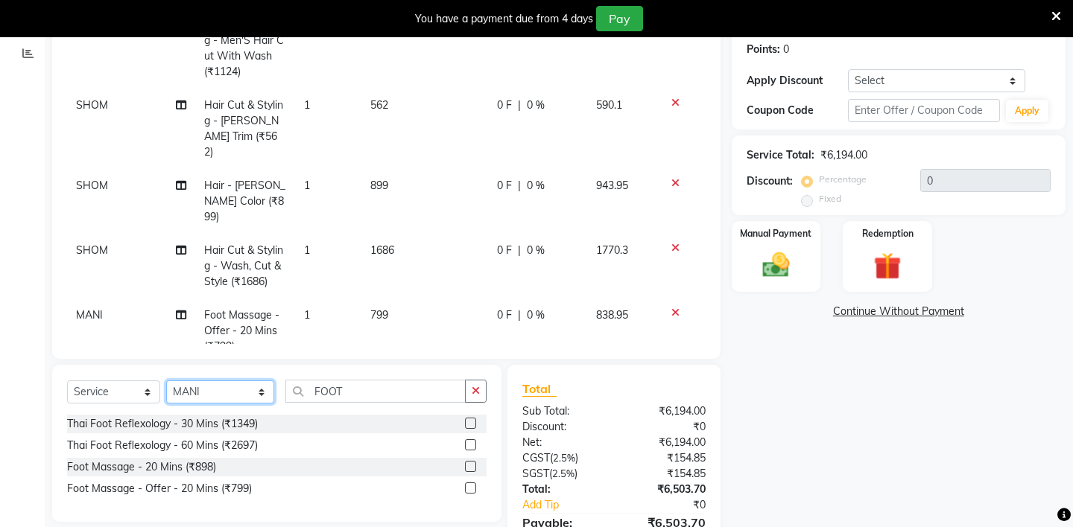
click at [251, 396] on select "Select Stylist [PERSON_NAME] - ZAH BEAUTY RETAIL APANG APEM ASIF ITUNA MANI MER…" at bounding box center [220, 392] width 108 height 23
select select "38259"
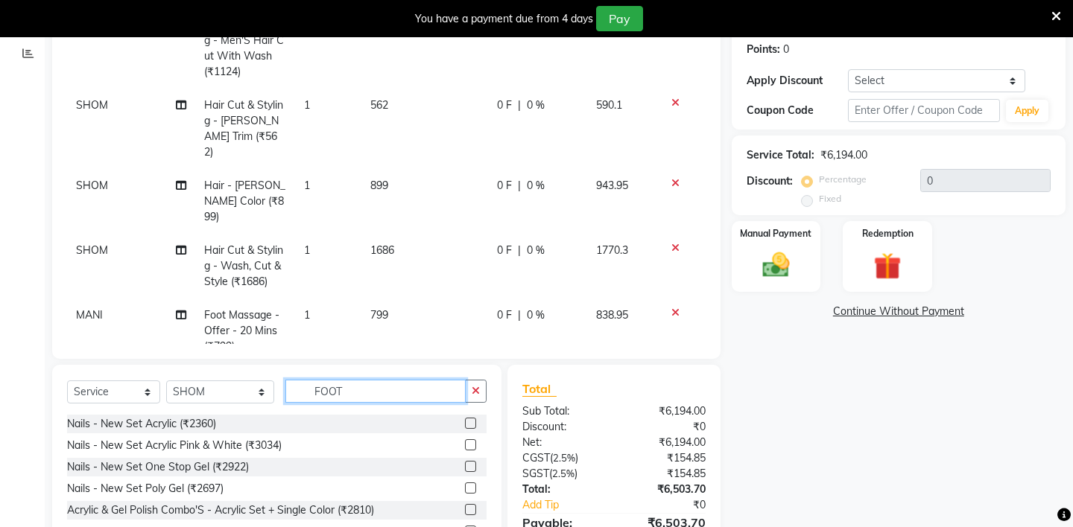
click at [343, 393] on input "FOOT" at bounding box center [375, 391] width 180 height 23
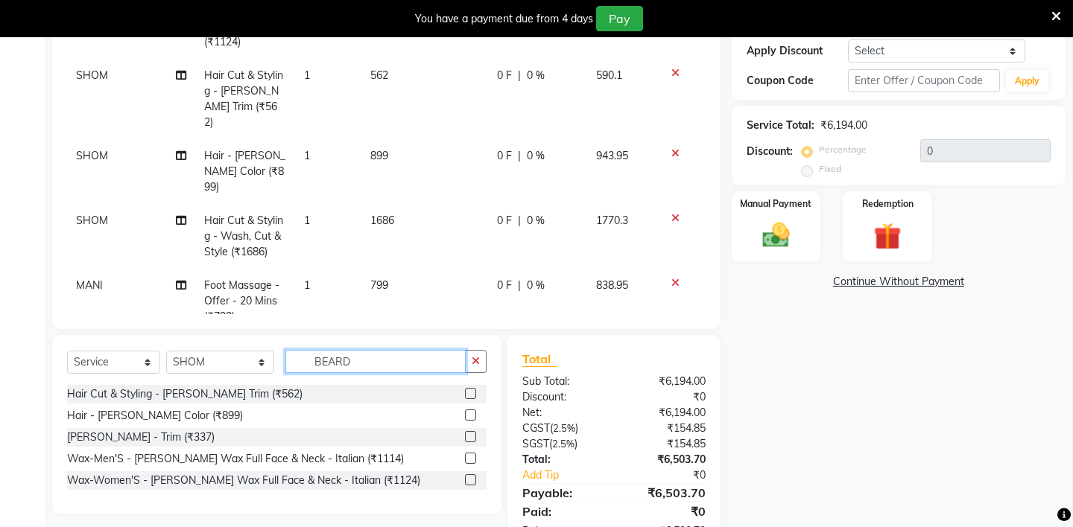
type input "BEARD"
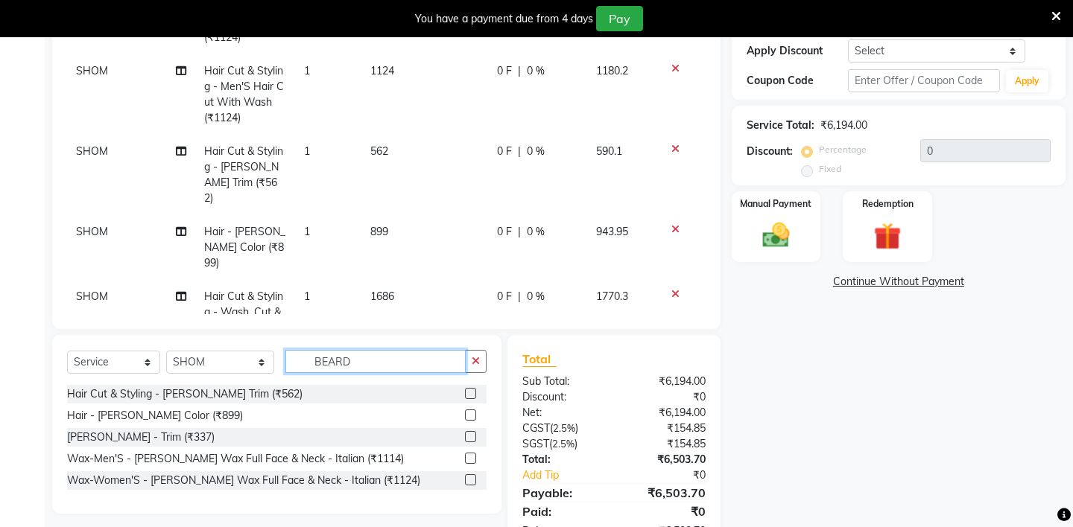
scroll to position [9, 0]
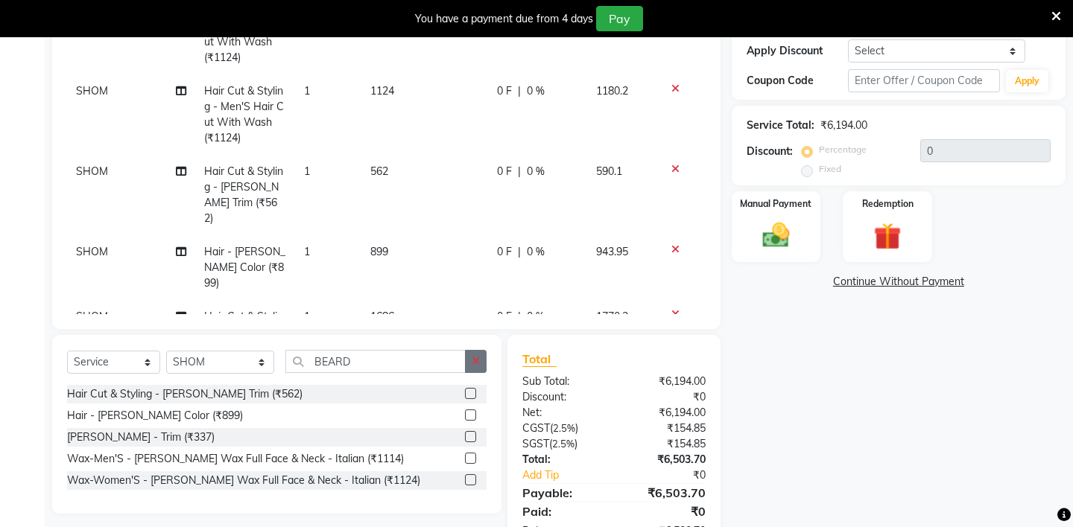
click at [478, 365] on icon "button" at bounding box center [476, 361] width 8 height 10
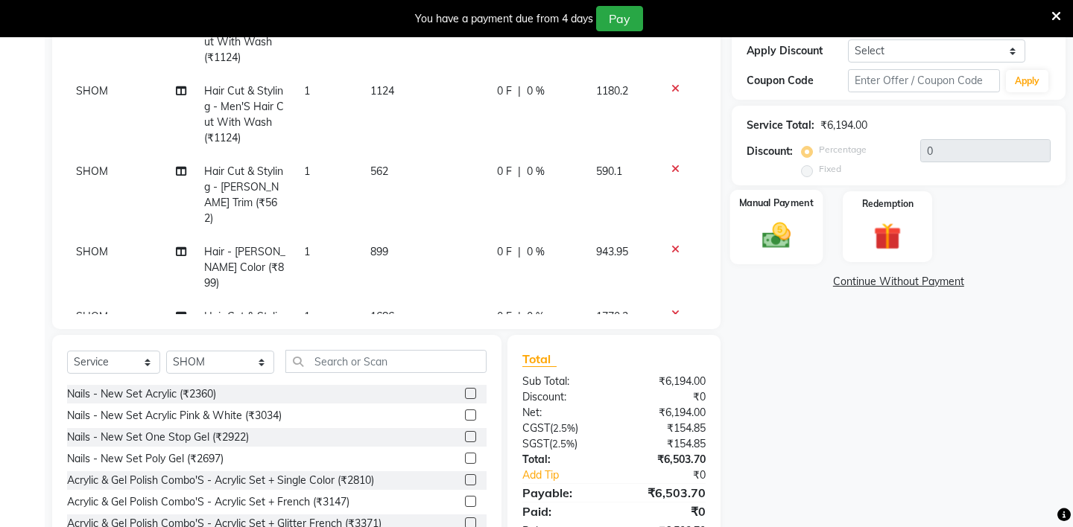
click at [776, 219] on img at bounding box center [775, 235] width 46 height 33
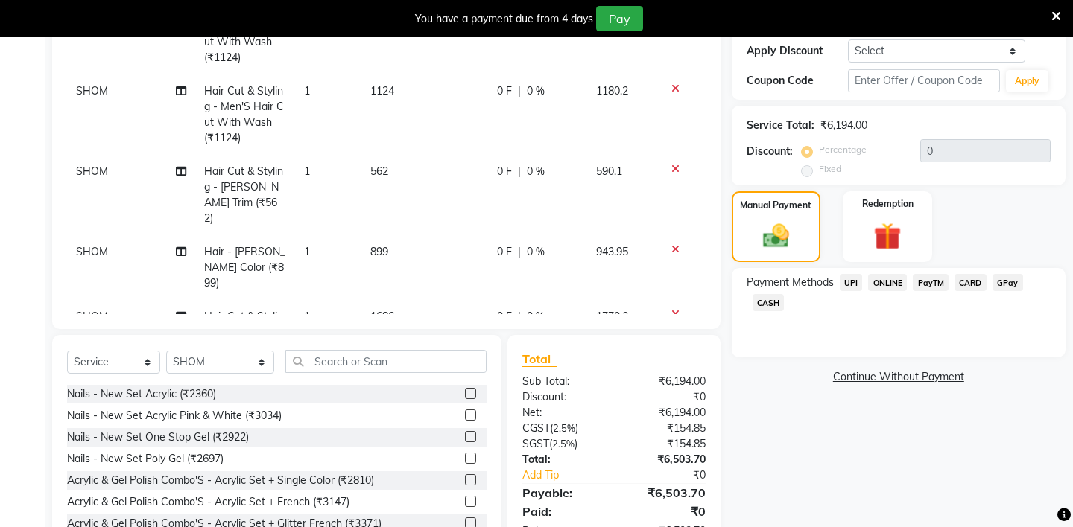
click at [769, 294] on span "CASH" at bounding box center [768, 302] width 32 height 17
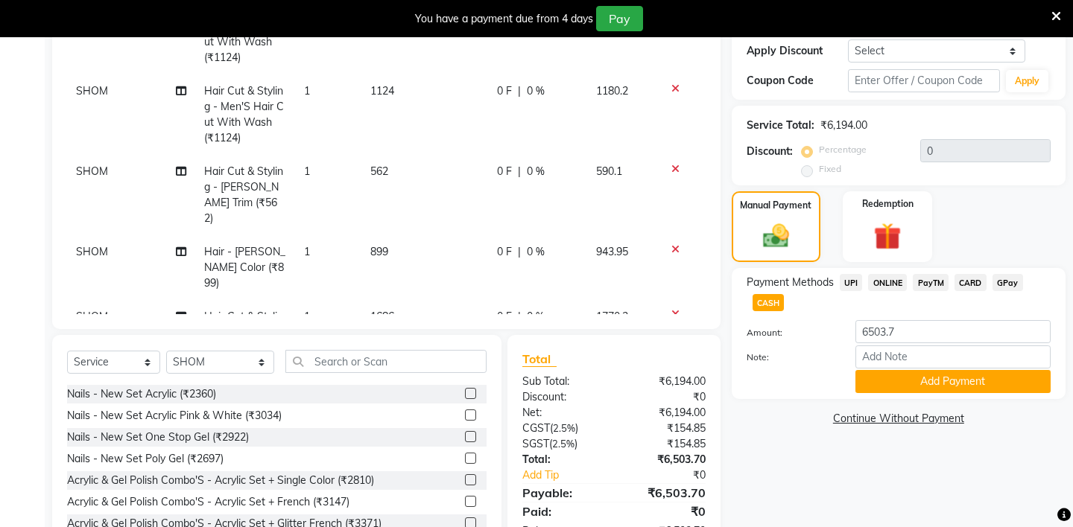
scroll to position [330, 0]
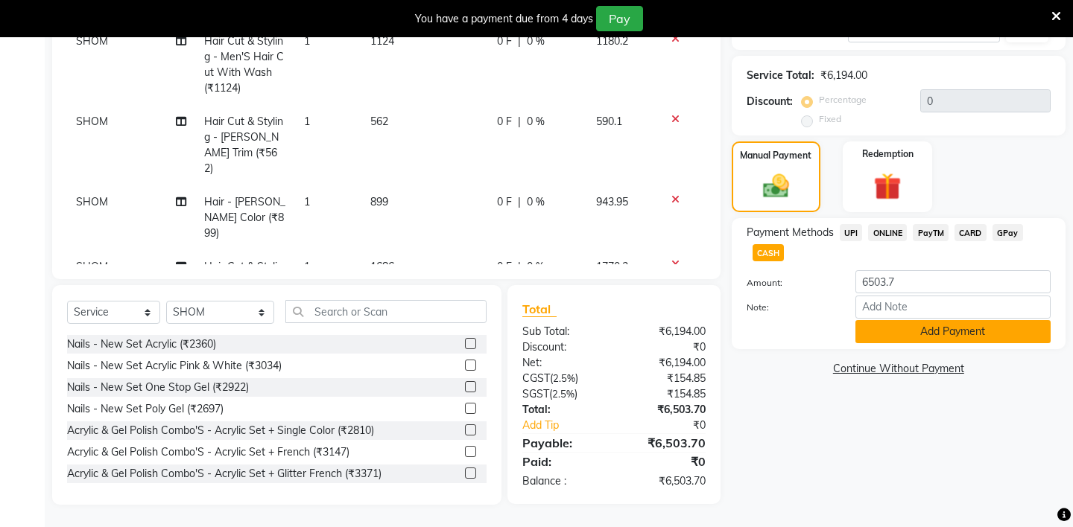
click at [914, 320] on button "Add Payment" at bounding box center [952, 331] width 195 height 23
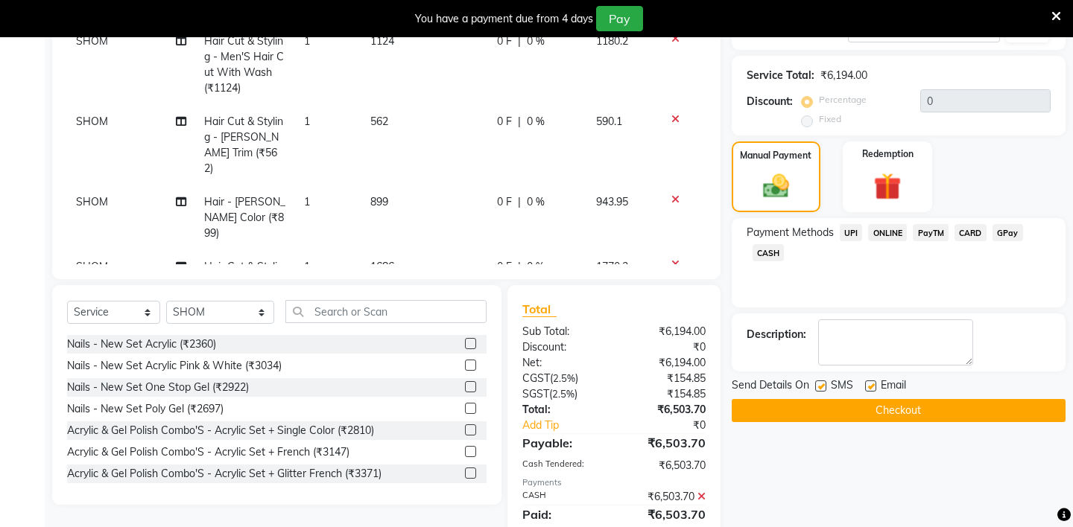
click at [890, 399] on button "Checkout" at bounding box center [899, 410] width 334 height 23
